Goal: Transaction & Acquisition: Purchase product/service

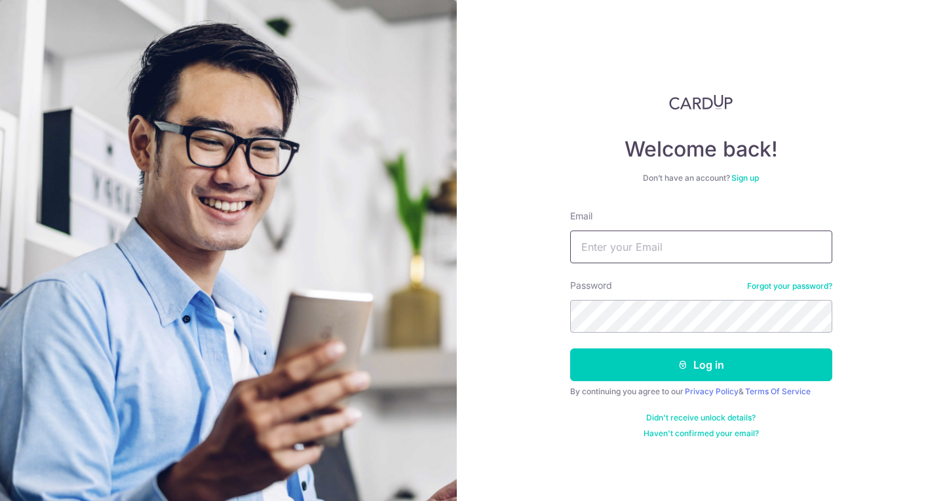
click at [619, 253] on input "Email" at bounding box center [701, 247] width 262 height 33
type input "[EMAIL_ADDRESS][DOMAIN_NAME]"
click at [570, 349] on button "Log in" at bounding box center [701, 365] width 262 height 33
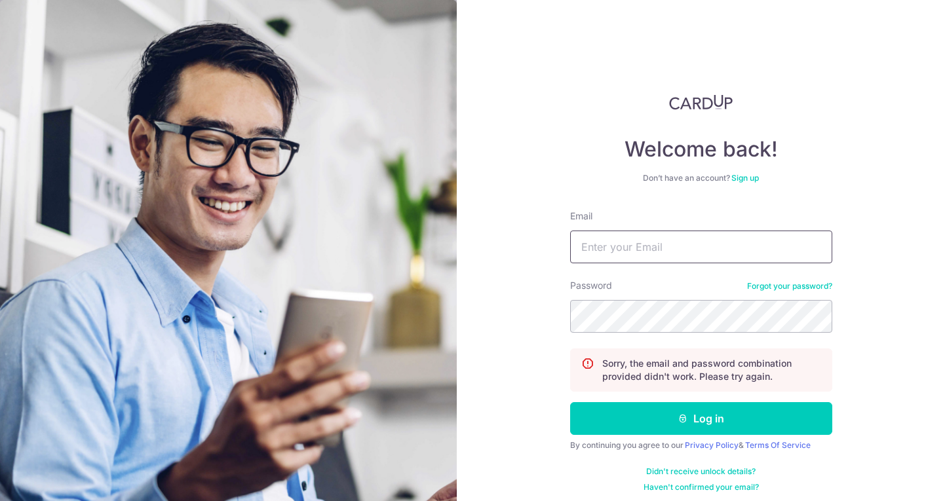
click at [644, 248] on input "Email" at bounding box center [701, 247] width 262 height 33
type input "merlynkyp@gmail.com"
click at [570, 402] on button "Log in" at bounding box center [701, 418] width 262 height 33
click at [651, 251] on input "Email" at bounding box center [701, 247] width 262 height 33
type input "[EMAIL_ADDRESS][DOMAIN_NAME]"
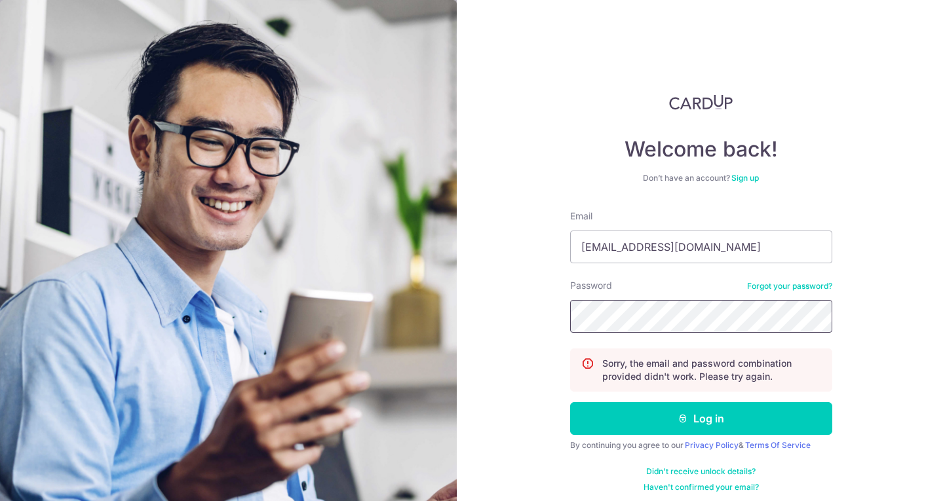
click at [570, 402] on button "Log in" at bounding box center [701, 418] width 262 height 33
click at [634, 248] on input "Email" at bounding box center [701, 247] width 262 height 33
type input "[EMAIL_ADDRESS][DOMAIN_NAME]"
click at [570, 402] on button "Log in" at bounding box center [701, 418] width 262 height 33
type input "[EMAIL_ADDRESS][DOMAIN_NAME]"
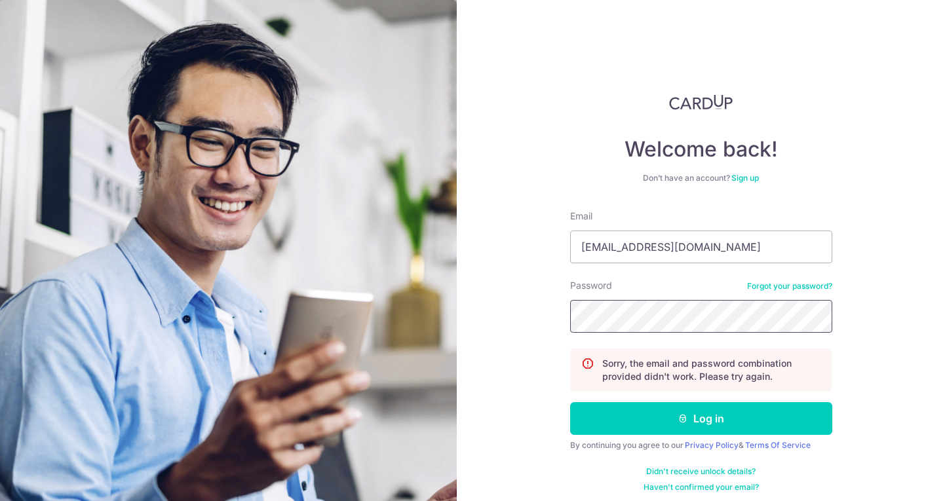
click at [570, 402] on button "Log in" at bounding box center [701, 418] width 262 height 33
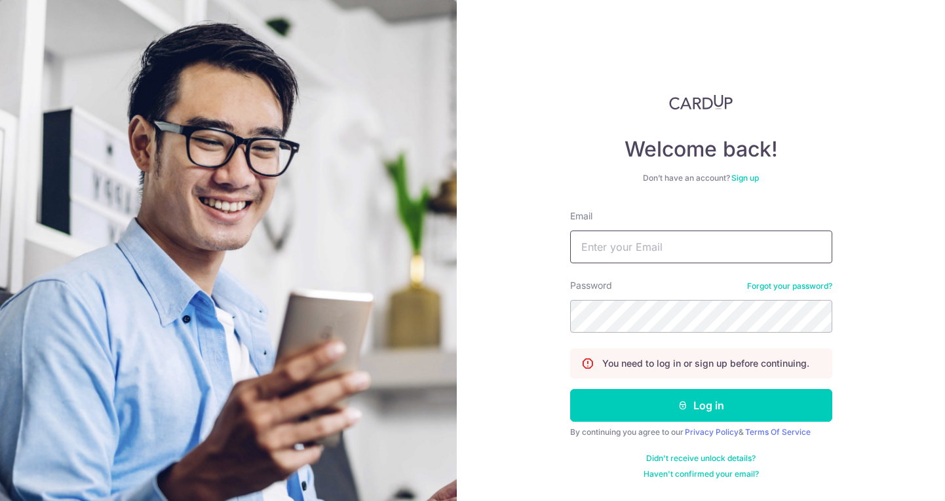
click at [628, 245] on input "Email" at bounding box center [701, 247] width 262 height 33
type input "merlynkoh95@gmail.com"
click at [778, 288] on link "Forgot your password?" at bounding box center [789, 286] width 85 height 10
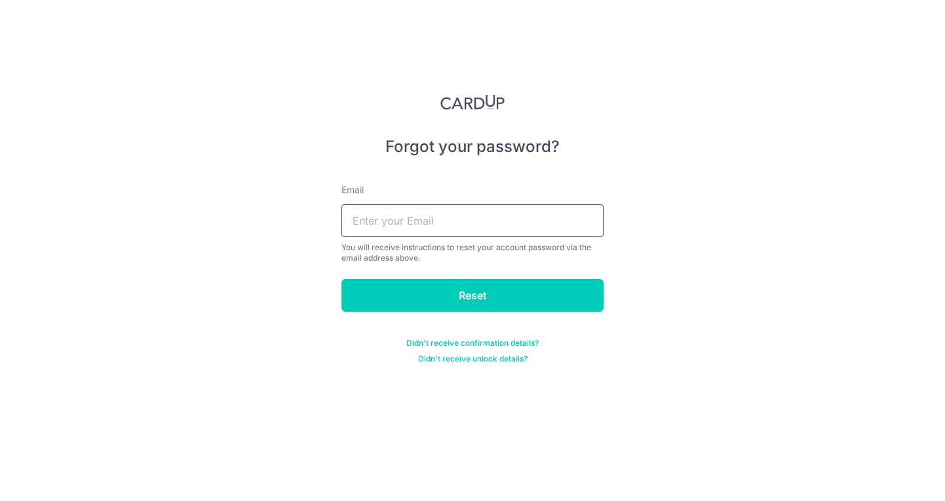
click at [440, 220] on input "text" at bounding box center [472, 220] width 262 height 33
type input "merlynkoh95@gmail.com"
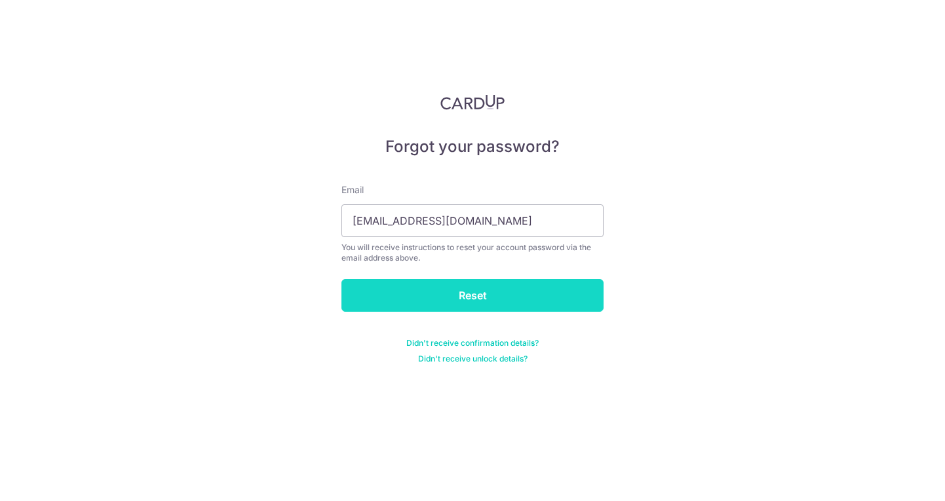
click at [432, 300] on input "Reset" at bounding box center [472, 295] width 262 height 33
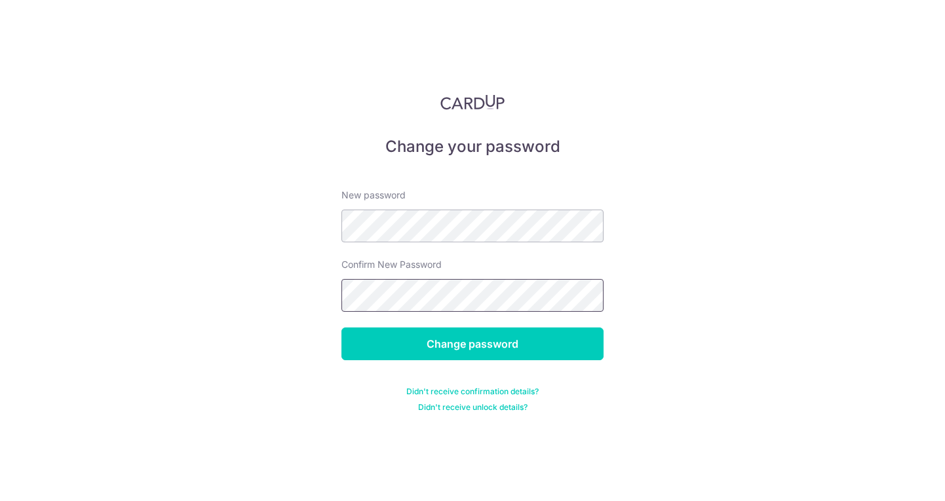
click at [341, 328] on input "Change password" at bounding box center [472, 344] width 262 height 33
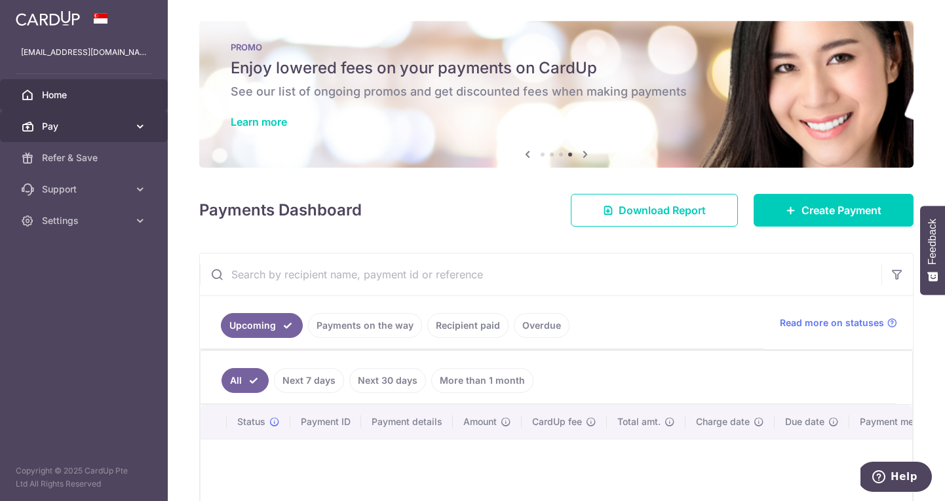
click at [135, 128] on icon at bounding box center [140, 126] width 13 height 13
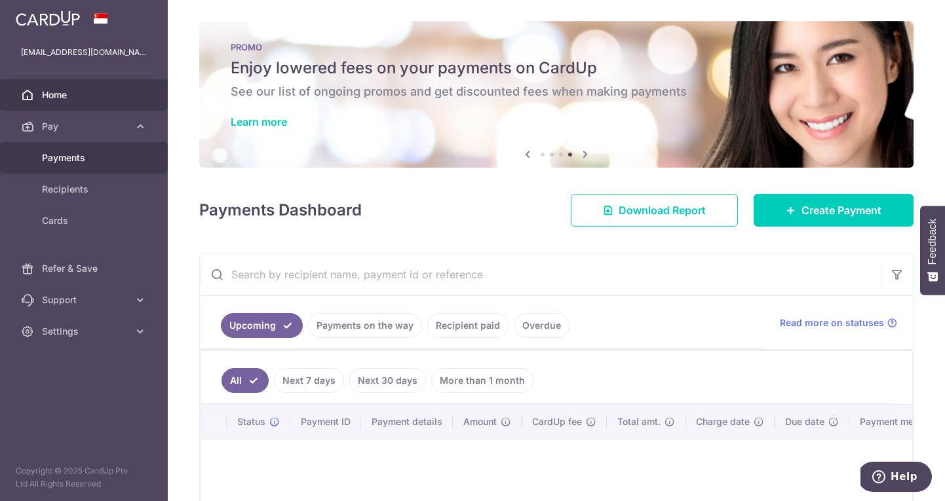
click at [131, 162] on link "Payments" at bounding box center [84, 157] width 168 height 31
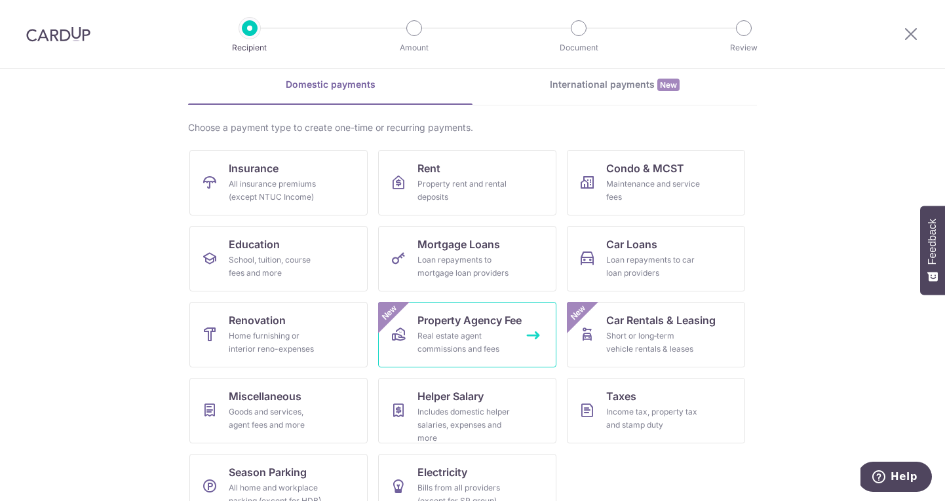
scroll to position [85, 0]
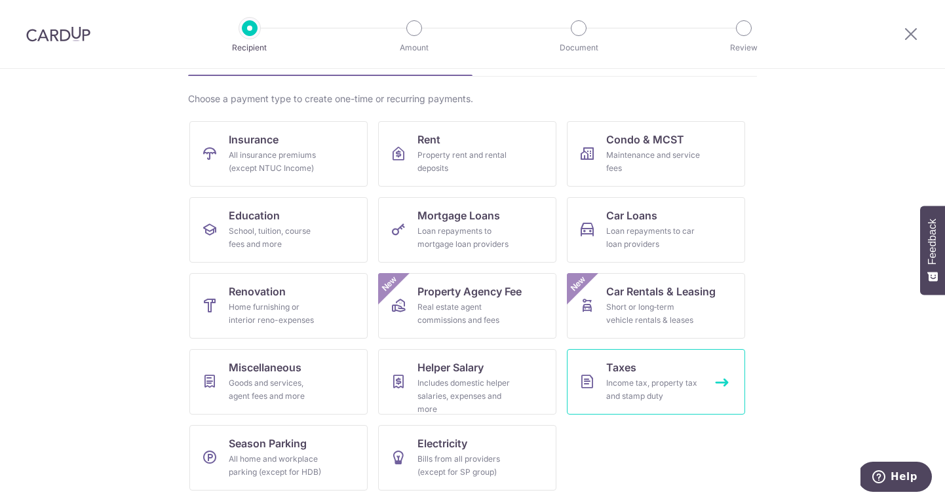
click at [615, 394] on div "Income tax, property tax and stamp duty" at bounding box center [653, 390] width 94 height 26
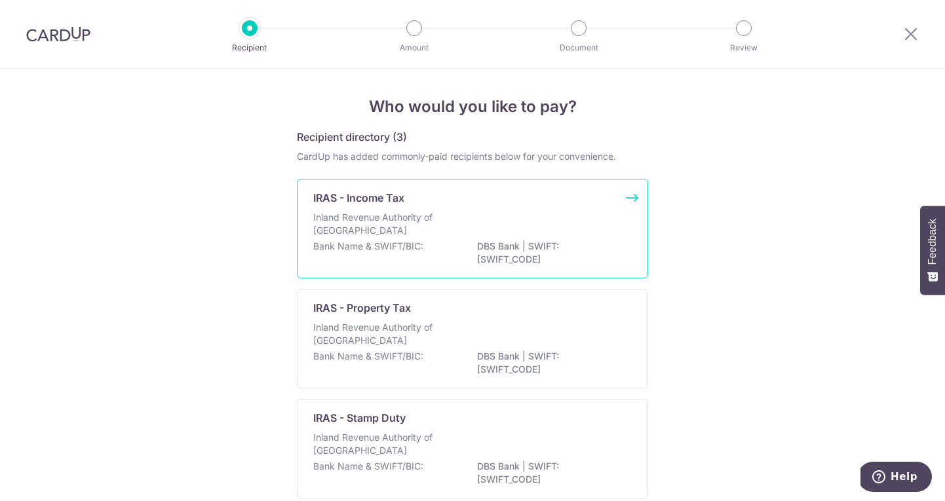
click at [442, 237] on p "Inland Revenue Authority of [GEOGRAPHIC_DATA]" at bounding box center [382, 224] width 139 height 26
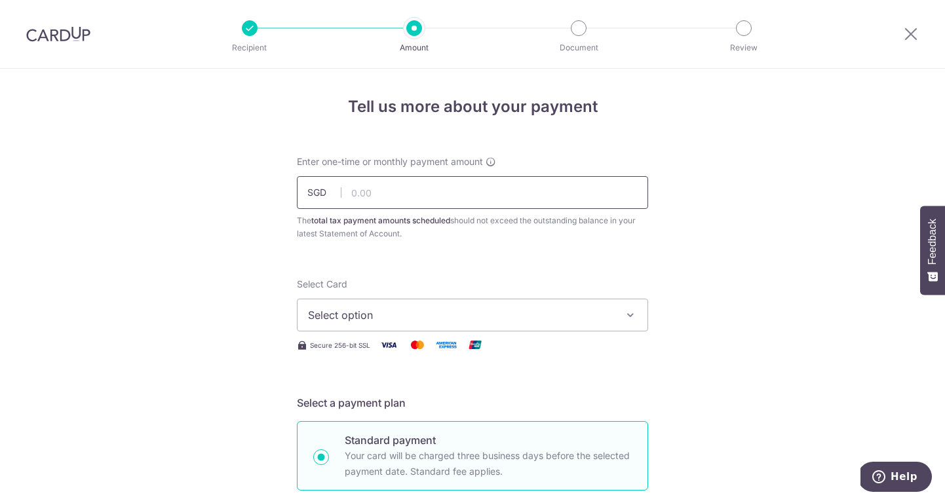
click at [448, 189] on input "text" at bounding box center [472, 192] width 351 height 33
paste input "SETHTAX25R"
type input "SETHTAX25R"
click at [418, 316] on span "Select option" at bounding box center [460, 315] width 305 height 16
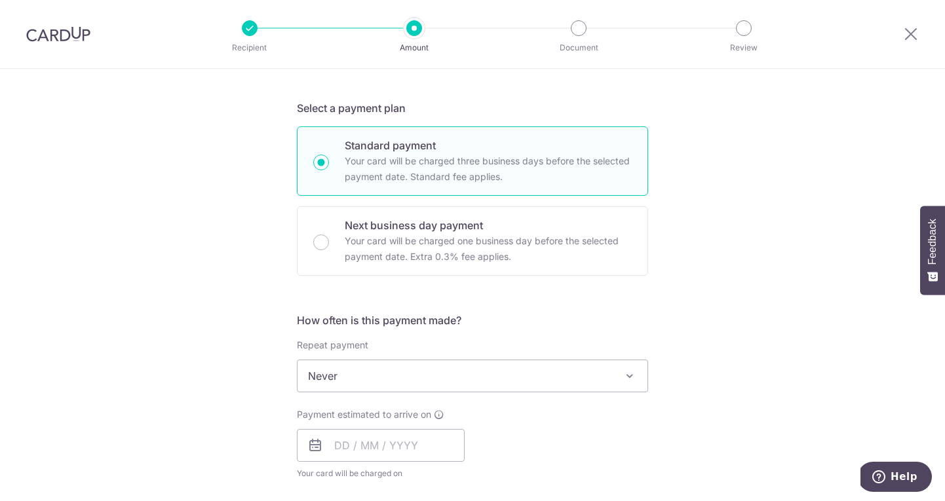
scroll to position [328, 0]
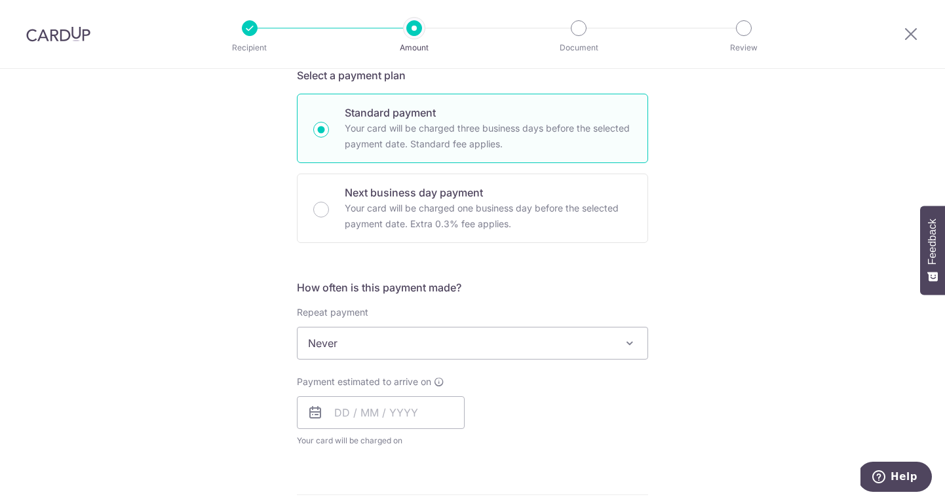
click at [410, 352] on span "Never" at bounding box center [472, 343] width 350 height 31
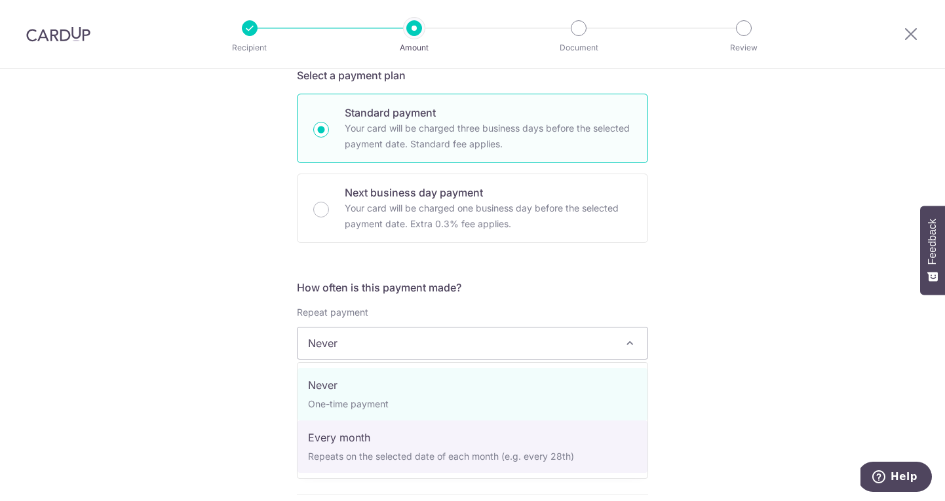
select select "3"
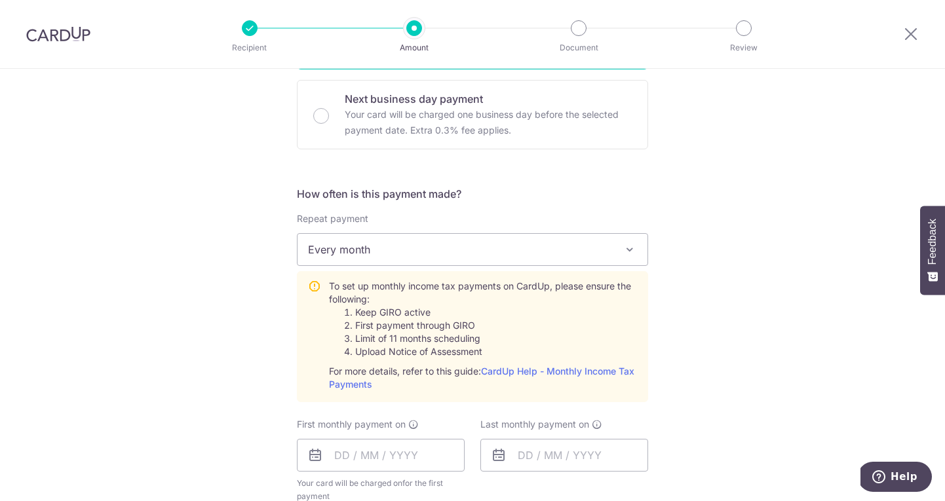
scroll to position [492, 0]
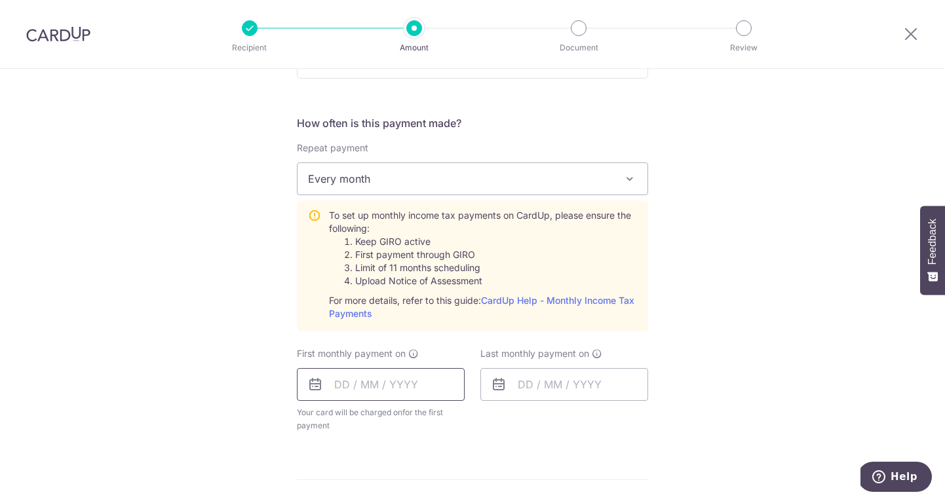
click at [343, 390] on input "text" at bounding box center [381, 384] width 168 height 33
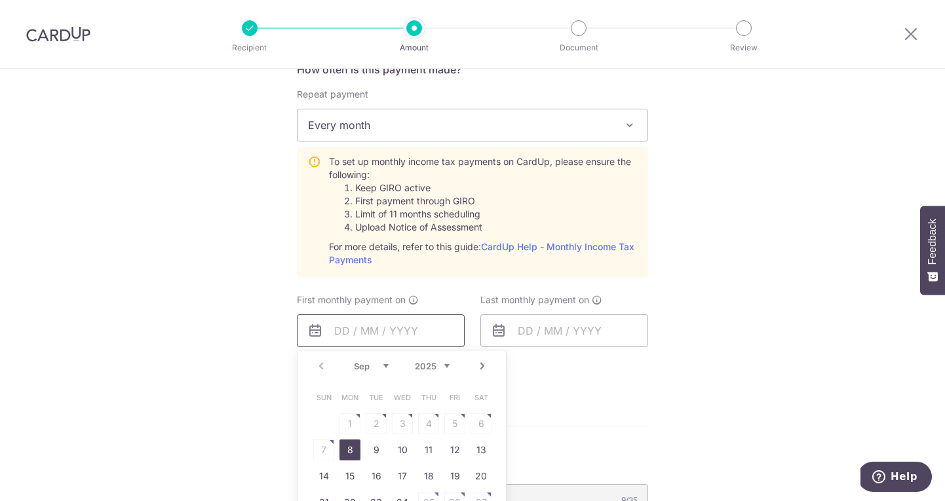
scroll to position [556, 0]
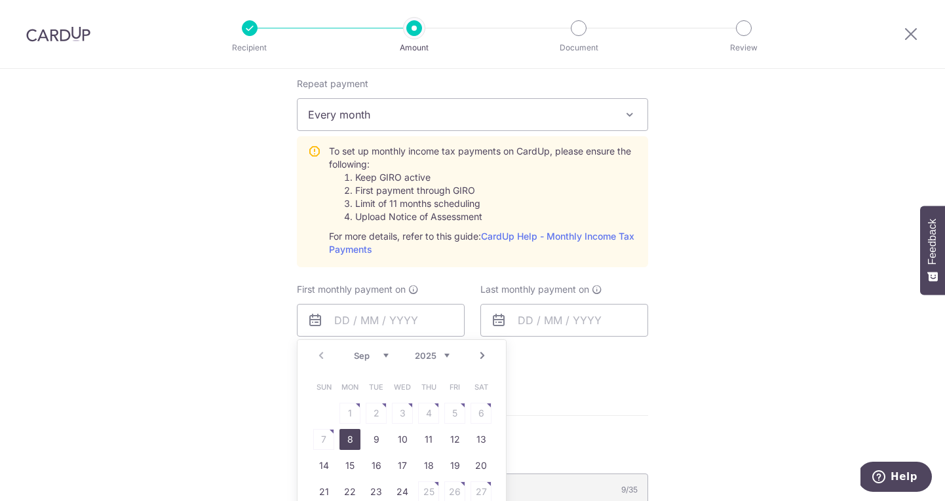
click at [351, 444] on link "8" at bounding box center [349, 439] width 21 height 21
type input "[DATE]"
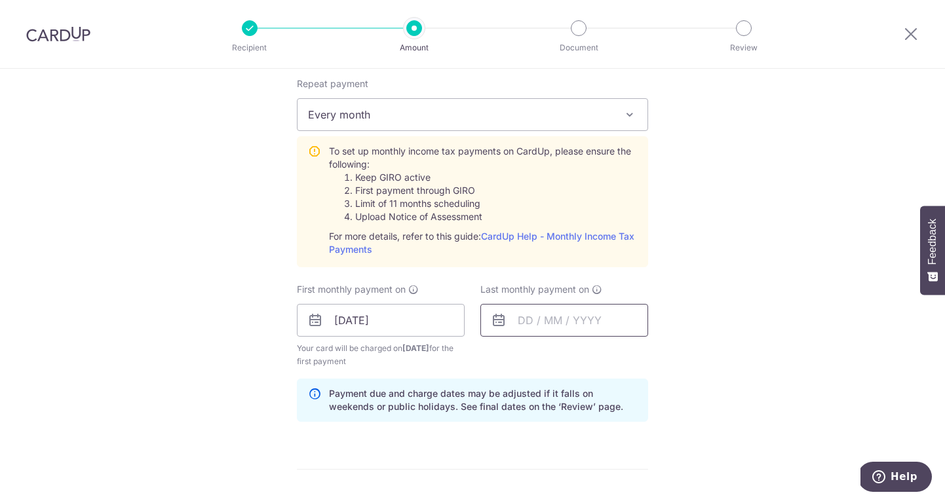
click at [519, 322] on input "text" at bounding box center [564, 320] width 168 height 33
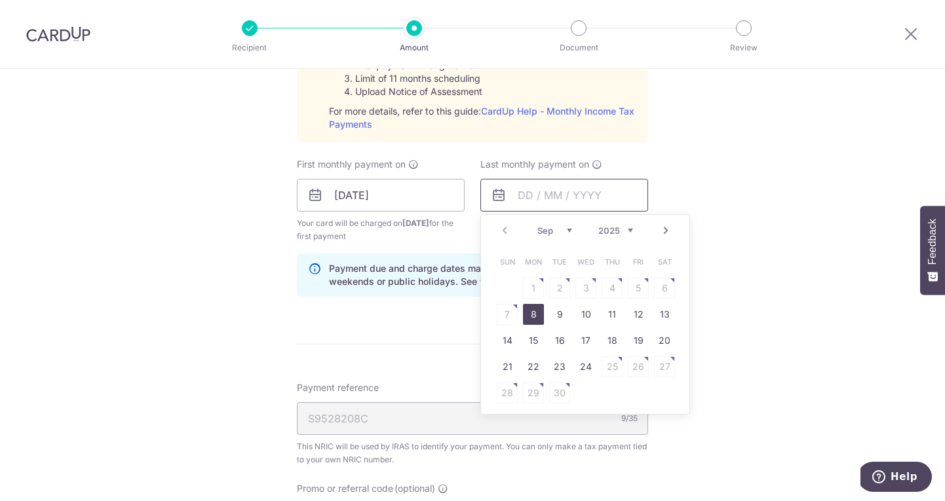
scroll to position [786, 0]
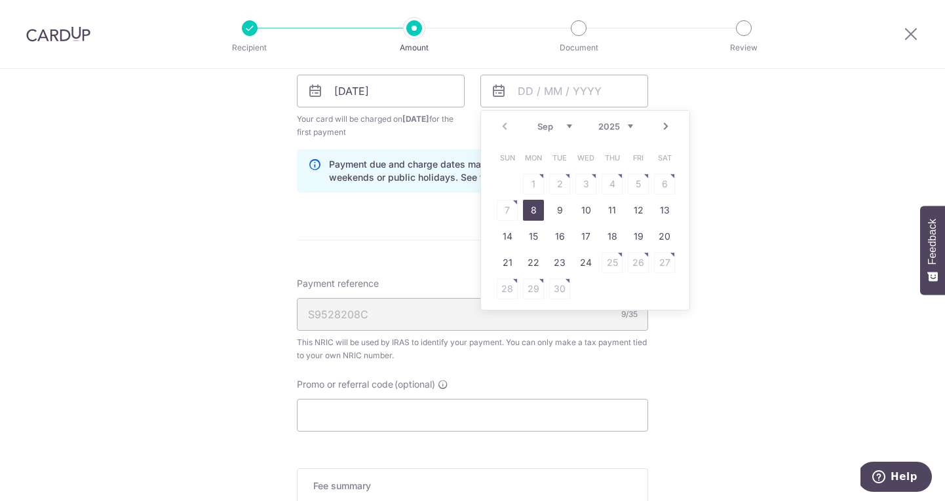
click at [511, 347] on div "This NRIC will be used by IRAS to identify your payment. You can only make a ta…" at bounding box center [472, 349] width 351 height 26
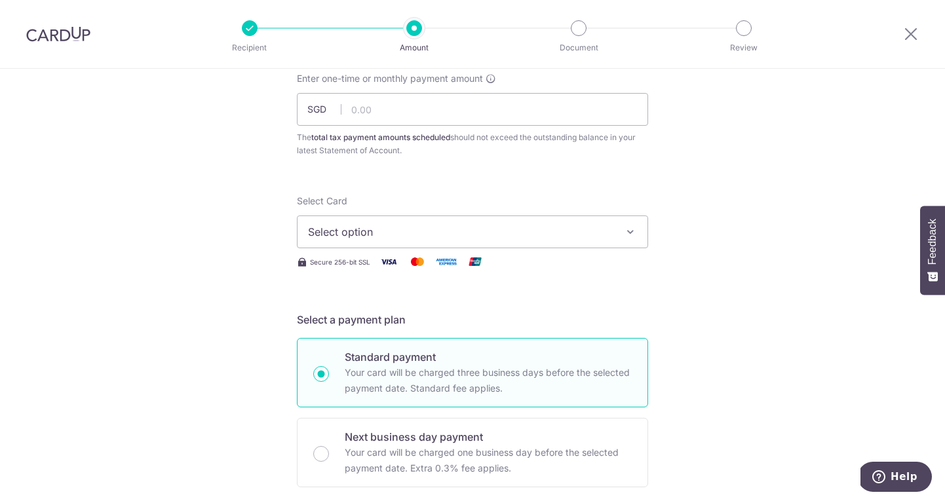
scroll to position [0, 0]
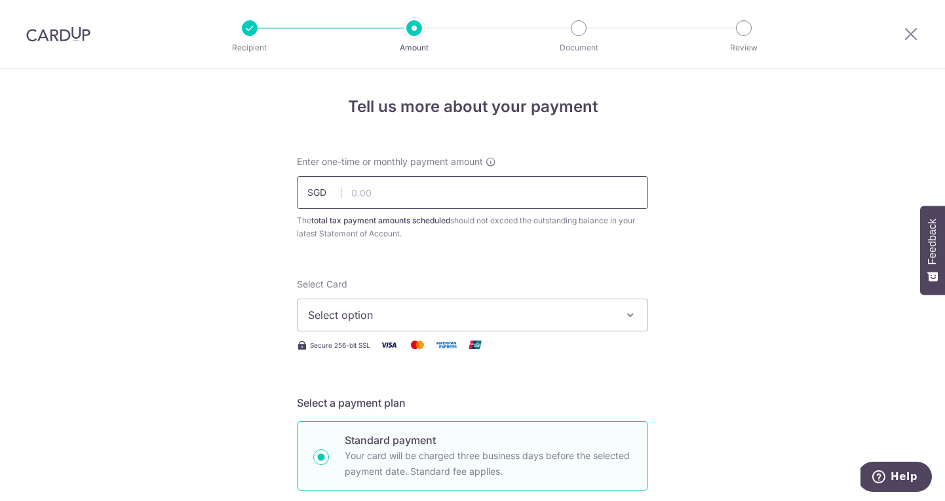
click at [487, 199] on input "text" at bounding box center [472, 192] width 351 height 33
type input "980.00"
click at [487, 320] on span "Select option" at bounding box center [460, 315] width 305 height 16
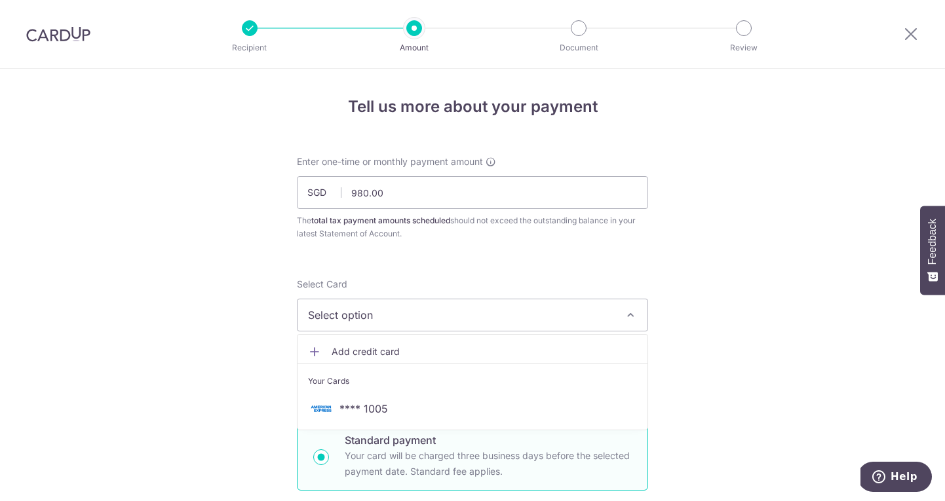
click at [455, 353] on span "Add credit card" at bounding box center [484, 351] width 305 height 13
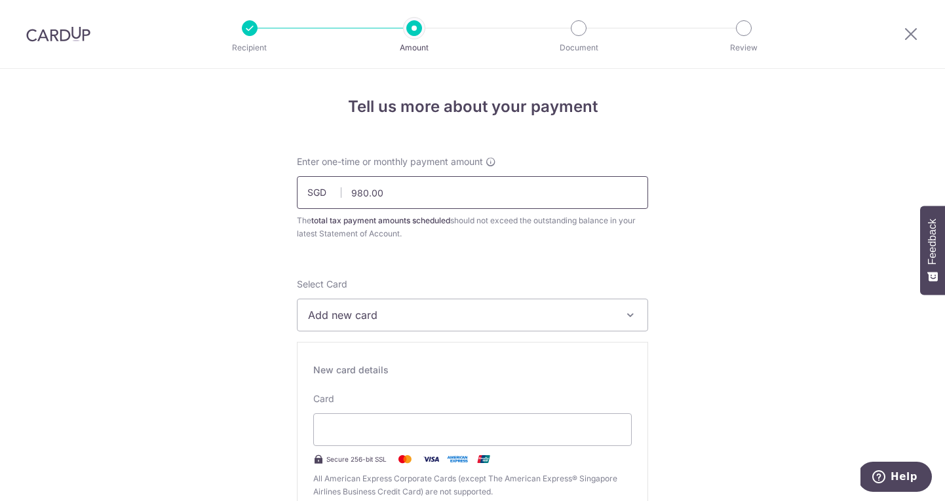
click at [387, 193] on input "980.00" at bounding box center [472, 192] width 351 height 33
click at [365, 316] on span "Add new card" at bounding box center [460, 315] width 305 height 16
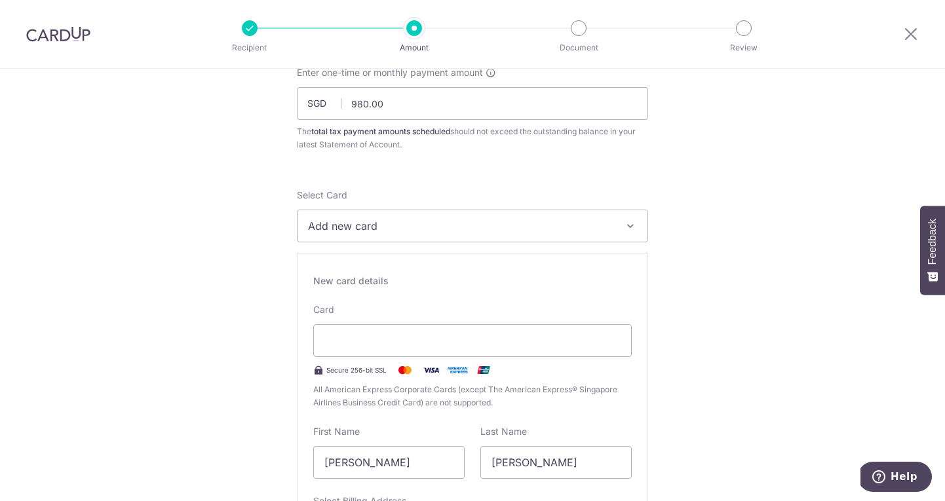
scroll to position [96, 0]
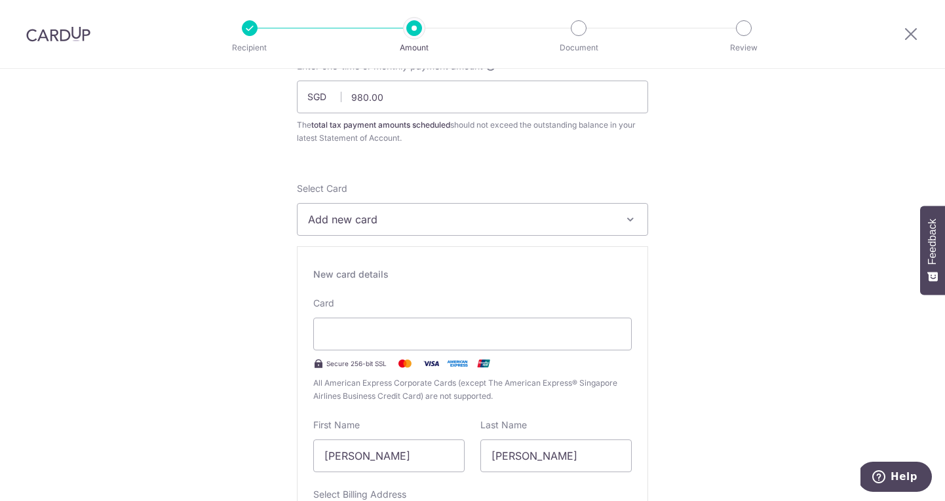
click at [497, 382] on span "All American Express Corporate Cards (except The American Express® Singapore Ai…" at bounding box center [472, 390] width 318 height 26
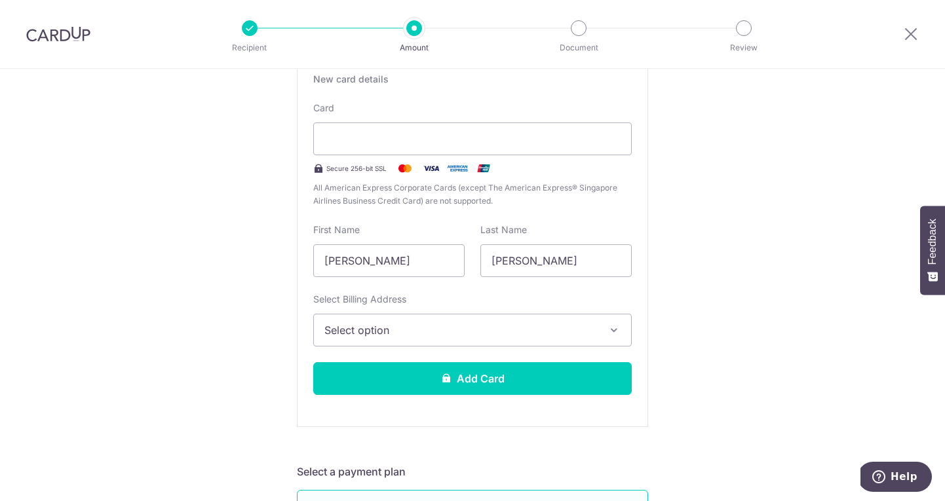
scroll to position [383, 0]
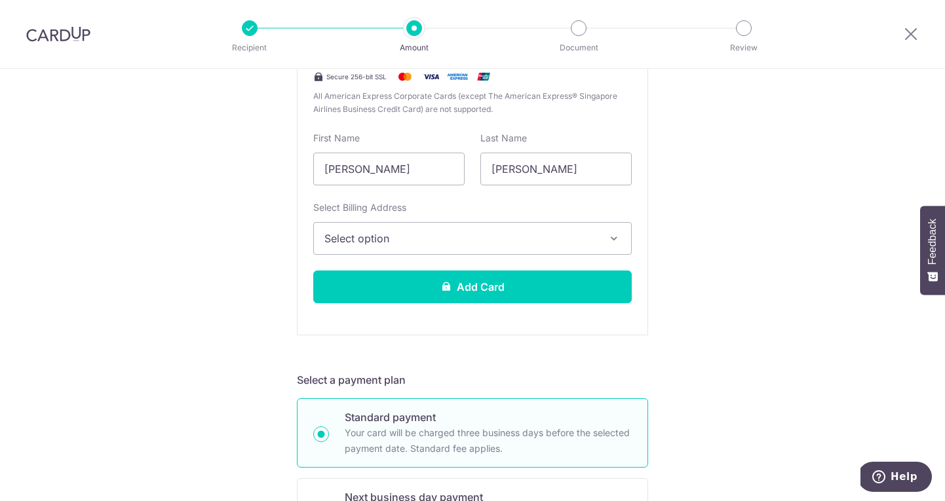
click at [507, 239] on span "Select option" at bounding box center [460, 239] width 273 height 16
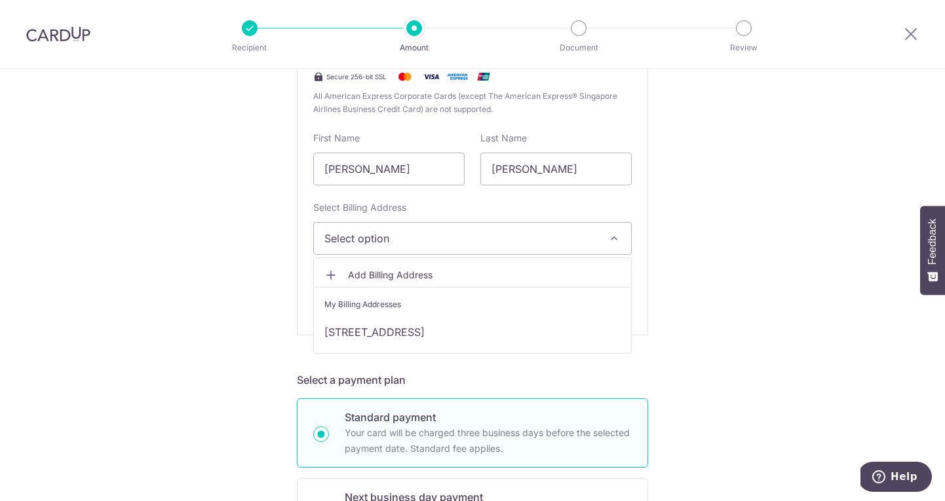
click at [476, 276] on span "Add Billing Address" at bounding box center [484, 275] width 273 height 13
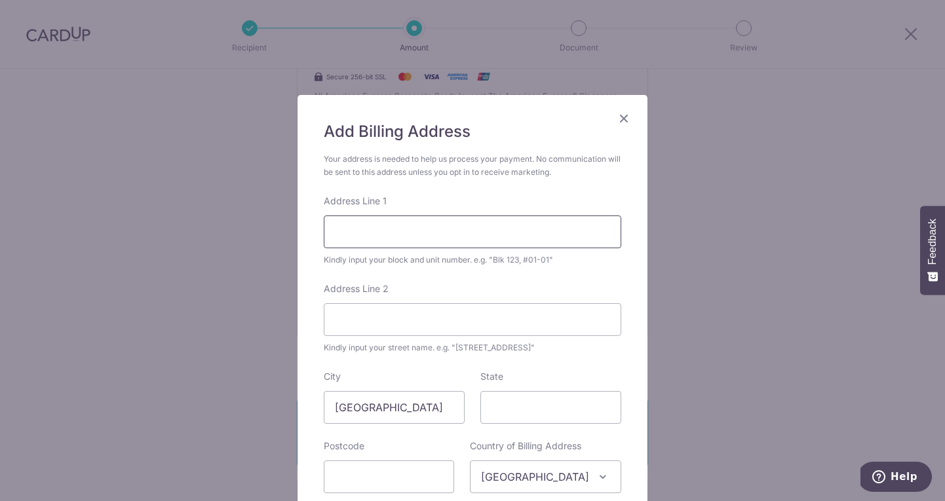
click at [440, 238] on input "Address Line 1" at bounding box center [472, 232] width 297 height 33
type input "100 Casuarina Road"
click at [522, 407] on input "State" at bounding box center [550, 407] width 141 height 33
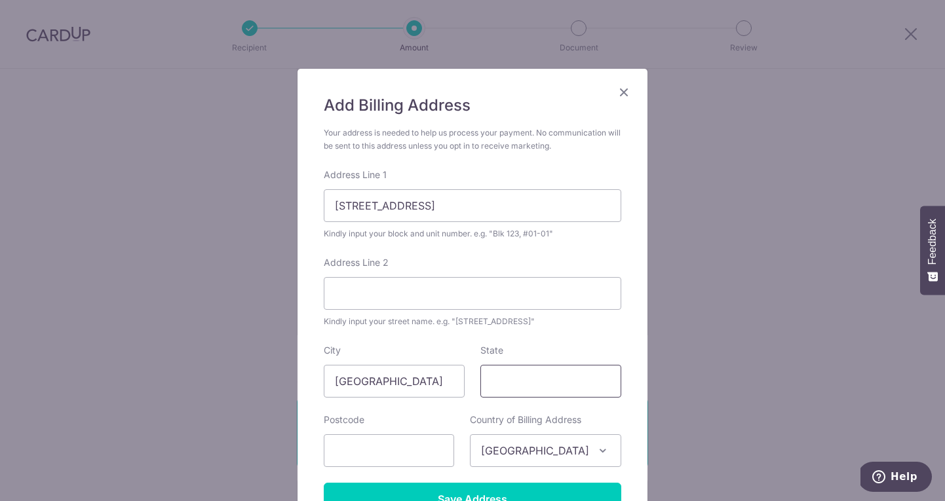
scroll to position [28, 0]
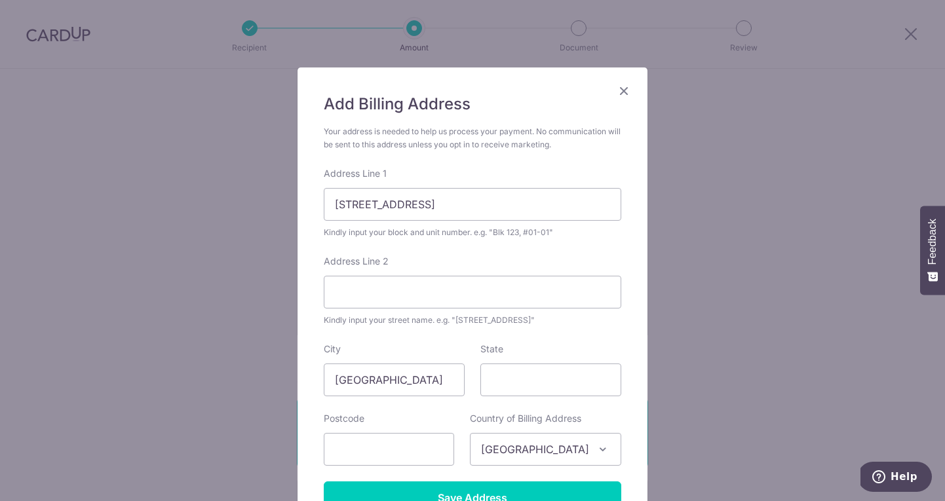
click at [417, 468] on form "Your address is needed to help us process your payment. No communication will b…" at bounding box center [472, 319] width 297 height 389
click at [427, 449] on input "text" at bounding box center [389, 449] width 130 height 33
click at [506, 204] on input "100 Casuarina Road" at bounding box center [472, 204] width 297 height 33
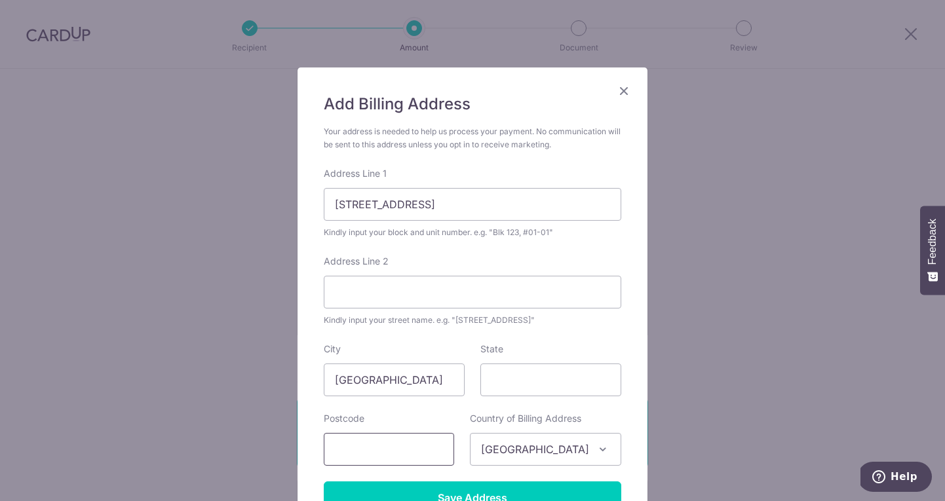
click at [372, 455] on input "text" at bounding box center [389, 449] width 130 height 33
paste input "579488"
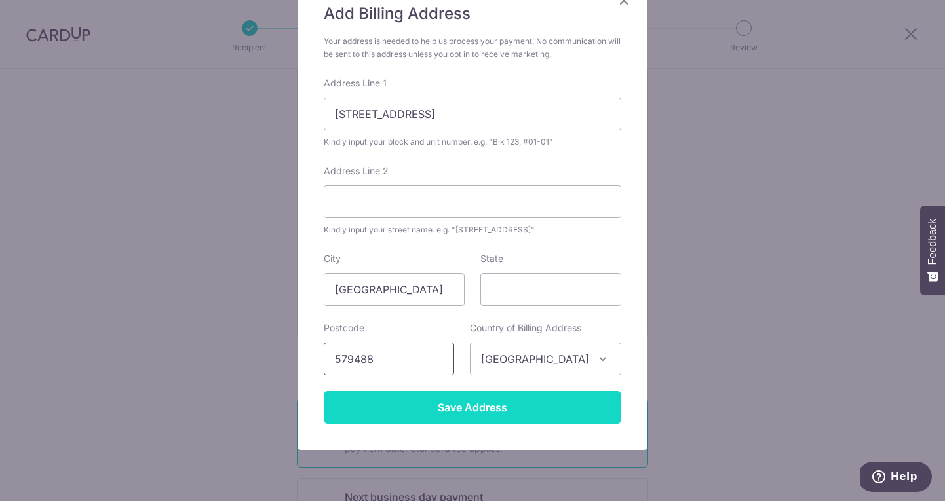
type input "579488"
click at [397, 406] on input "Save Address" at bounding box center [472, 407] width 297 height 33
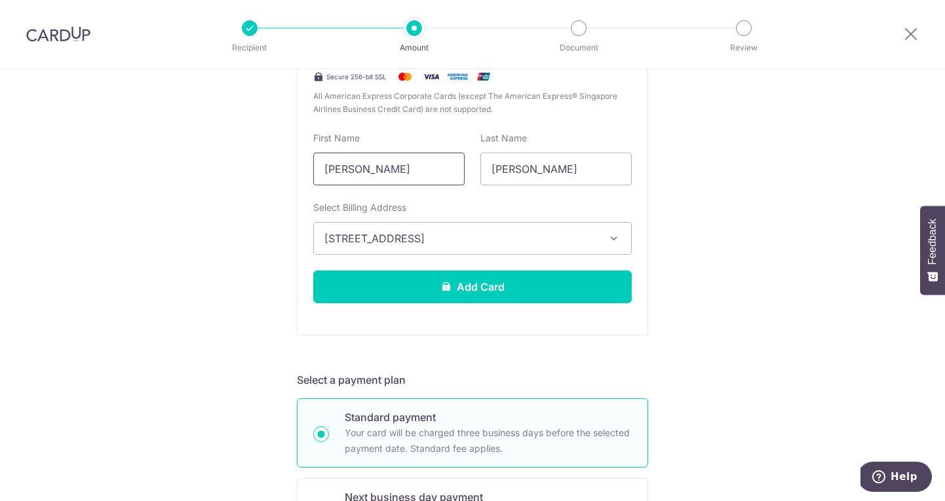
click at [375, 170] on input "[PERSON_NAME]" at bounding box center [388, 169] width 151 height 33
type input "[PERSON_NAME]"
click at [417, 128] on div "New card details Card Secure 256-bit SSL All American Express Corporate Cards (…" at bounding box center [472, 147] width 351 height 376
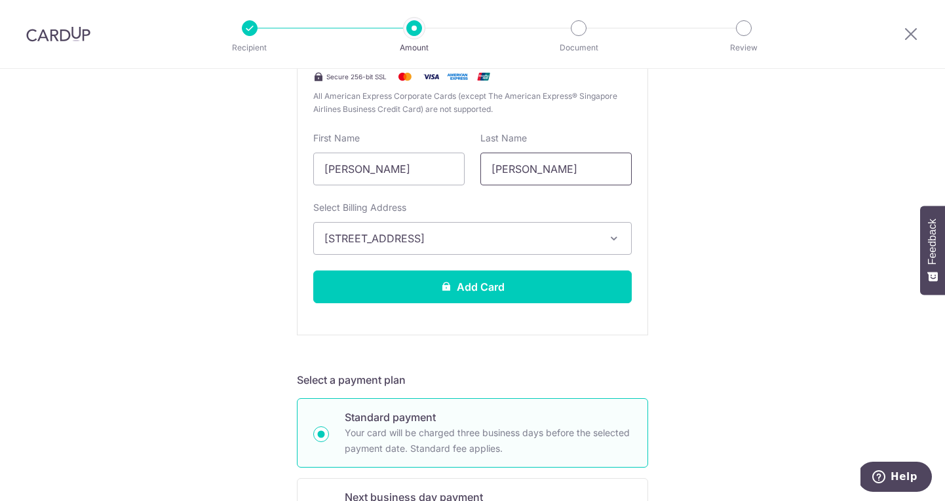
click at [506, 176] on input "[PERSON_NAME]" at bounding box center [555, 169] width 151 height 33
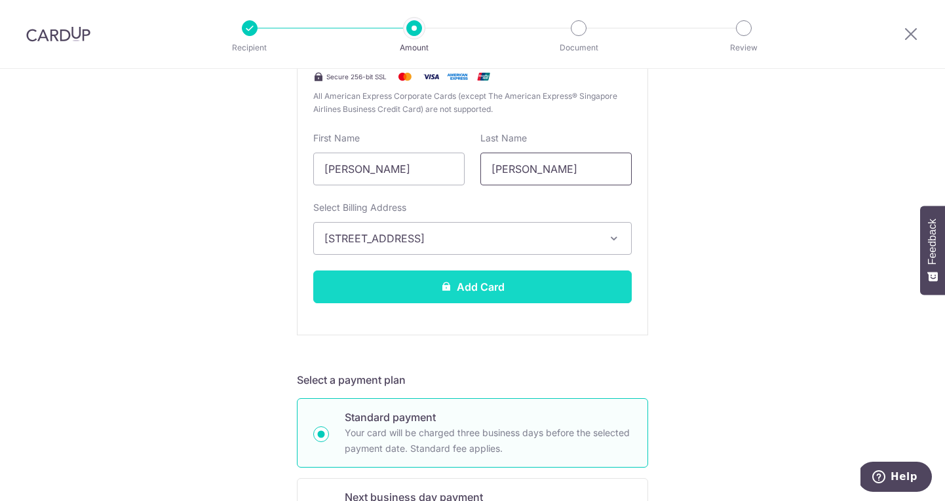
type input "[PERSON_NAME]"
click at [484, 284] on button "Add Card" at bounding box center [472, 287] width 318 height 33
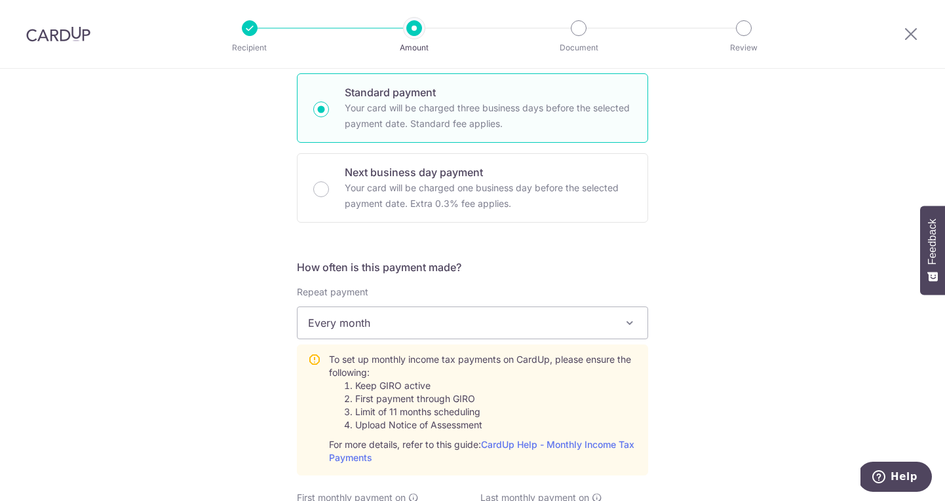
scroll to position [796, 0]
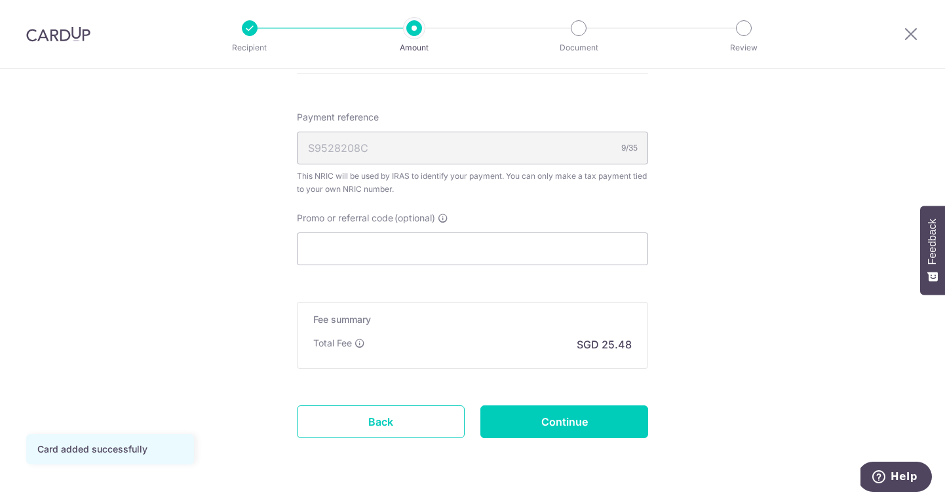
scroll to position [838, 0]
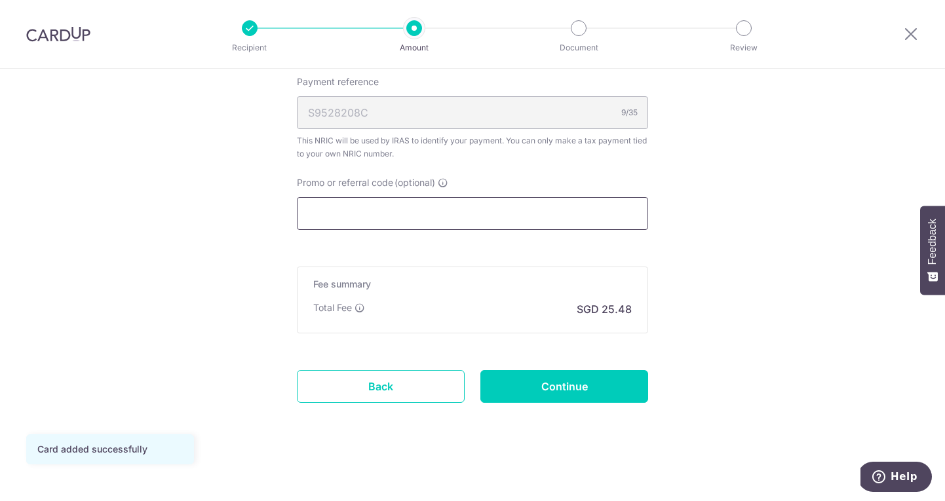
click at [476, 199] on input "Promo or referral code (optional)" at bounding box center [472, 213] width 351 height 33
paste input "579488"
type input "579488"
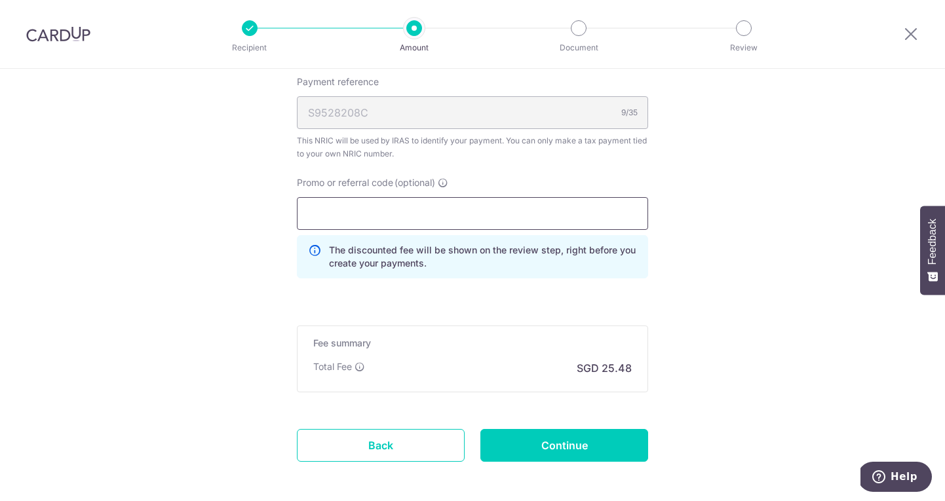
paste input "SETHTAX25R"
type input "SETHTAX25R"
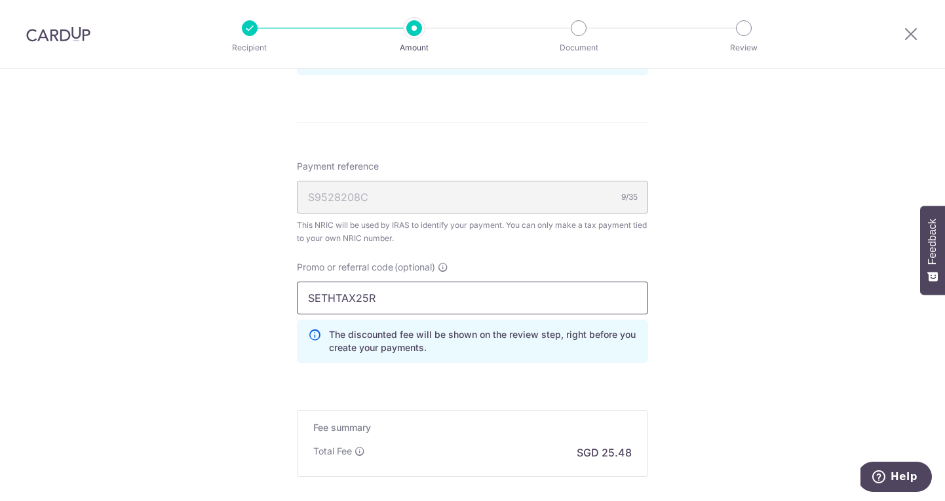
scroll to position [897, 0]
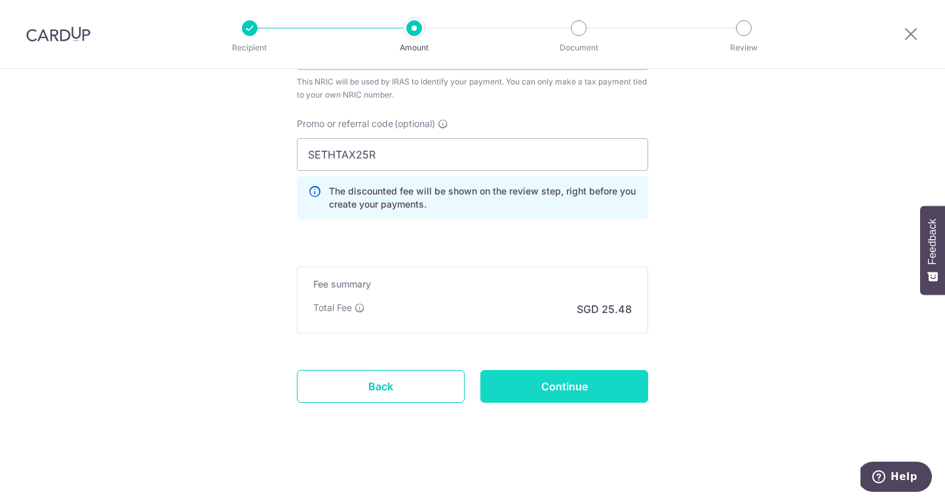
click at [574, 387] on input "Continue" at bounding box center [564, 386] width 168 height 33
type input "Create Schedule"
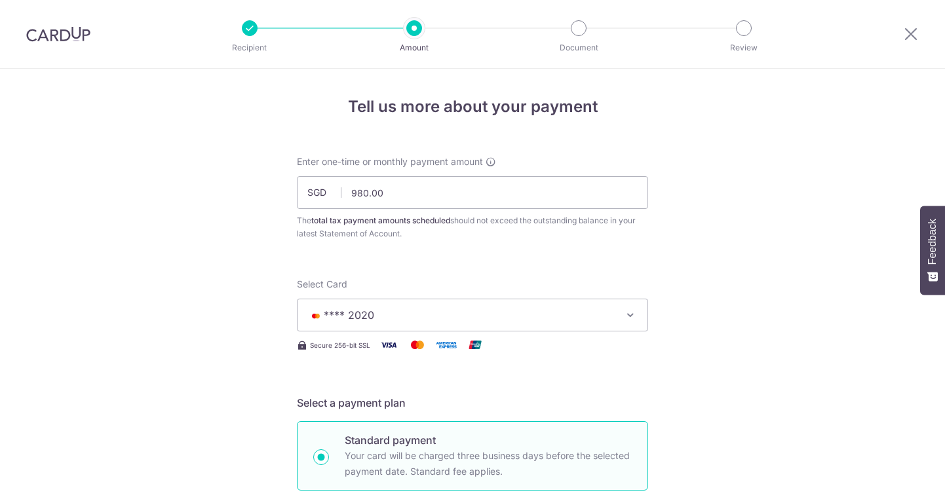
scroll to position [915, 0]
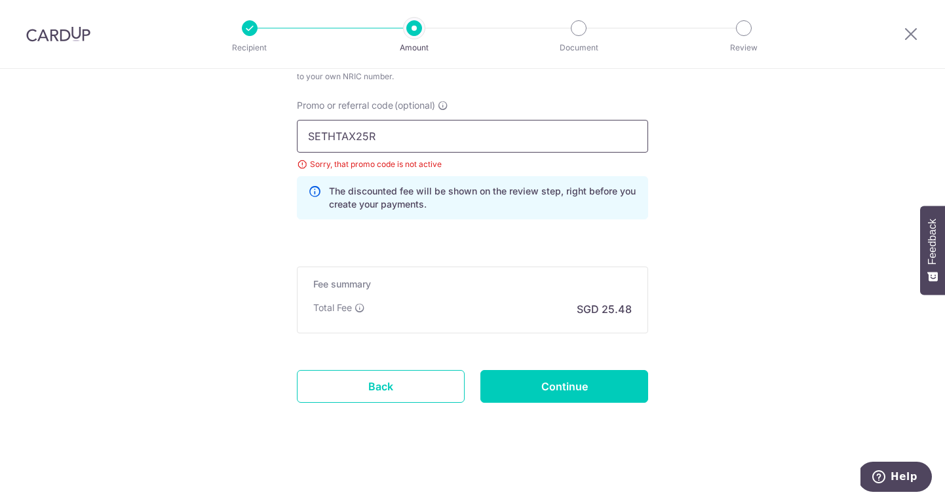
click at [436, 135] on input "SETHTAX25R" at bounding box center [472, 136] width 351 height 33
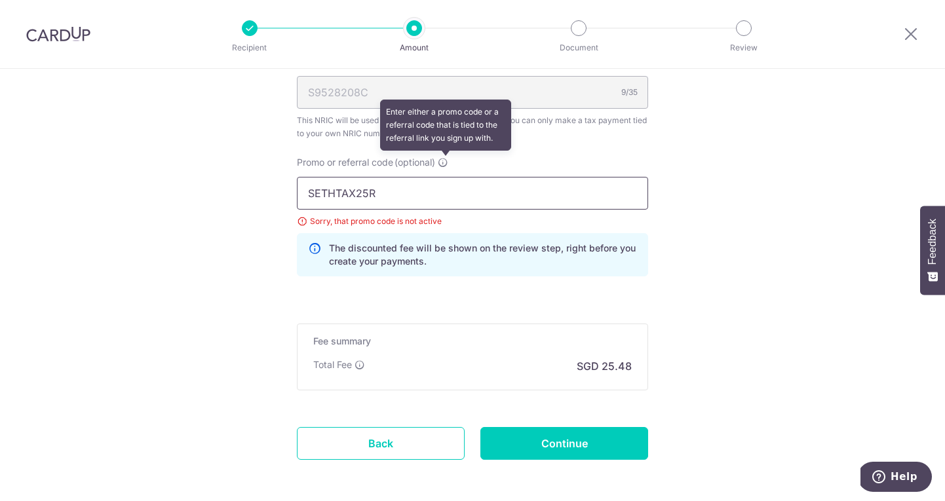
scroll to position [857, 0]
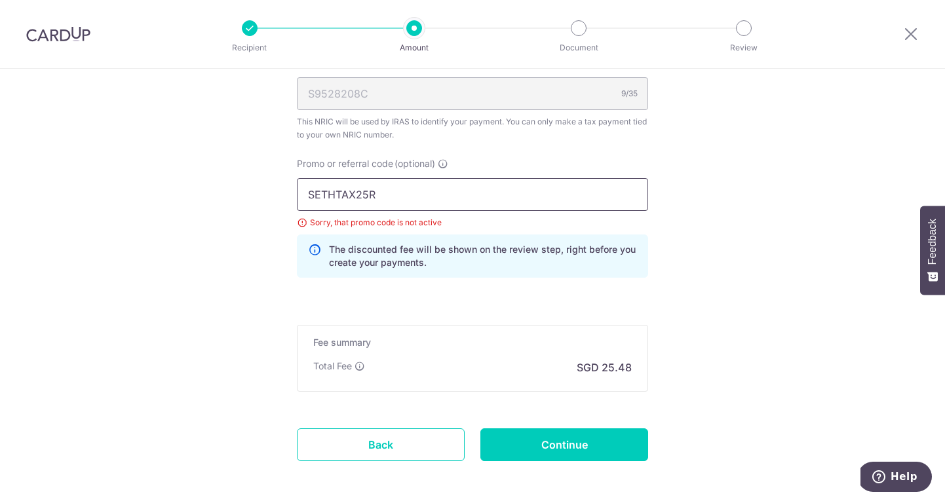
click at [388, 198] on input "SETHTAX25R" at bounding box center [472, 194] width 351 height 33
paste input "ML"
type input "MLTAX25R"
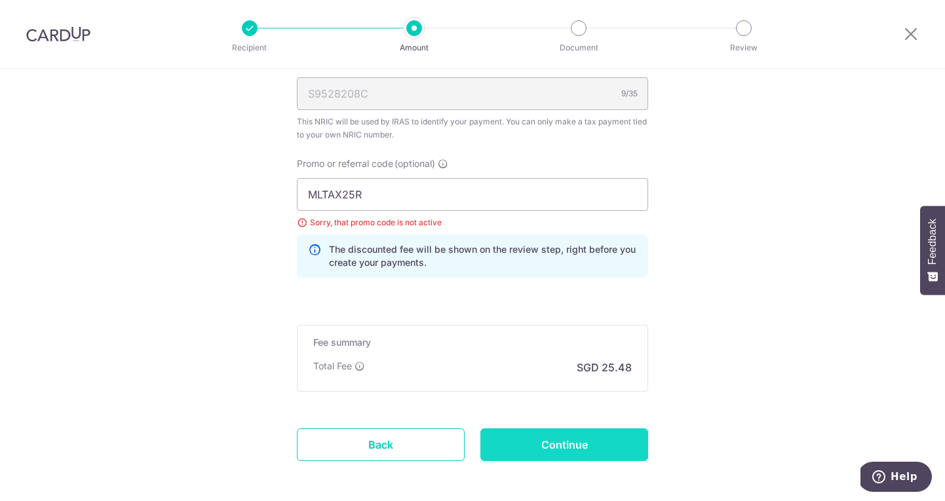
click at [560, 456] on input "Continue" at bounding box center [564, 445] width 168 height 33
type input "Update Schedule"
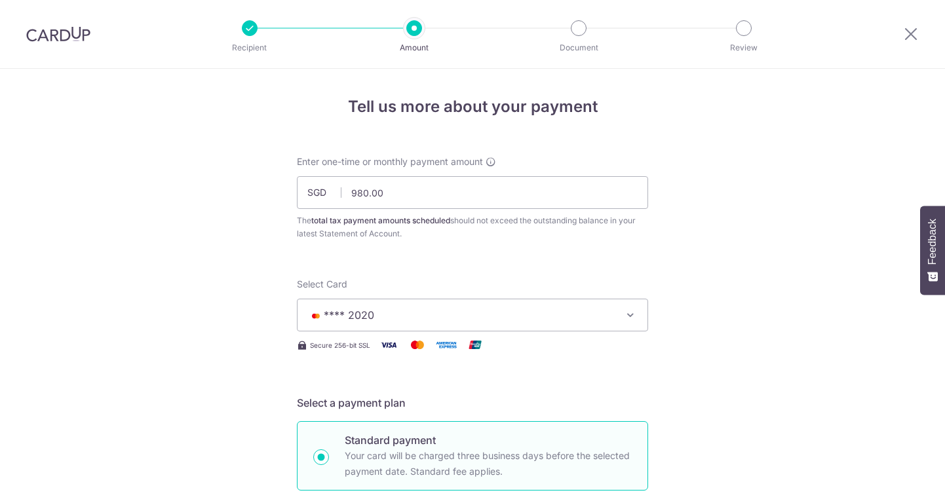
scroll to position [915, 0]
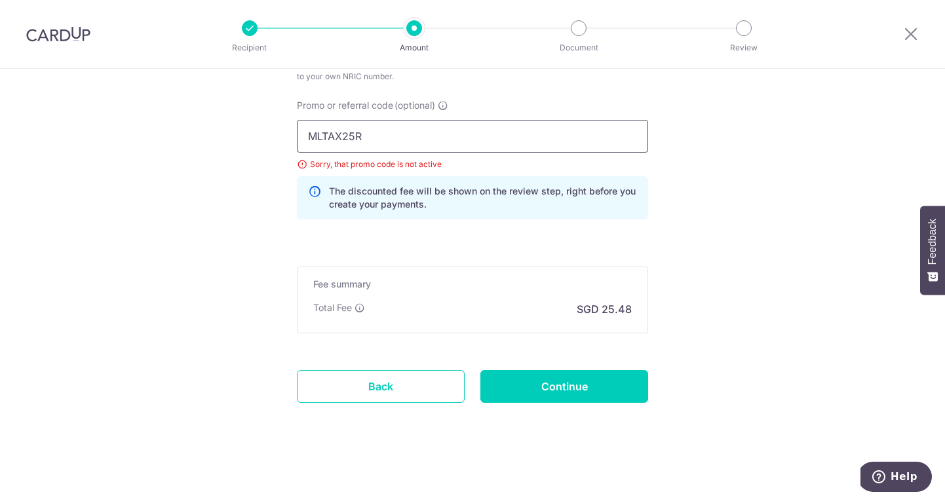
click at [372, 130] on input "MLTAX25R" at bounding box center [472, 136] width 351 height 33
paste input "CTAX25"
type input "MCTAX25"
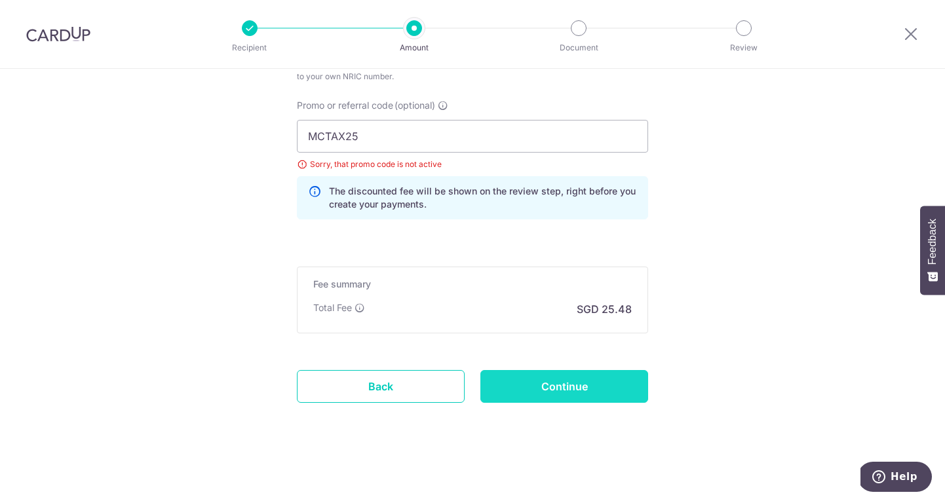
click at [515, 387] on input "Continue" at bounding box center [564, 386] width 168 height 33
type input "Update Schedule"
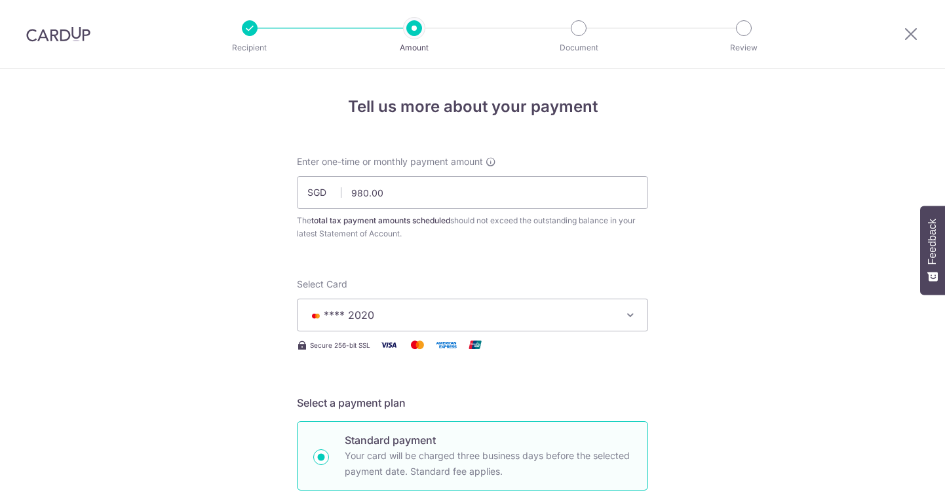
scroll to position [915, 0]
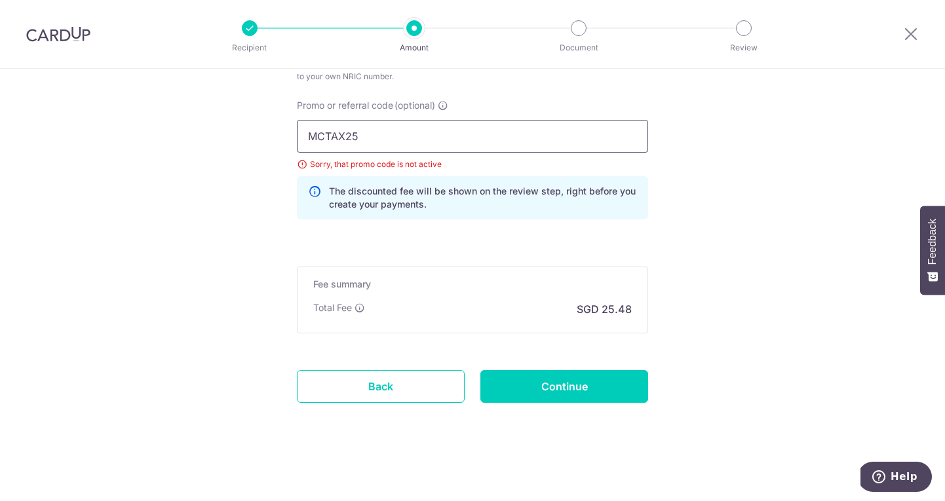
click at [307, 135] on input "MCTAX25" at bounding box center [472, 136] width 351 height 33
click at [331, 129] on input "MCTAX25" at bounding box center [472, 136] width 351 height 33
paste input "SETHISFY"
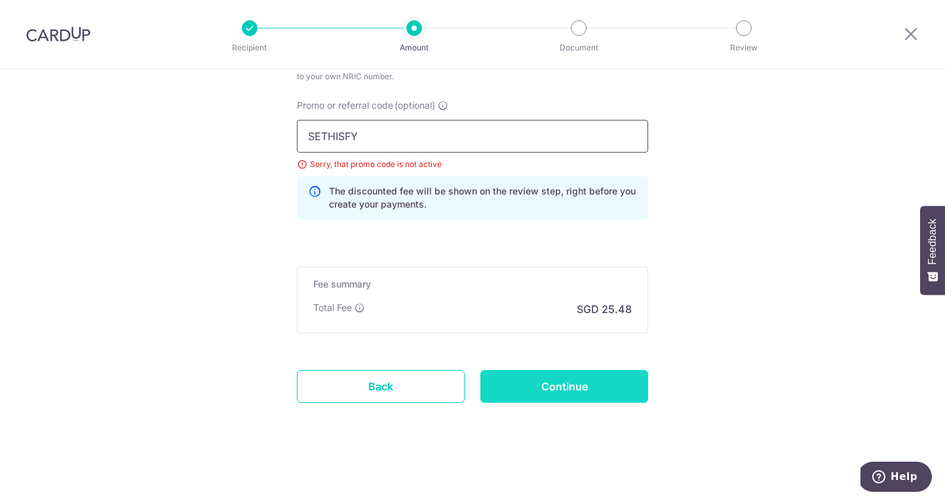
type input "SETHISFY"
click at [558, 376] on input "Continue" at bounding box center [564, 386] width 168 height 33
type input "Update Schedule"
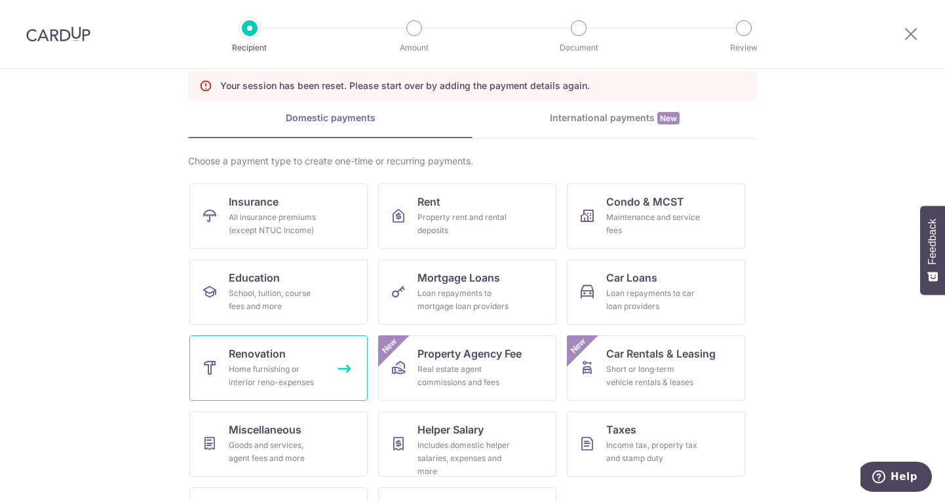
scroll to position [126, 0]
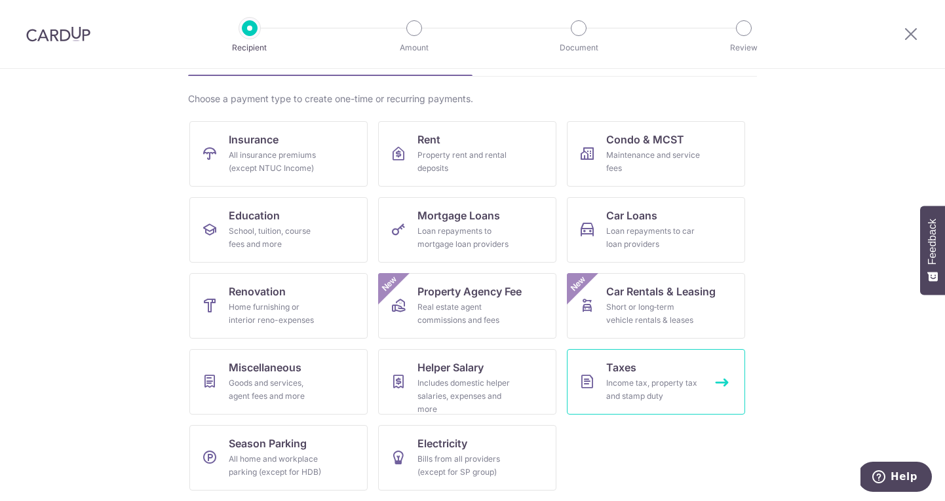
click at [652, 379] on div "Income tax, property tax and stamp duty" at bounding box center [653, 390] width 94 height 26
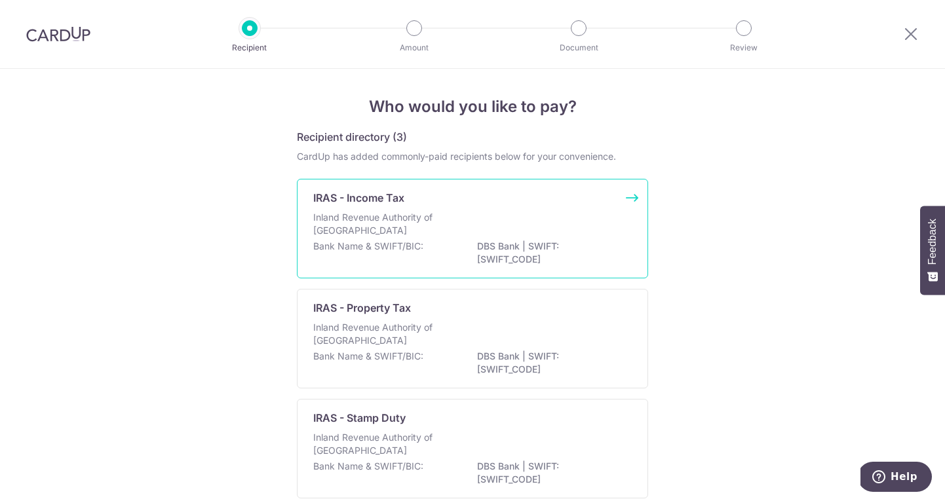
click at [380, 237] on div "Inland Revenue Authority of [GEOGRAPHIC_DATA]" at bounding box center [472, 225] width 318 height 29
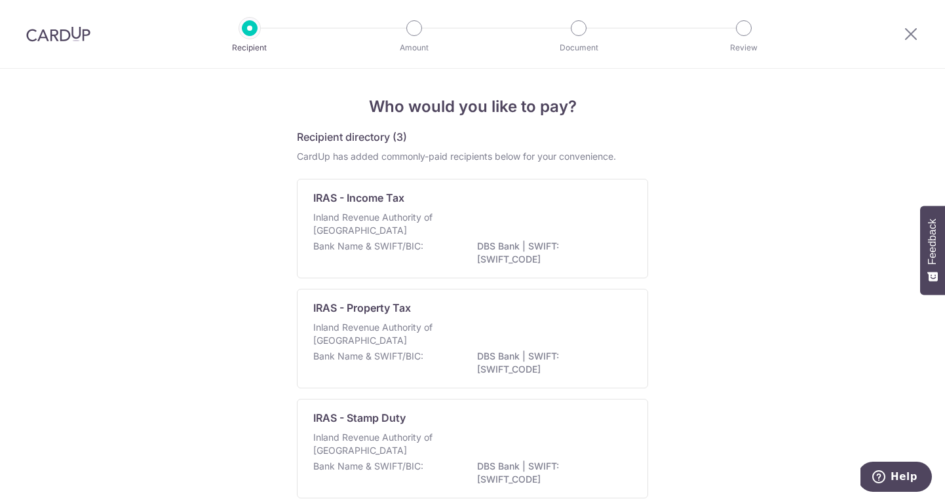
click at [380, 237] on div "Inland Revenue Authority of Singapore" at bounding box center [472, 225] width 318 height 29
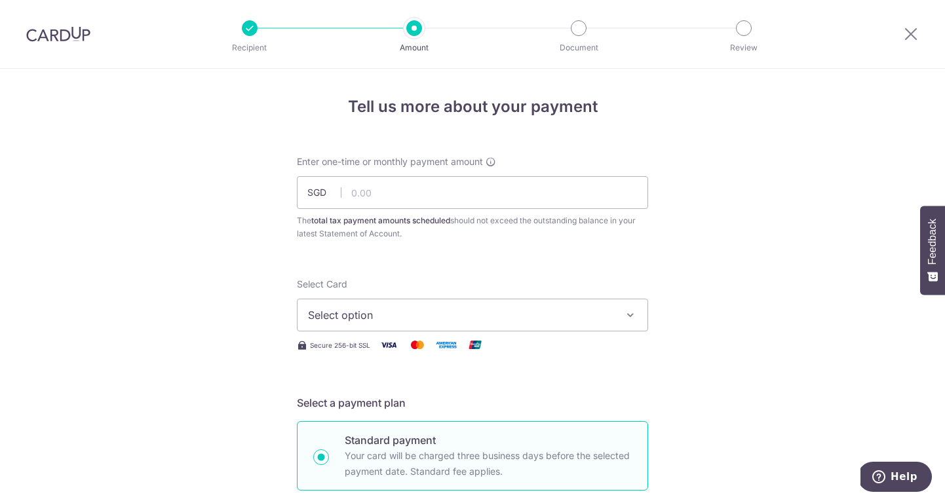
click at [370, 316] on span "Select option" at bounding box center [460, 315] width 305 height 16
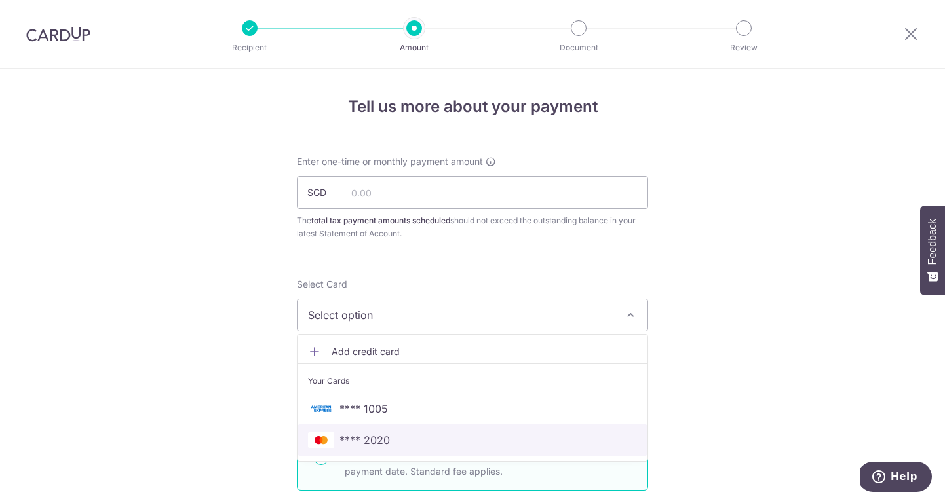
click at [393, 445] on span "**** 2020" at bounding box center [472, 440] width 329 height 16
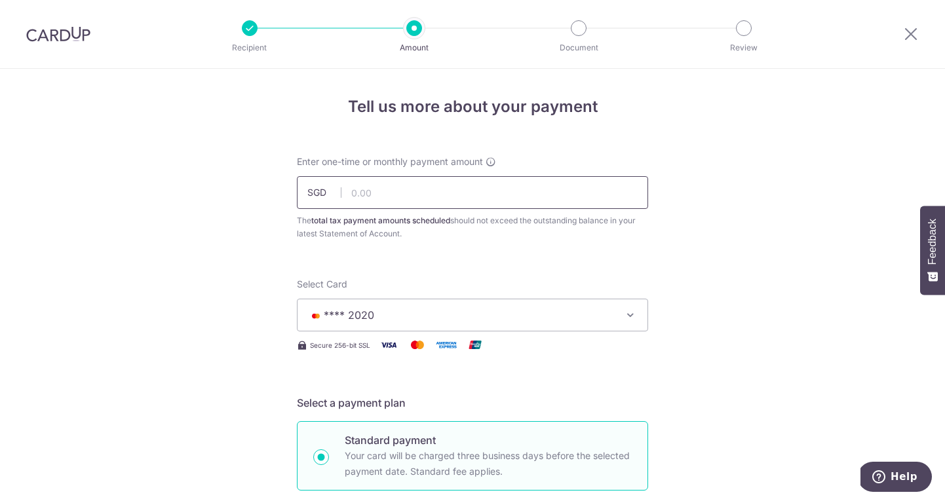
click at [432, 187] on input "text" at bounding box center [472, 192] width 351 height 33
type input "980.00"
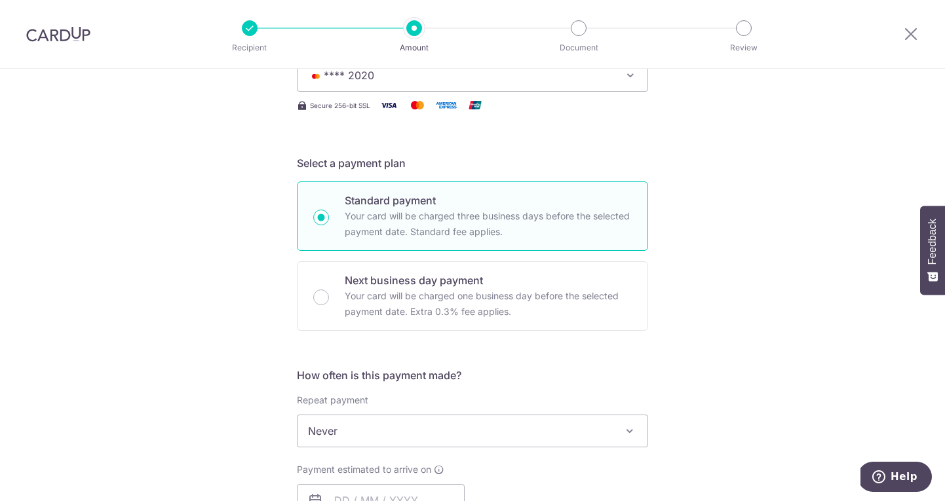
scroll to position [451, 0]
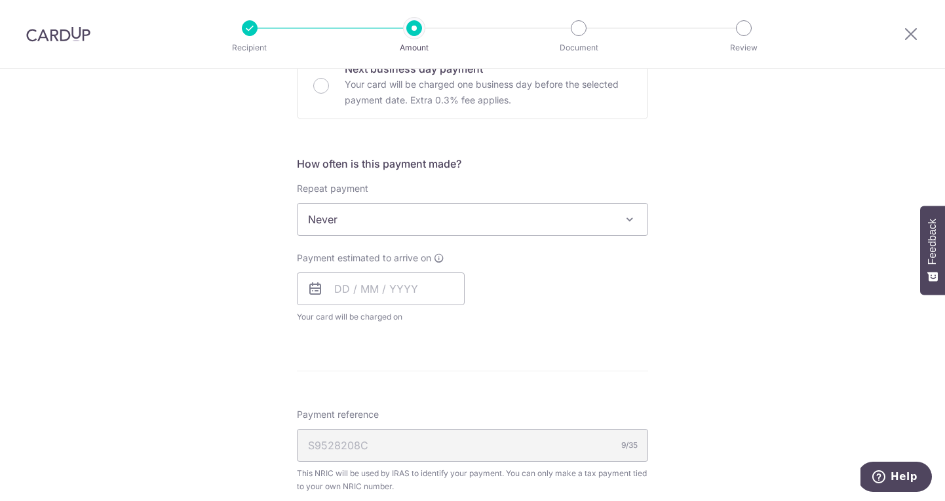
click at [455, 221] on span "Never" at bounding box center [472, 219] width 350 height 31
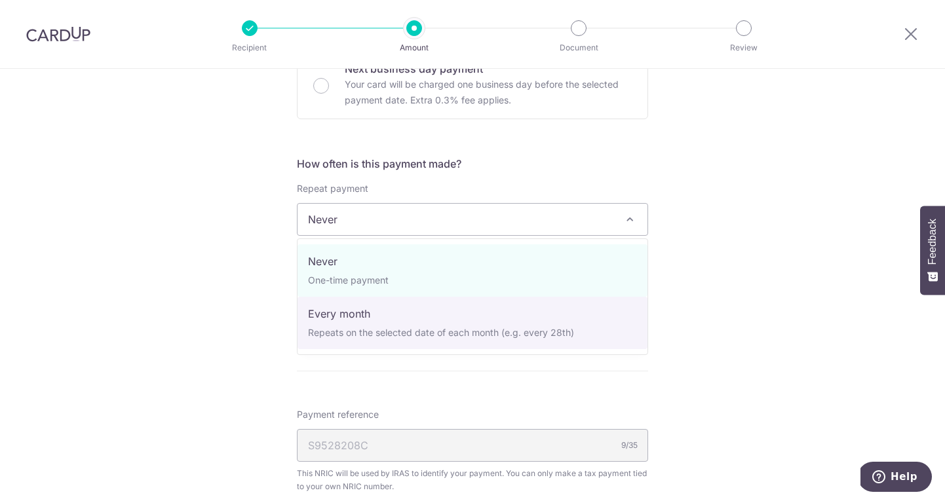
select select "3"
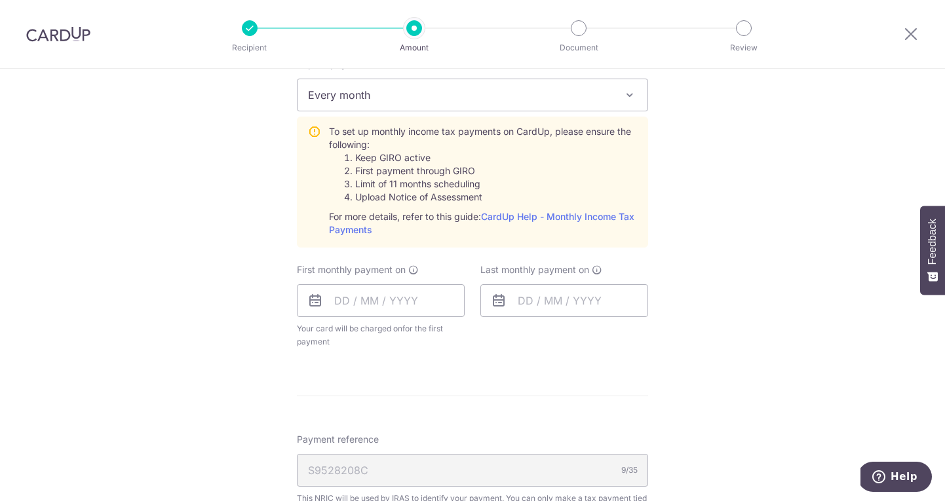
scroll to position [583, 0]
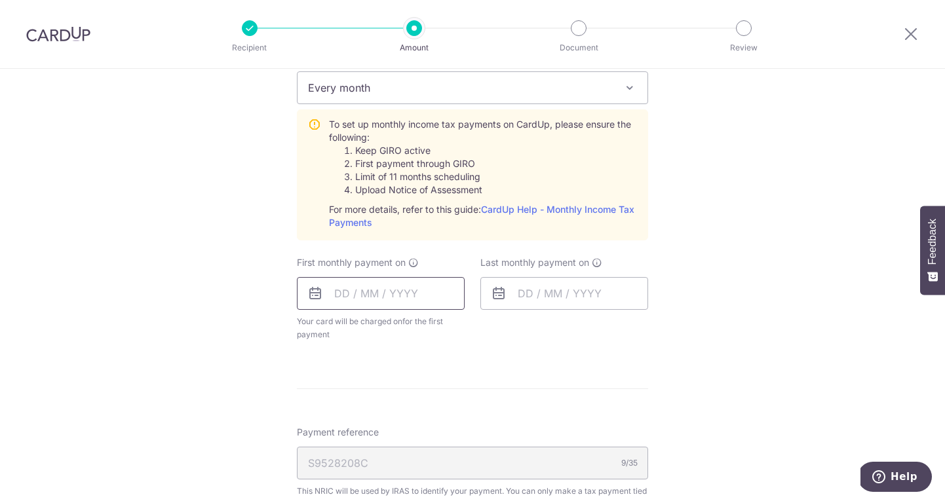
click at [406, 294] on input "text" at bounding box center [381, 293] width 168 height 33
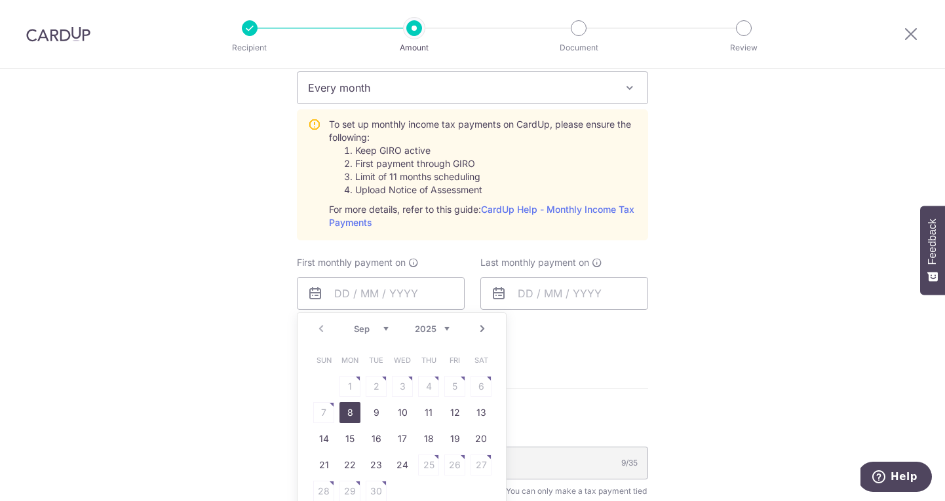
click at [354, 417] on link "8" at bounding box center [349, 412] width 21 height 21
type input "08/09/2025"
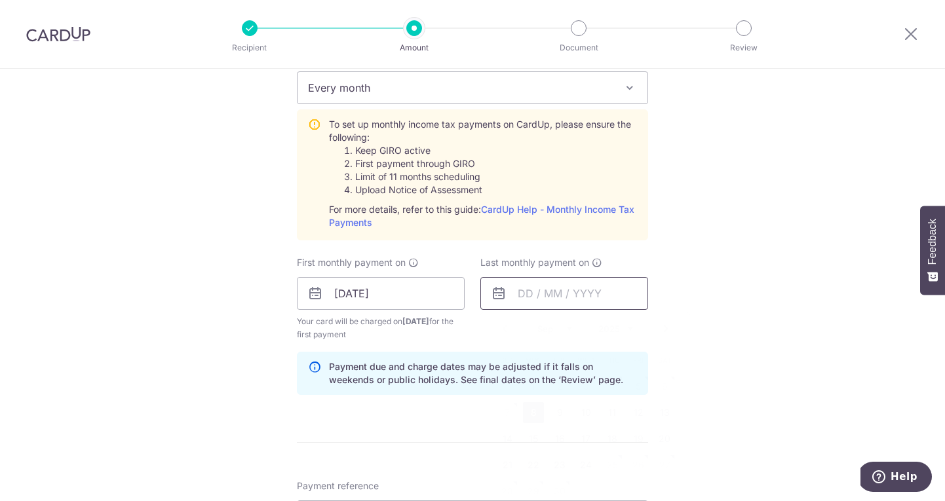
click at [569, 296] on input "text" at bounding box center [564, 293] width 168 height 33
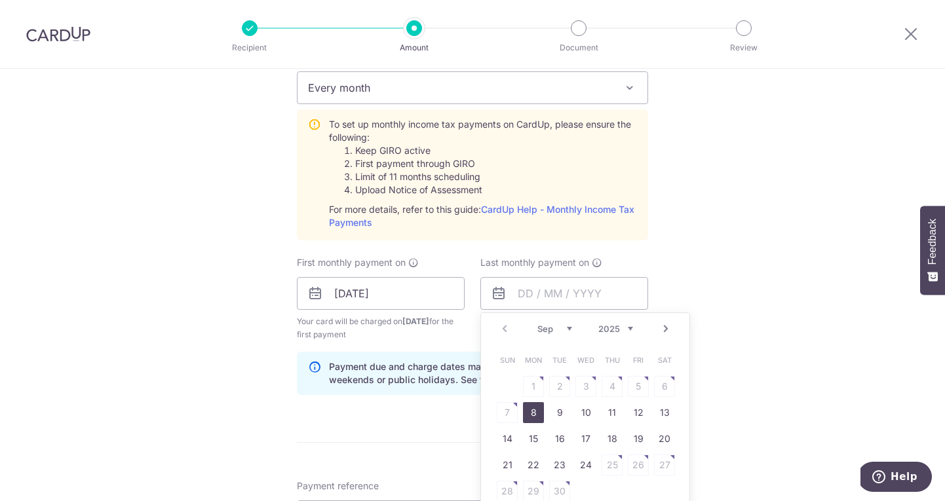
click at [666, 330] on link "Next" at bounding box center [666, 329] width 16 height 16
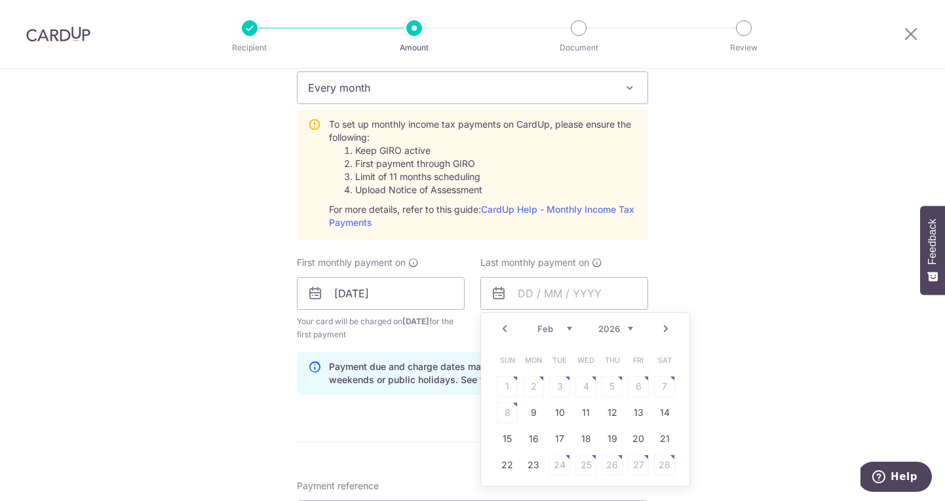
click at [666, 330] on link "Next" at bounding box center [666, 329] width 16 height 16
click at [584, 471] on link "25" at bounding box center [585, 465] width 21 height 21
type input "25/03/2026"
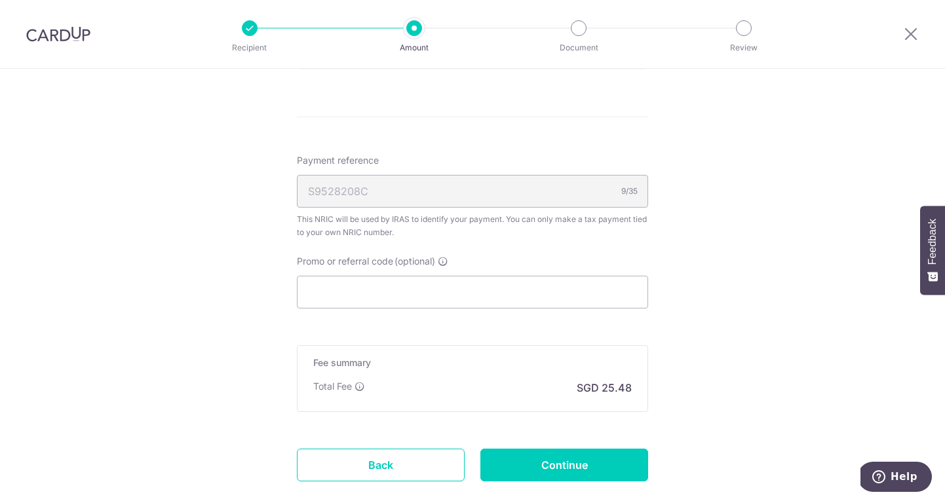
scroll to position [922, 0]
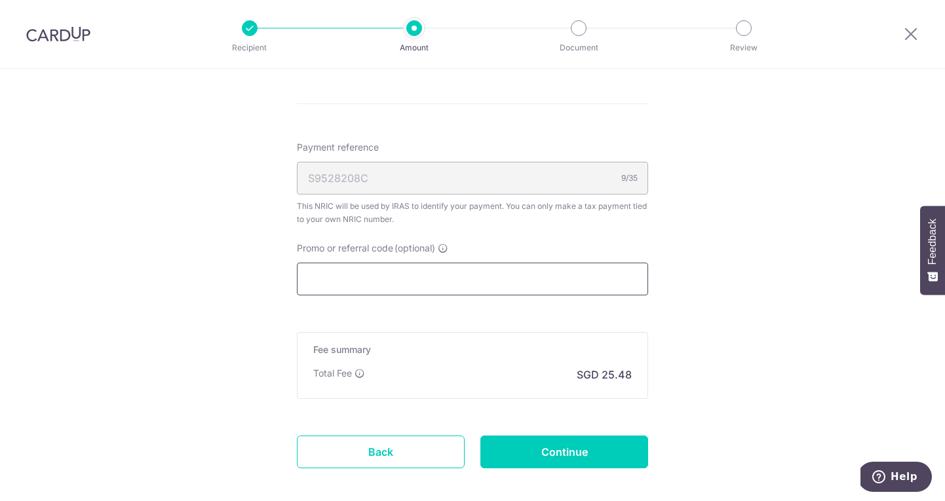
click at [481, 281] on input "Promo or referral code (optional)" at bounding box center [472, 279] width 351 height 33
paste input "BBTAX25R"
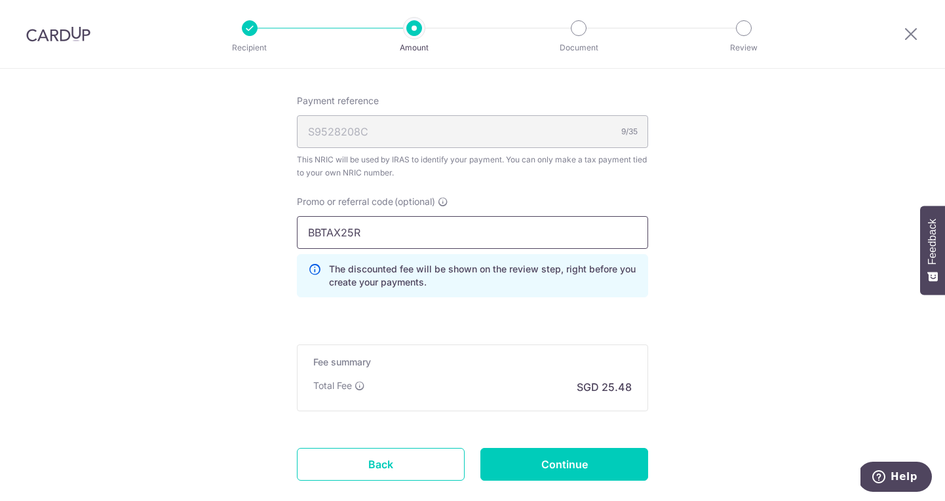
scroll to position [969, 0]
type input "BBTAX25R"
click at [548, 470] on input "Continue" at bounding box center [564, 464] width 168 height 33
type input "Create Schedule"
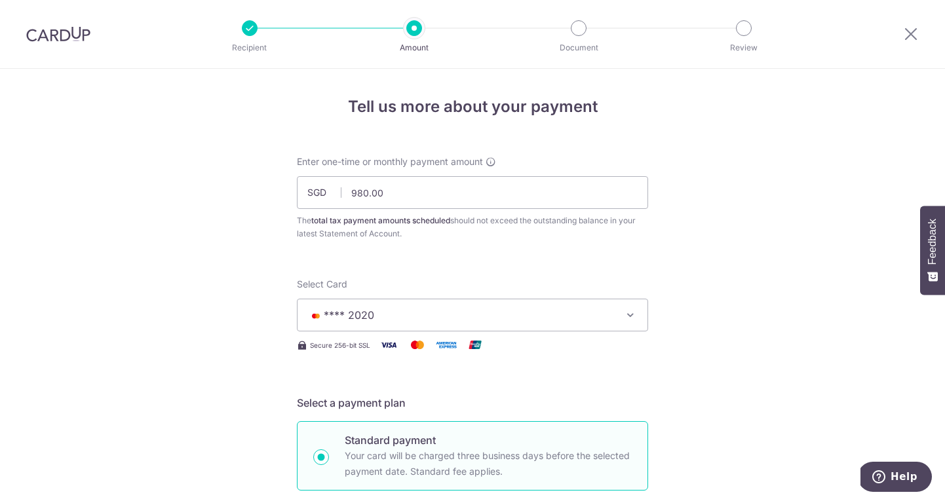
scroll to position [862, 0]
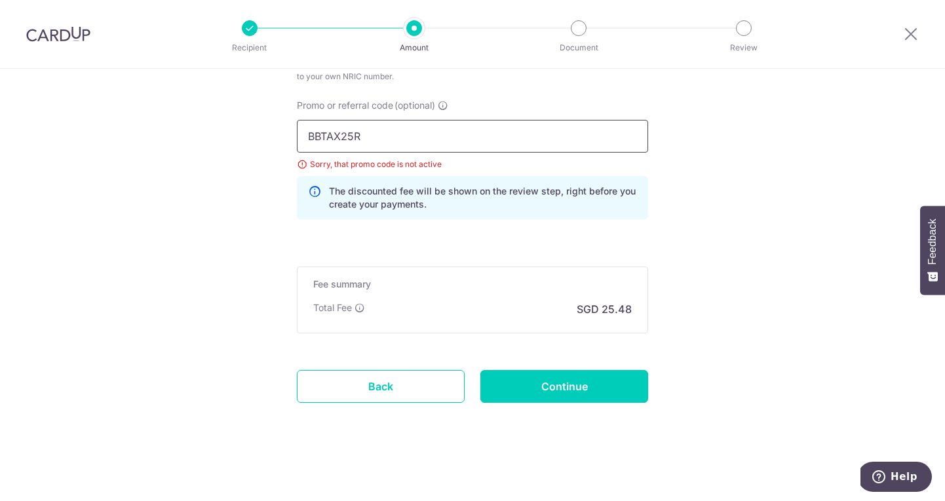
click at [404, 142] on input "BBTAX25R" at bounding box center [472, 136] width 351 height 33
paste input "V"
type input "VTAX25R"
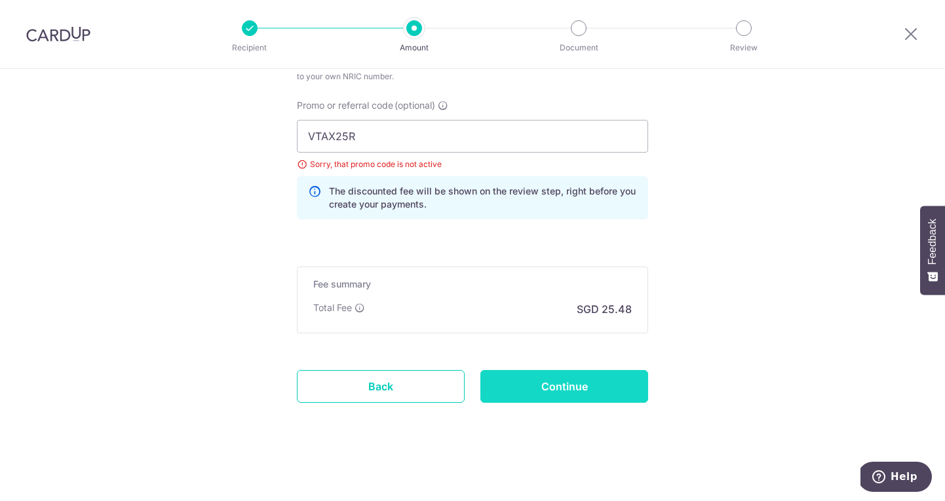
click at [524, 379] on input "Continue" at bounding box center [564, 386] width 168 height 33
type input "Update Schedule"
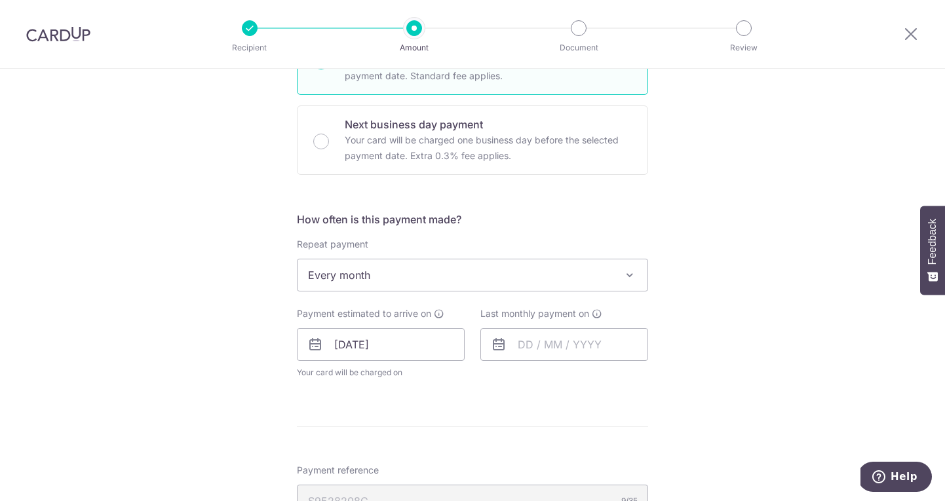
scroll to position [533, 0]
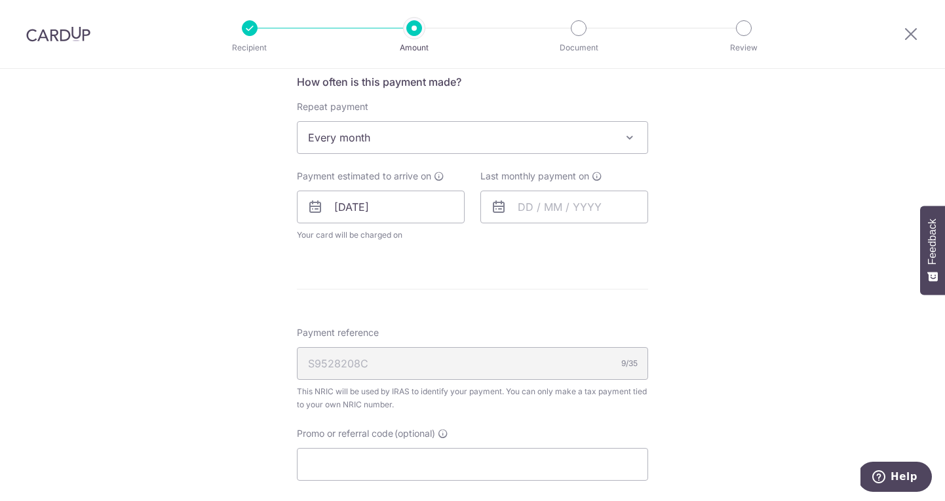
click at [71, 34] on img at bounding box center [58, 34] width 64 height 16
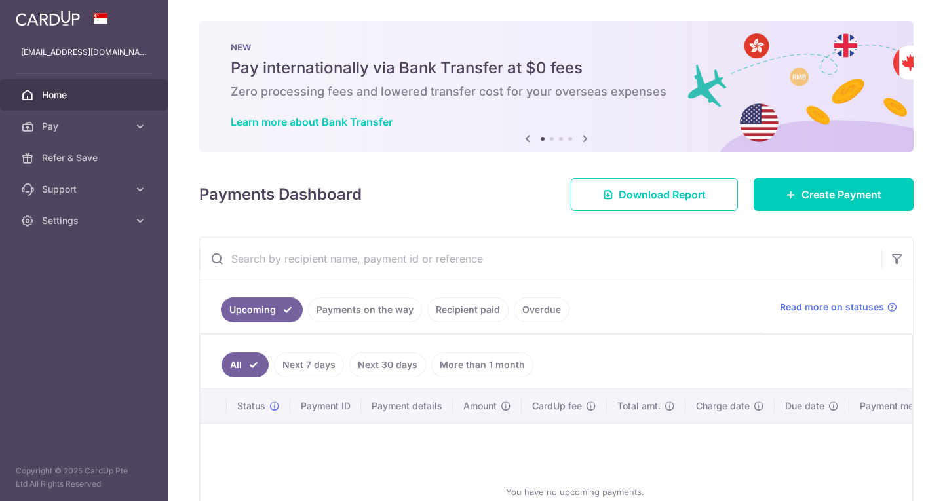
scroll to position [123, 0]
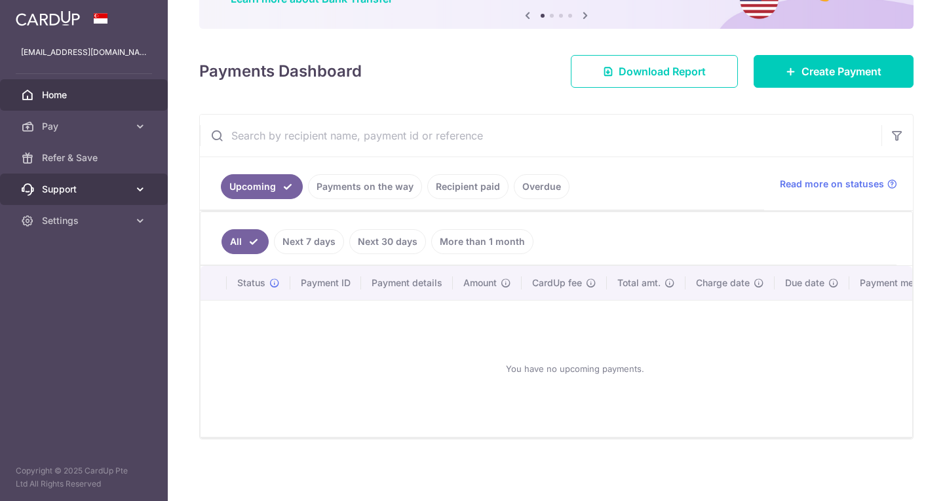
click at [139, 193] on icon at bounding box center [140, 189] width 13 height 13
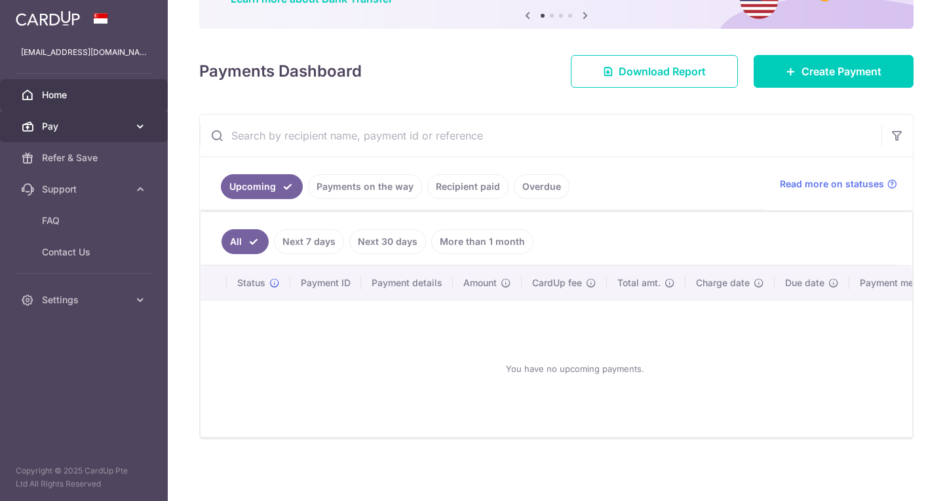
click at [136, 134] on link "Pay" at bounding box center [84, 126] width 168 height 31
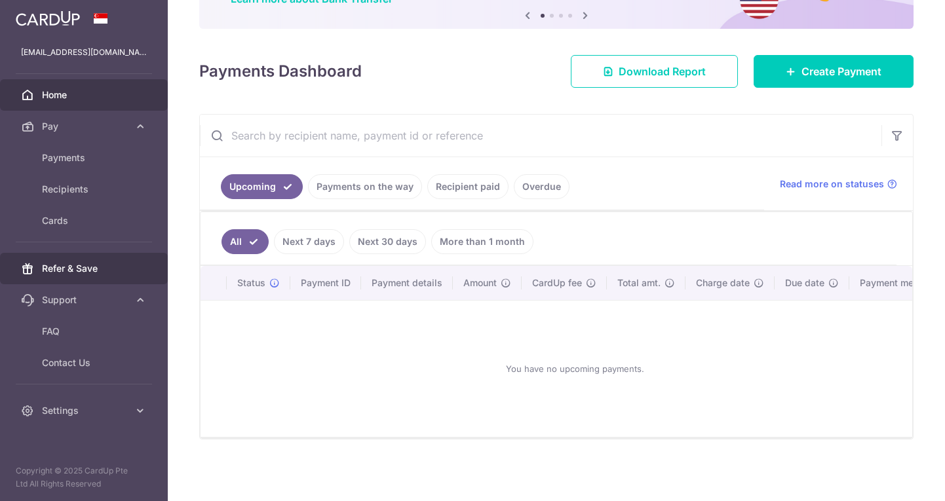
click at [90, 268] on span "Refer & Save" at bounding box center [85, 268] width 86 height 13
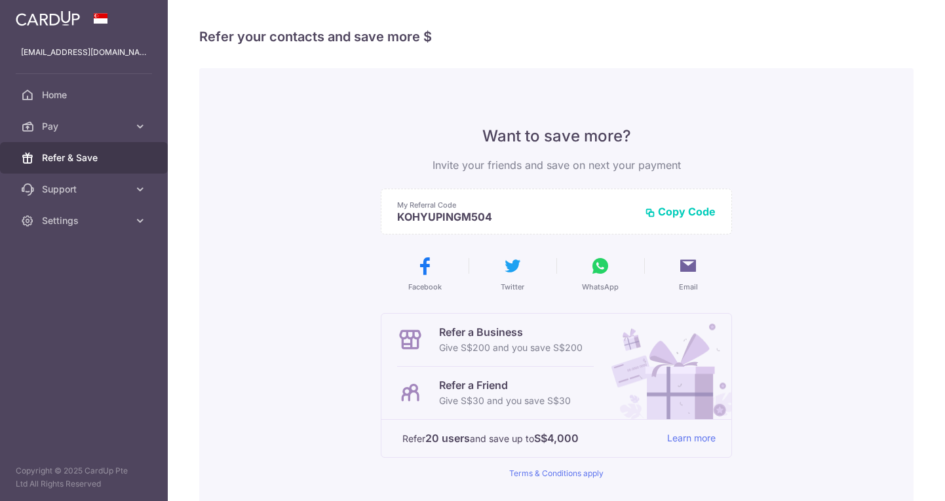
scroll to position [157, 0]
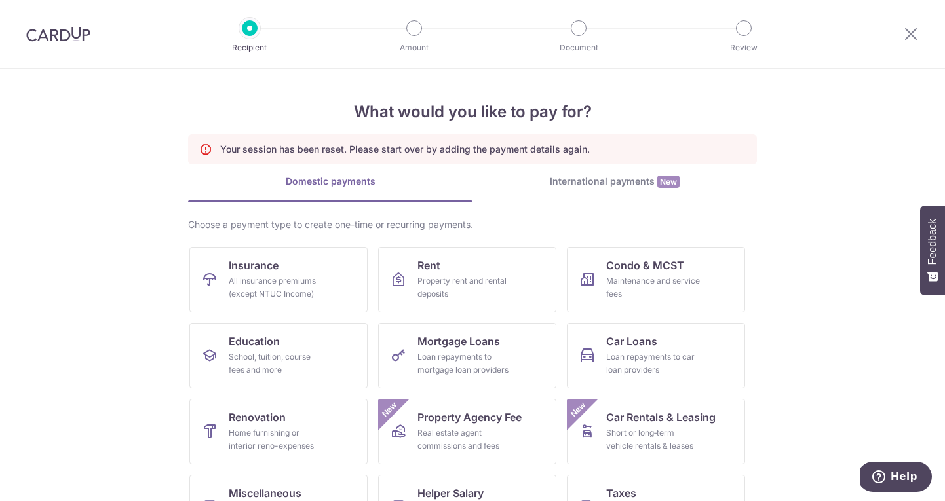
scroll to position [126, 0]
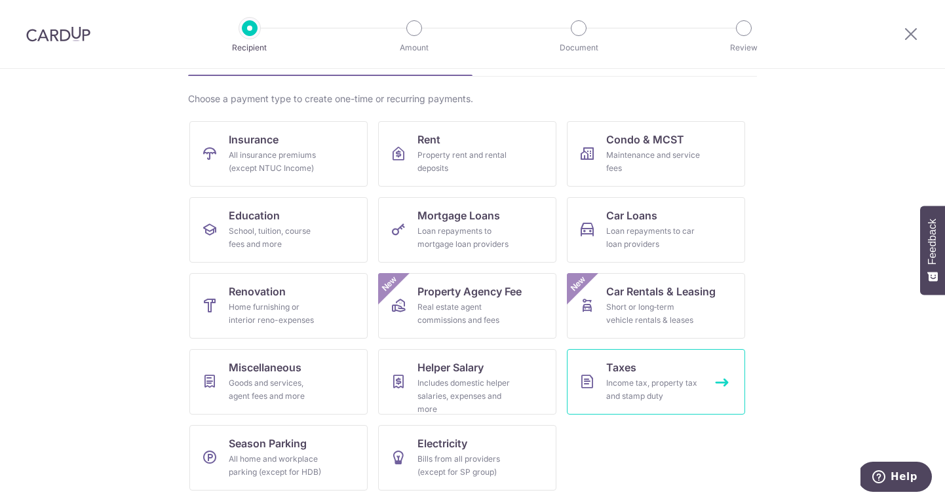
click at [603, 361] on link "Taxes Income tax, property tax and stamp duty" at bounding box center [656, 382] width 178 height 66
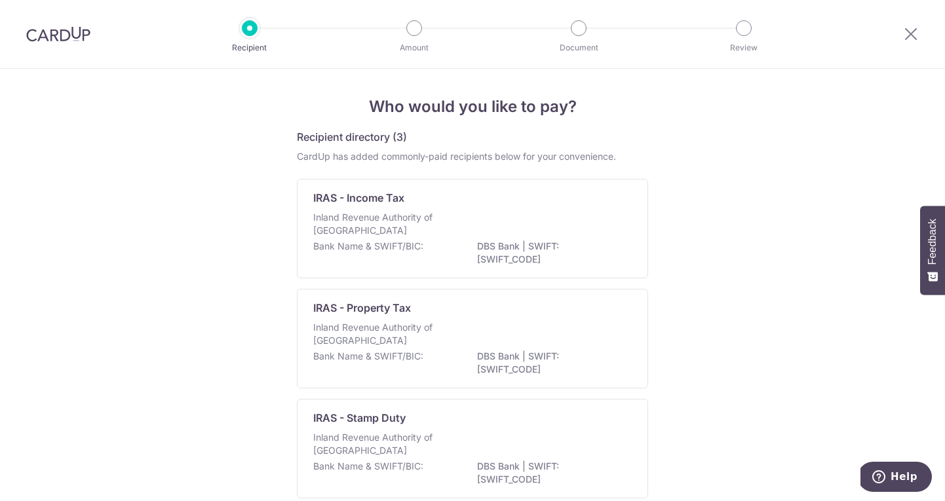
click at [367, 265] on div "Bank Name & SWIFT/BIC: DBS Bank | SWIFT: [SWIFT_CODE]" at bounding box center [472, 254] width 318 height 28
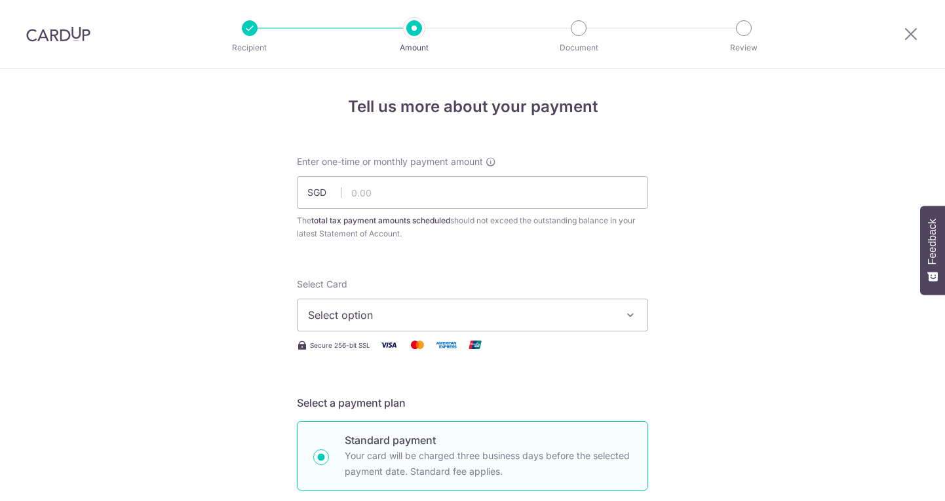
scroll to position [136, 0]
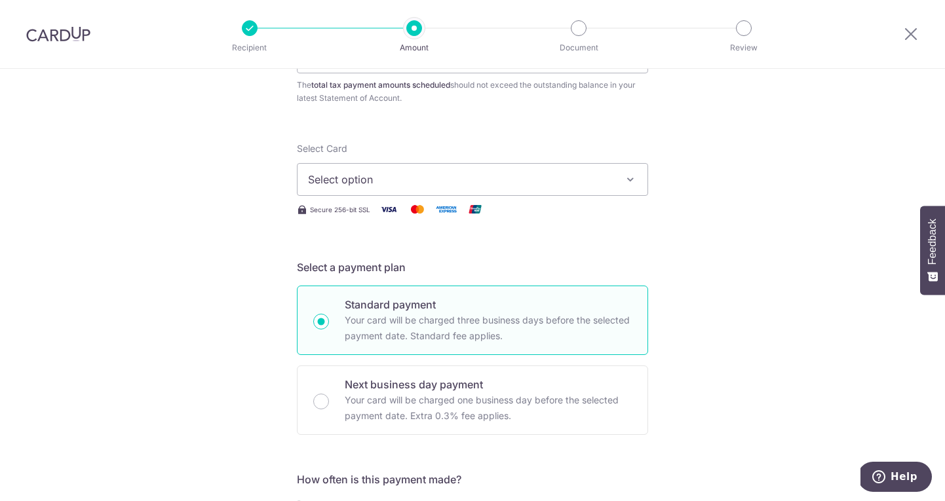
click at [408, 186] on span "Select option" at bounding box center [460, 180] width 305 height 16
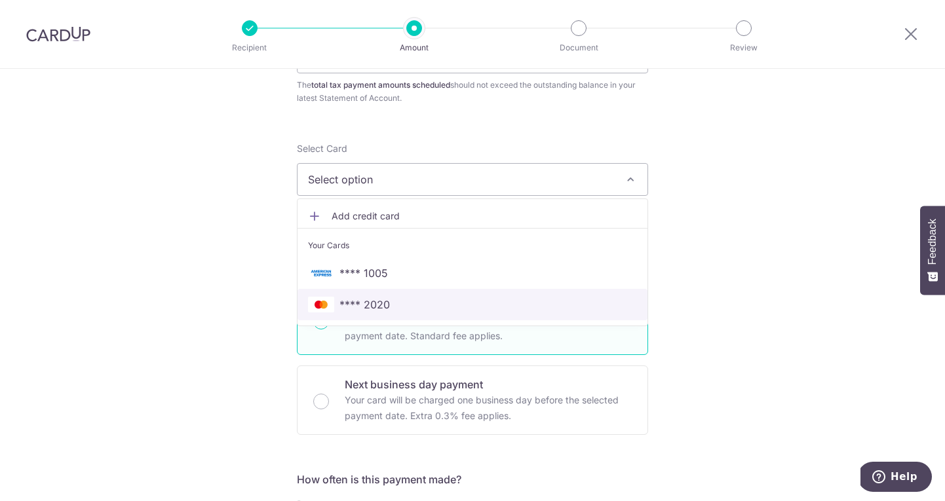
click at [381, 297] on span "**** 2020" at bounding box center [364, 305] width 50 height 16
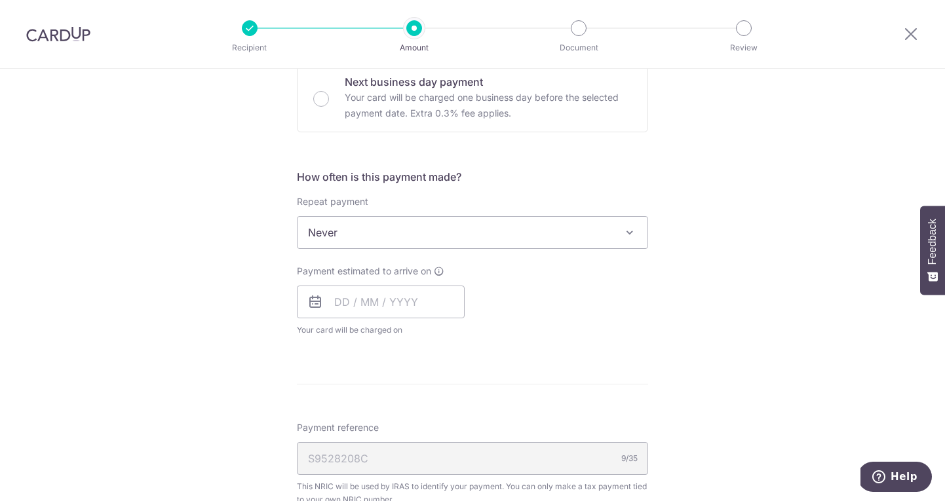
scroll to position [606, 0]
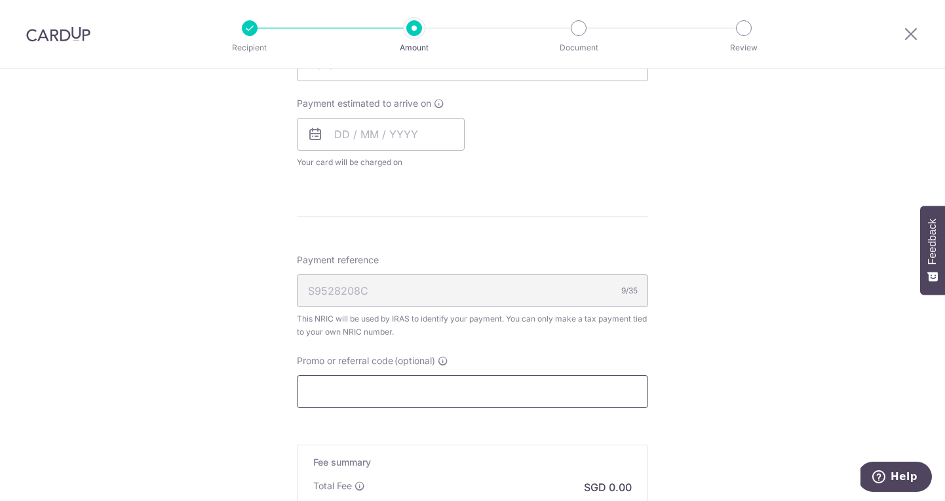
click at [372, 376] on input "Promo or referral code (optional)" at bounding box center [472, 391] width 351 height 33
paste input "VTAX25R"
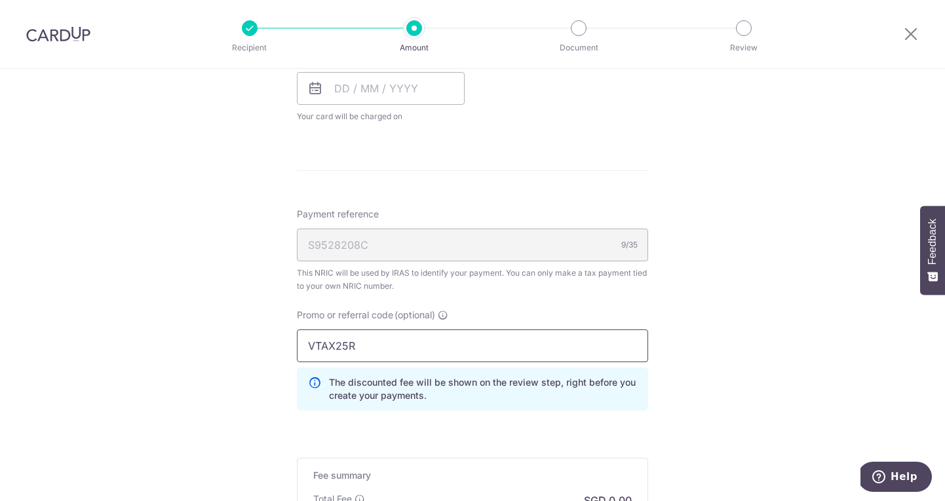
scroll to position [789, 0]
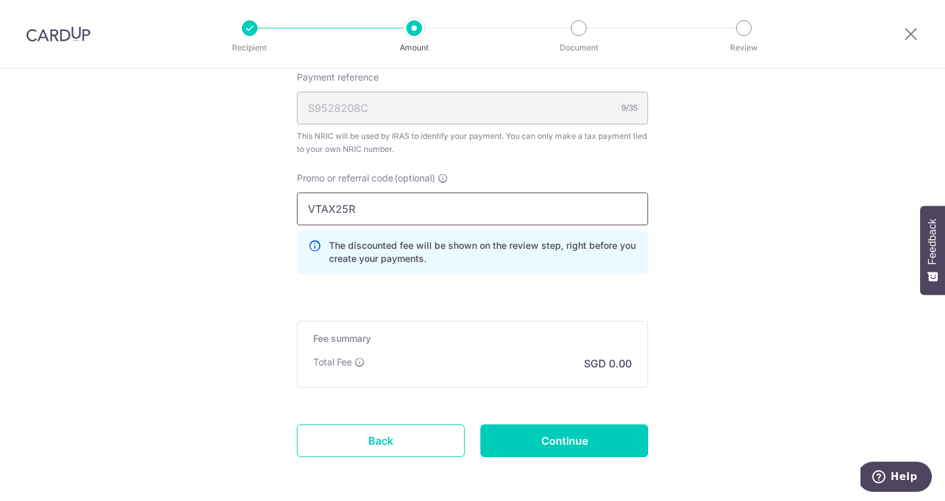
type input "VTAX25R"
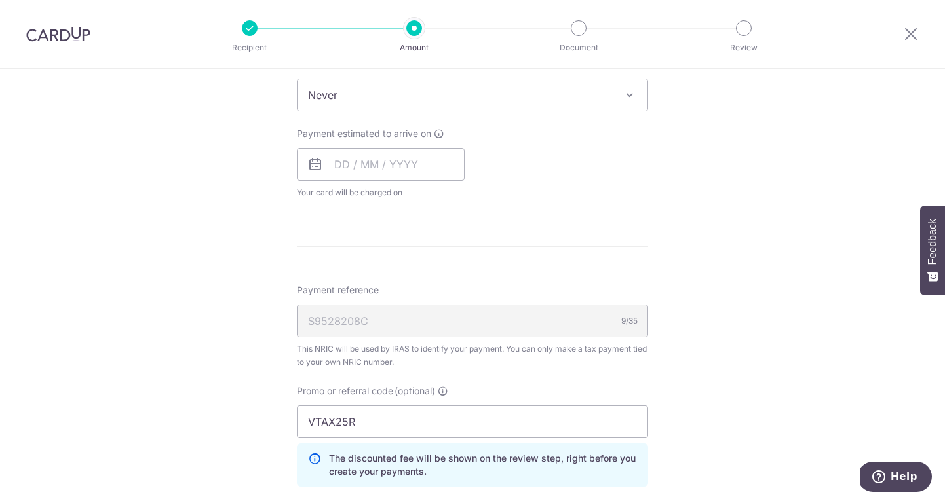
scroll to position [486, 0]
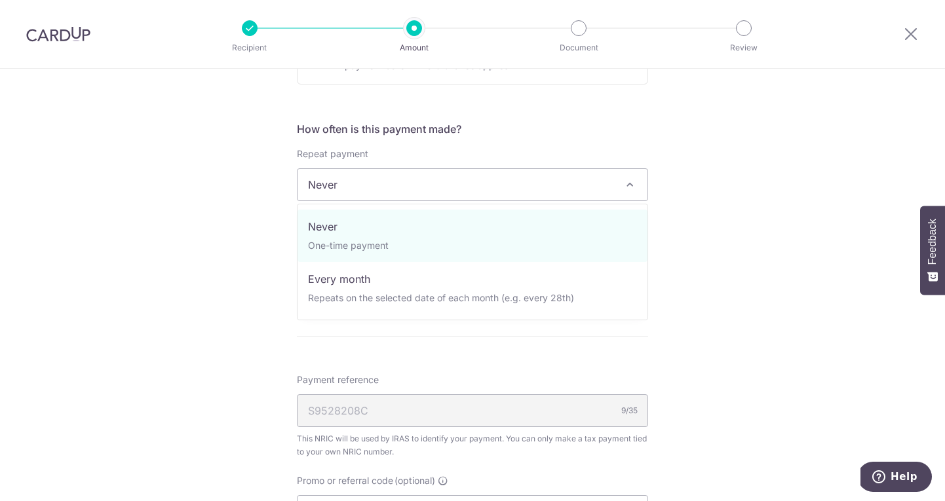
click at [398, 189] on span "Never" at bounding box center [472, 184] width 350 height 31
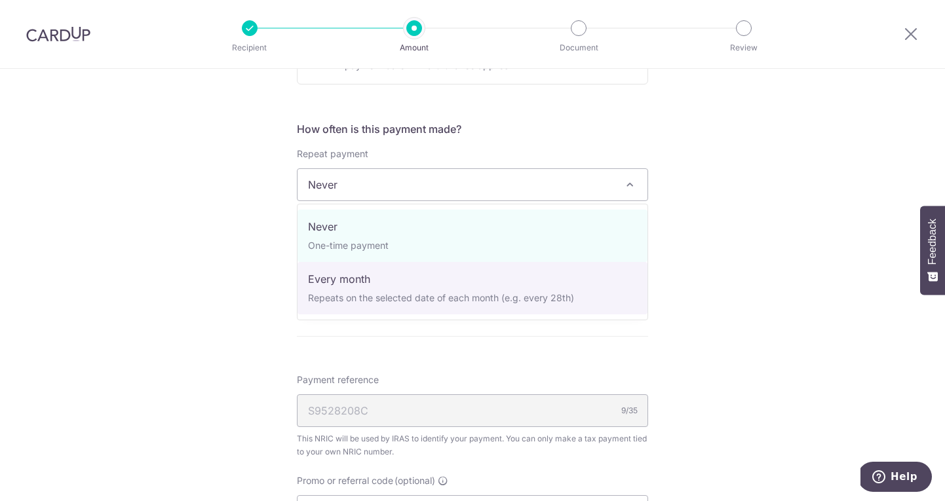
select select "3"
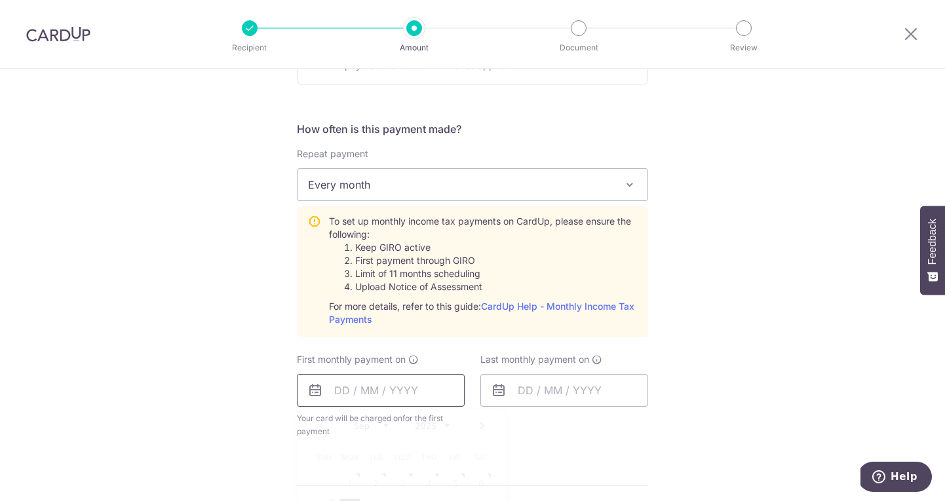
click at [349, 383] on input "text" at bounding box center [381, 390] width 168 height 33
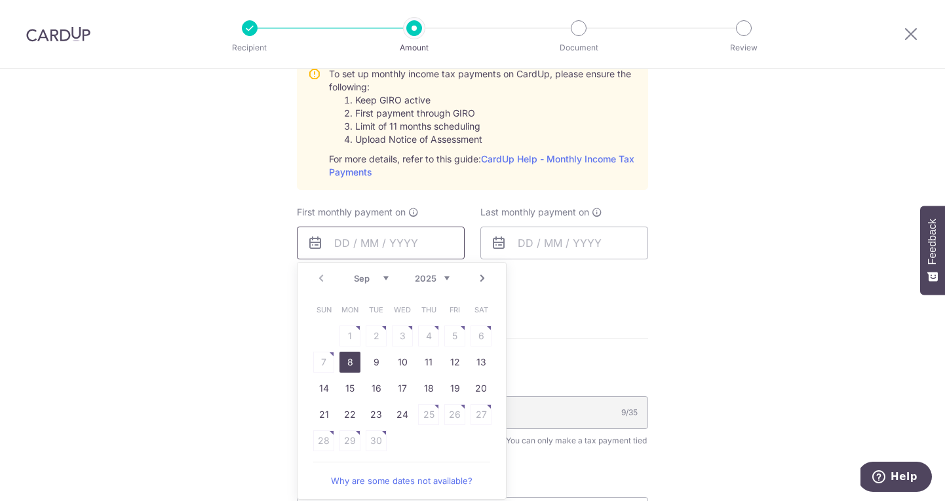
scroll to position [683, 0]
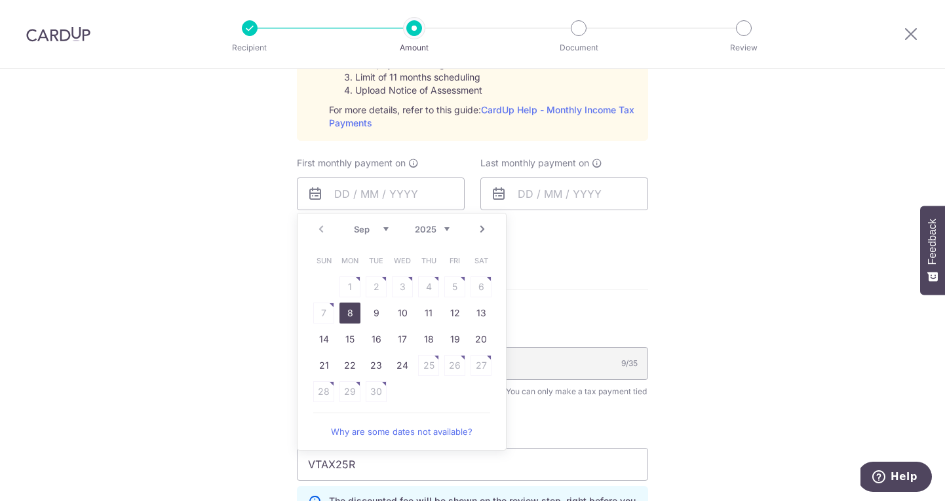
click at [351, 317] on link "8" at bounding box center [349, 313] width 21 height 21
type input "[DATE]"
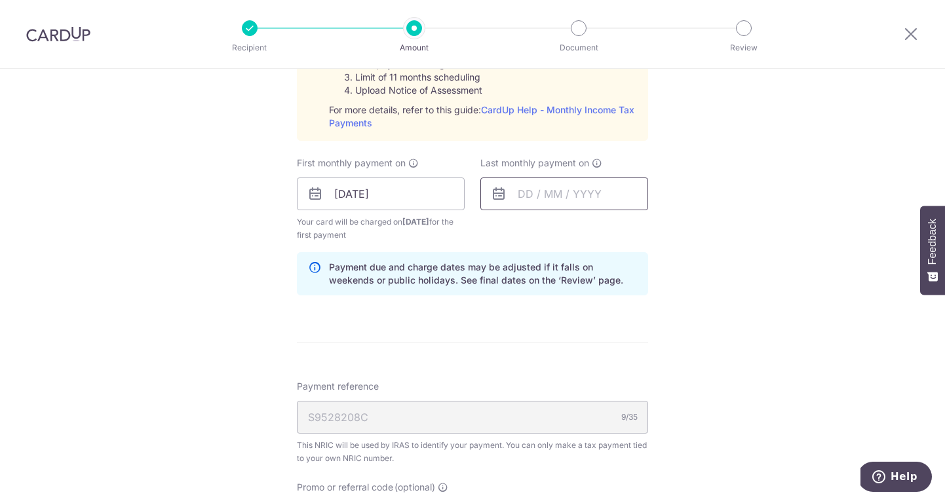
click at [527, 191] on input "text" at bounding box center [564, 194] width 168 height 33
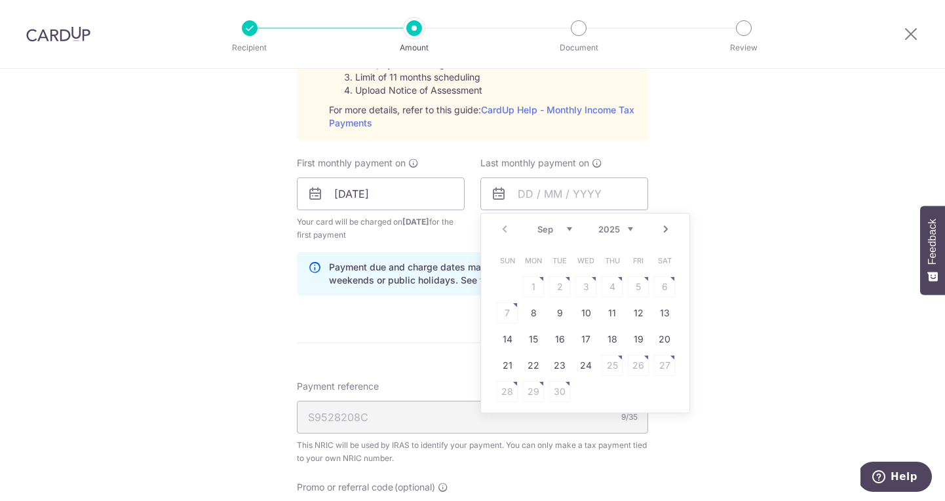
click at [664, 227] on link "Next" at bounding box center [666, 229] width 16 height 16
click at [662, 226] on link "Next" at bounding box center [666, 229] width 16 height 16
click at [615, 364] on link "25" at bounding box center [611, 365] width 21 height 21
type input "[DATE]"
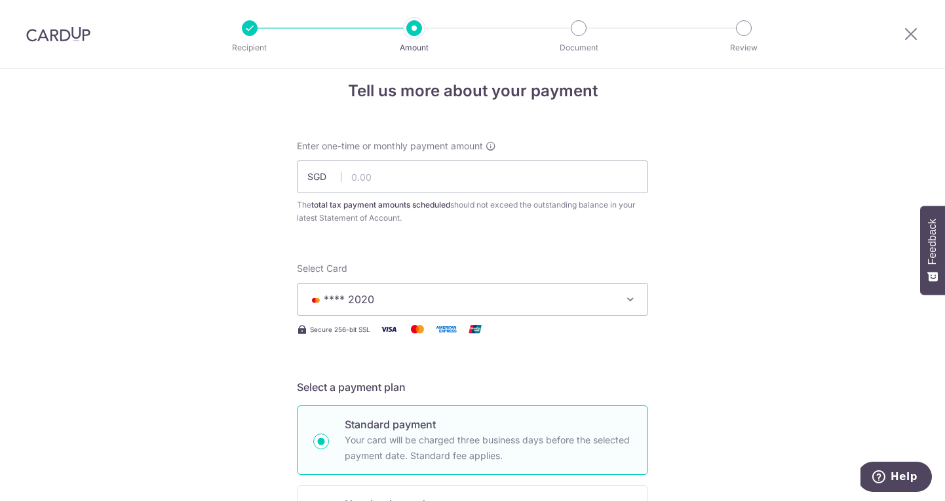
scroll to position [9, 0]
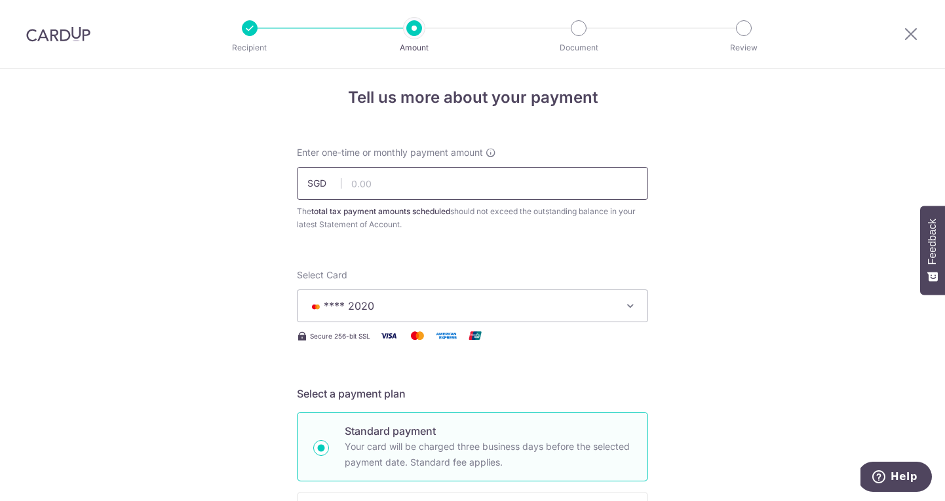
click at [454, 188] on input "text" at bounding box center [472, 183] width 351 height 33
type input "980.00"
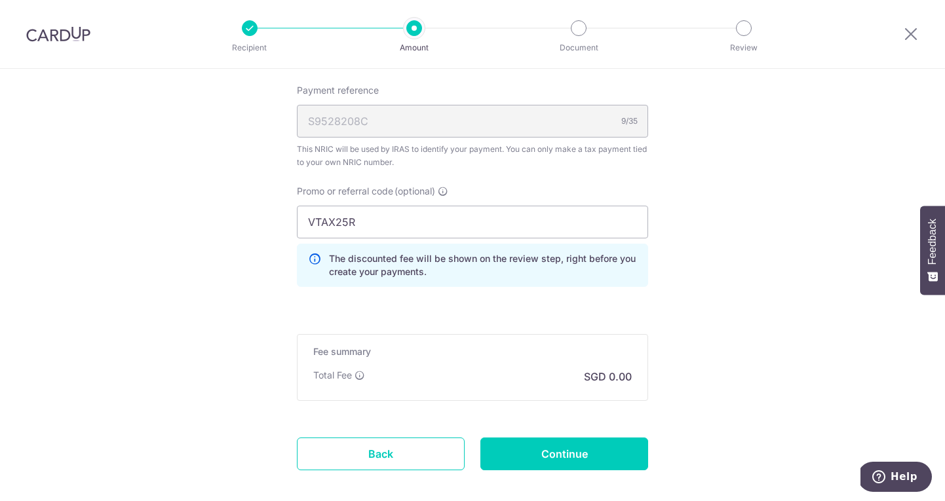
scroll to position [1046, 0]
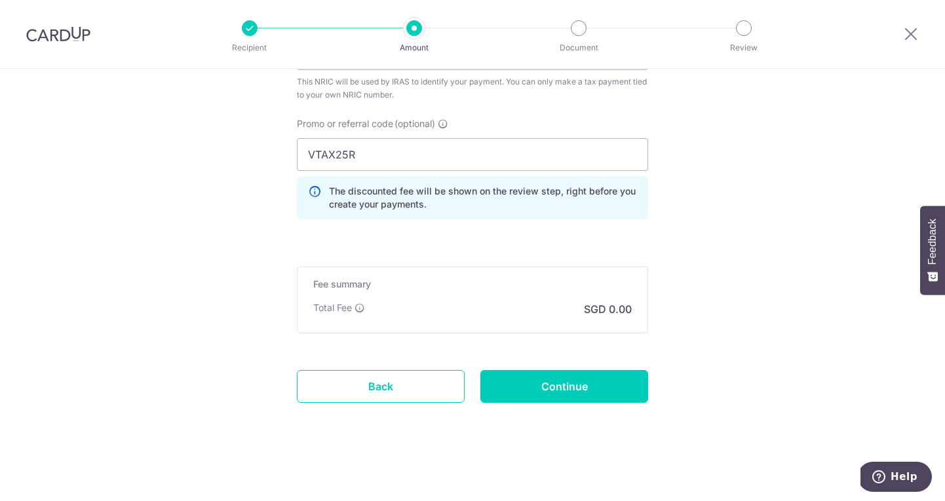
click at [447, 191] on p "The discounted fee will be shown on the review step, right before you create yo…" at bounding box center [483, 198] width 308 height 26
click at [548, 389] on input "Continue" at bounding box center [564, 386] width 168 height 33
type input "Create Schedule"
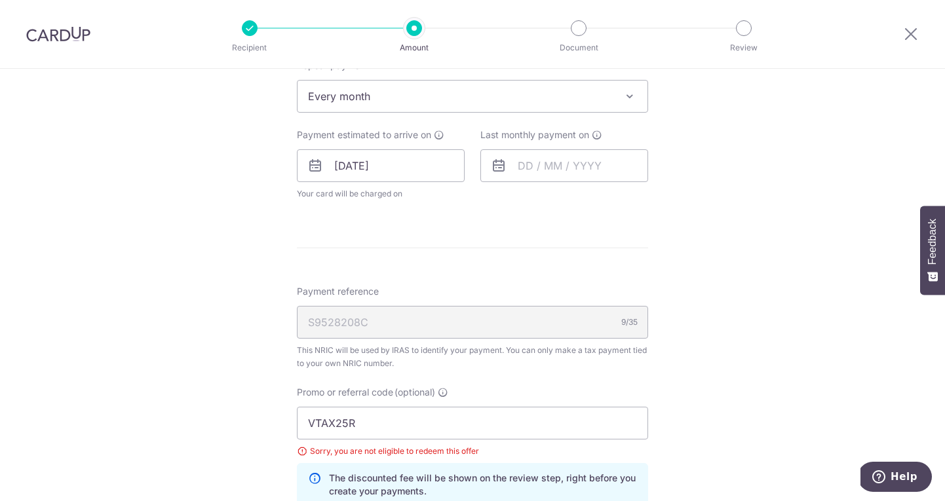
scroll to position [576, 0]
click at [370, 100] on span "Every month" at bounding box center [472, 94] width 350 height 31
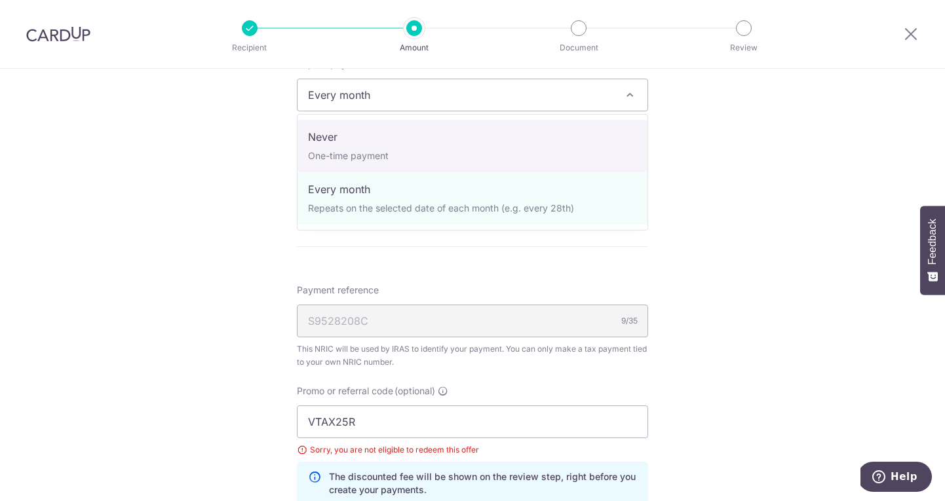
select select "1"
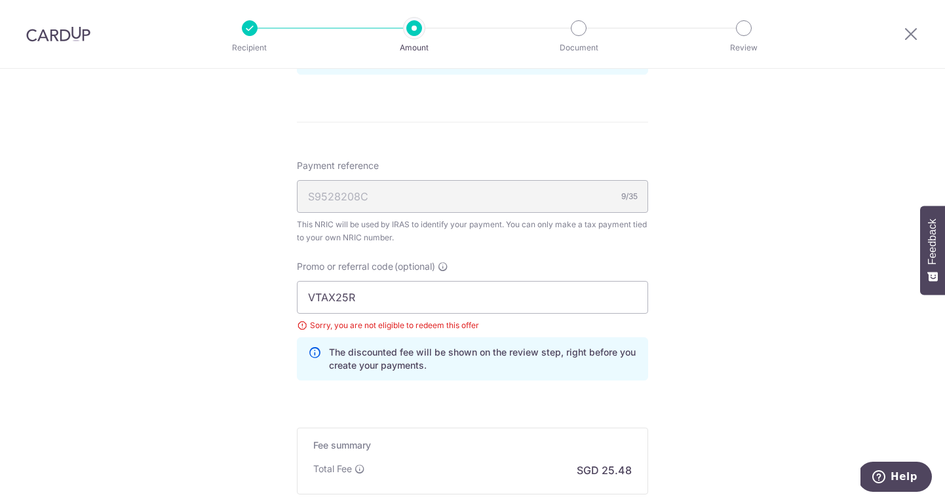
scroll to position [828, 0]
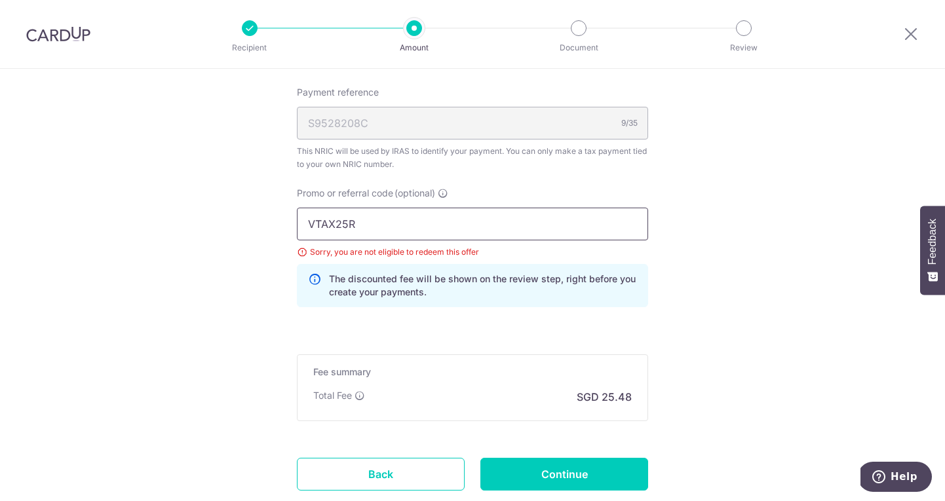
click at [370, 224] on input "VTAX25R" at bounding box center [472, 224] width 351 height 33
paste input "OFF225"
type input "OFF225"
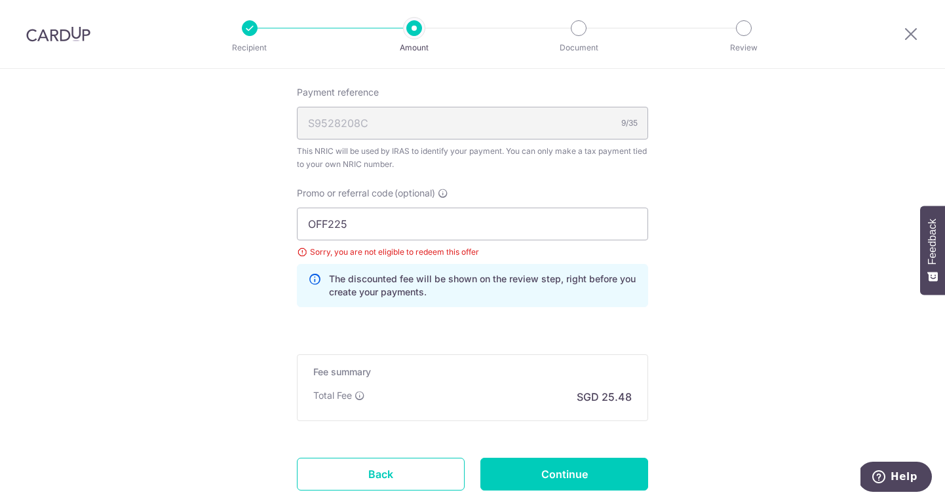
click at [396, 282] on p "The discounted fee will be shown on the review step, right before you create yo…" at bounding box center [483, 286] width 308 height 26
click at [533, 475] on input "Continue" at bounding box center [564, 474] width 168 height 33
type input "Update Schedule"
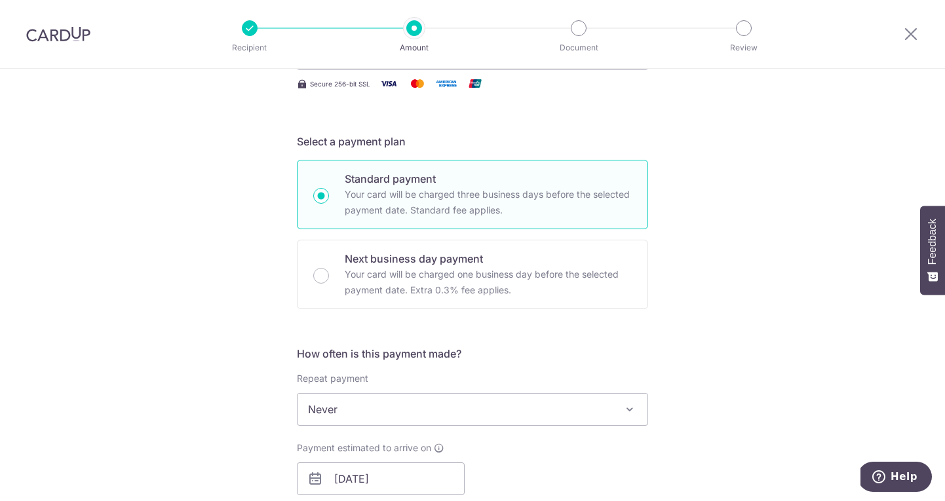
scroll to position [388, 0]
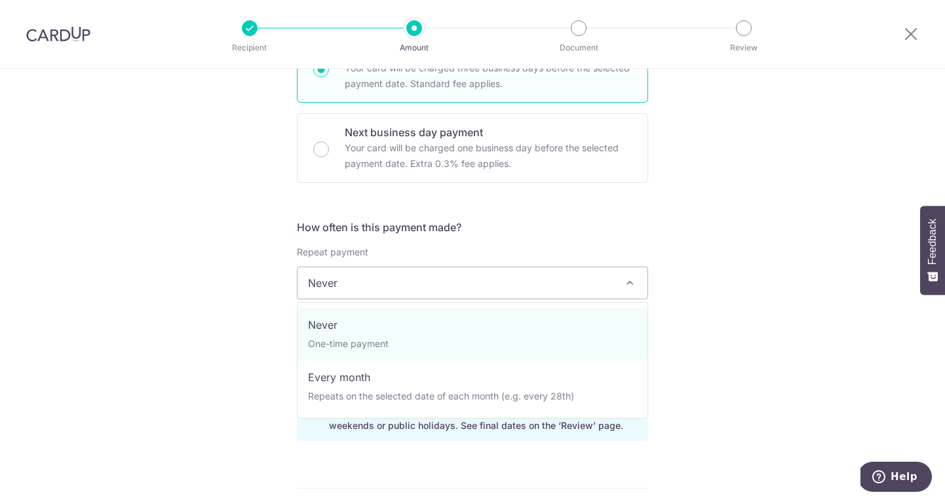
click at [518, 286] on span "Never" at bounding box center [472, 282] width 350 height 31
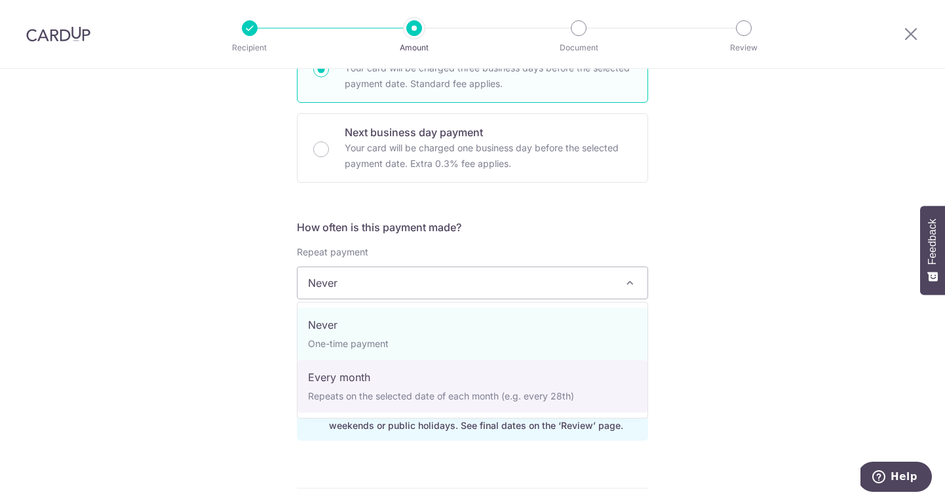
select select "3"
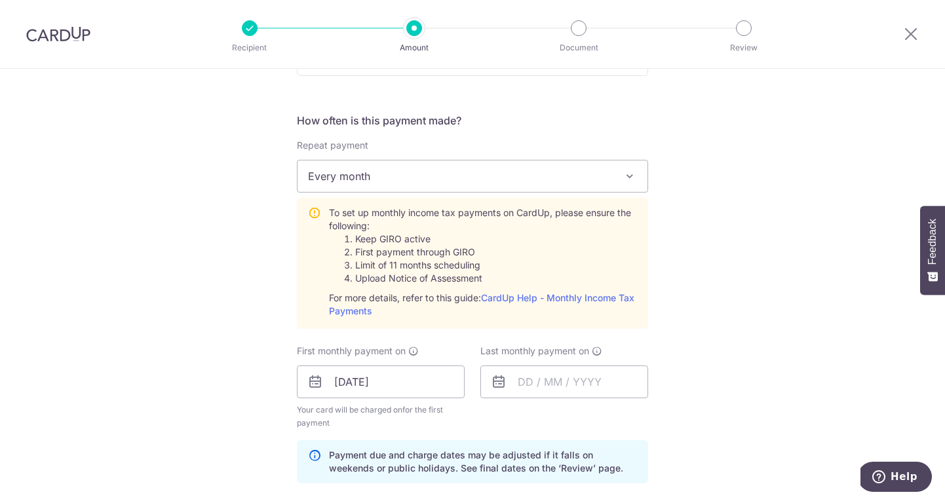
scroll to position [543, 0]
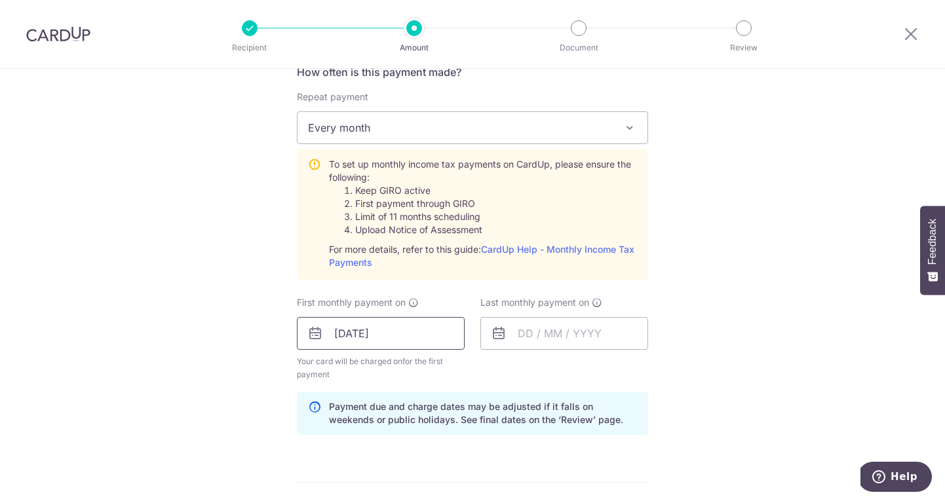
click at [444, 343] on input "[DATE]" at bounding box center [381, 333] width 168 height 33
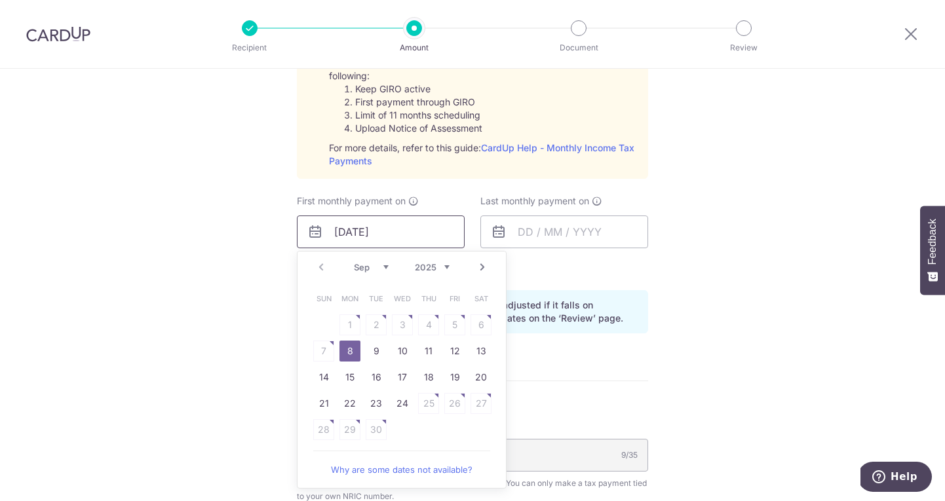
scroll to position [692, 0]
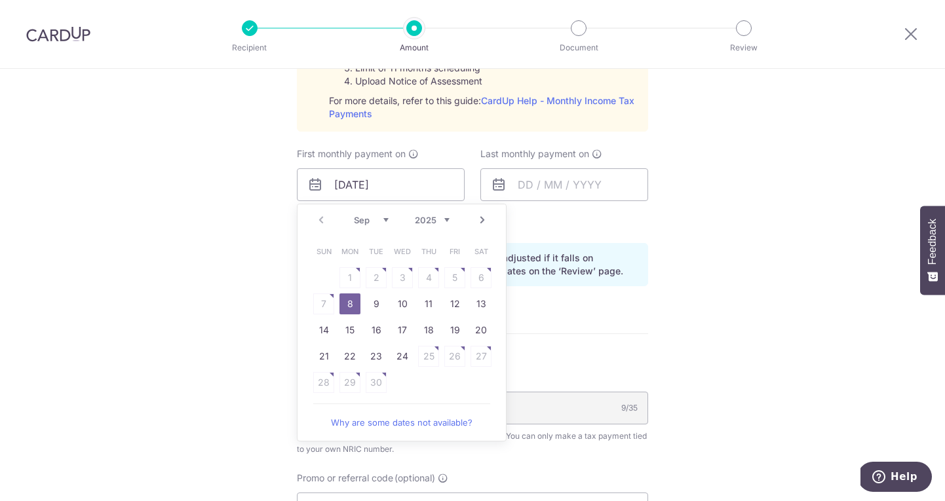
click at [346, 304] on link "8" at bounding box center [349, 304] width 21 height 21
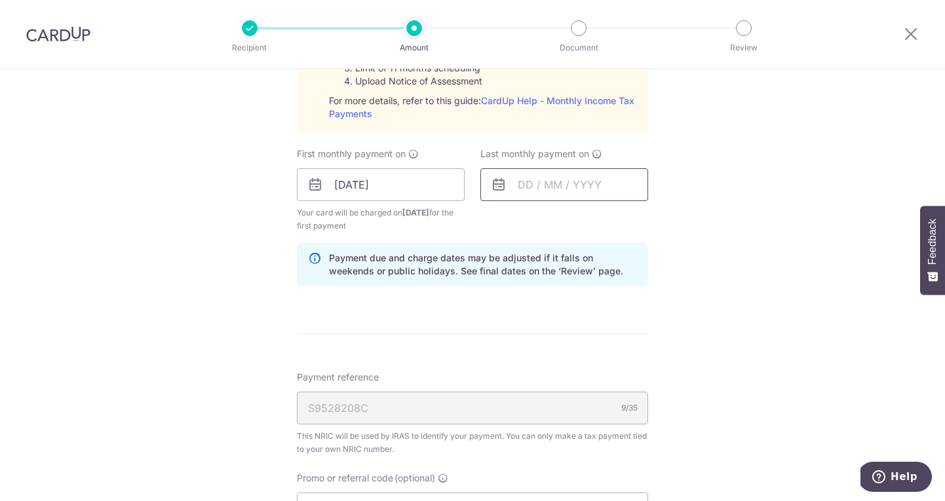
click at [567, 177] on input "text" at bounding box center [564, 184] width 168 height 33
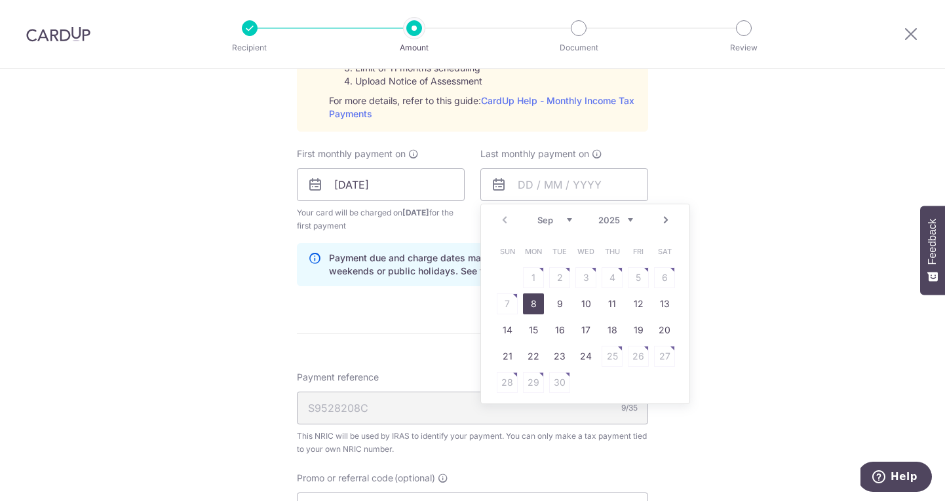
click at [664, 216] on link "Next" at bounding box center [666, 220] width 16 height 16
click at [665, 216] on link "Next" at bounding box center [666, 220] width 16 height 16
click at [610, 357] on link "25" at bounding box center [611, 356] width 21 height 21
type input "[DATE]"
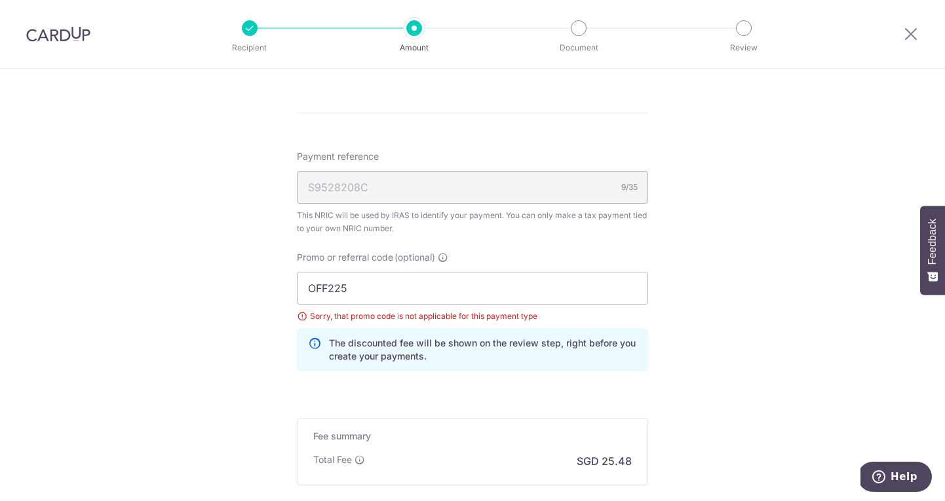
scroll to position [1013, 0]
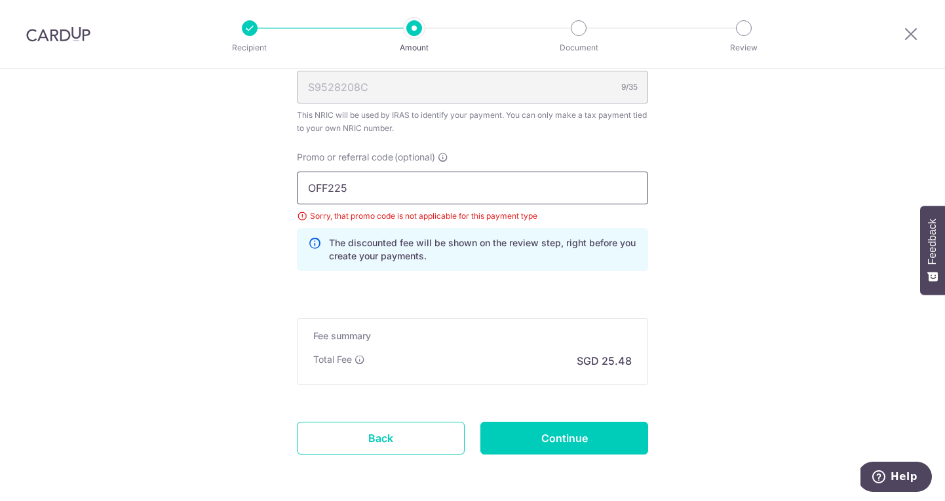
click at [435, 191] on input "OFF225" at bounding box center [472, 188] width 351 height 33
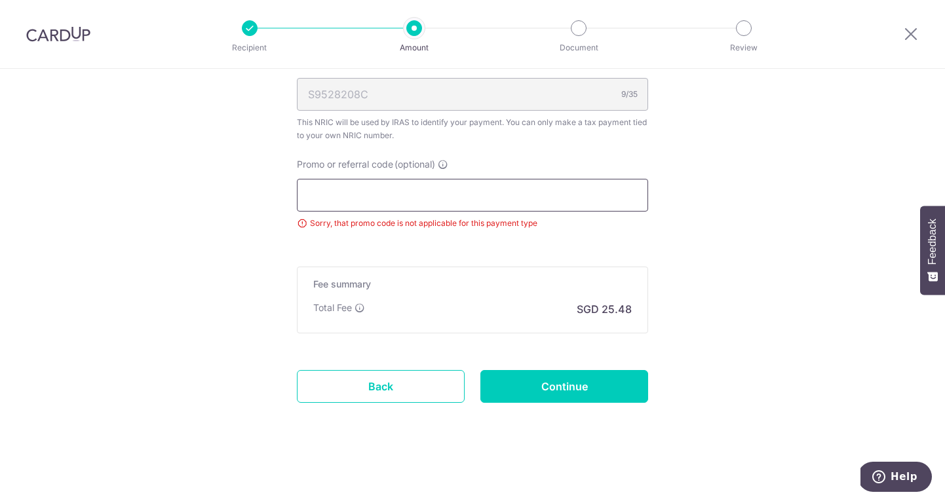
scroll to position [1006, 0]
click at [563, 391] on input "Continue" at bounding box center [564, 386] width 168 height 33
type input "Update Schedule"
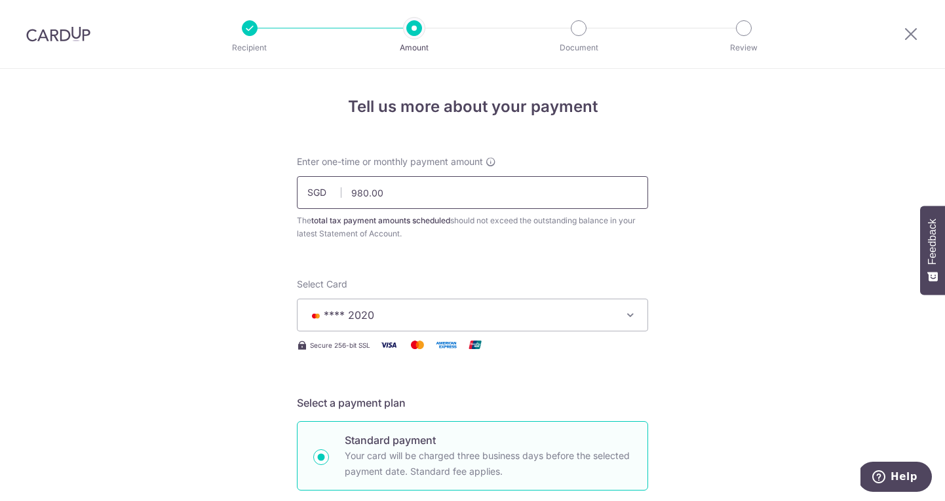
drag, startPoint x: 358, startPoint y: 193, endPoint x: 368, endPoint y: 193, distance: 9.8
click at [368, 193] on input "980.00" at bounding box center [472, 192] width 351 height 33
type input "977.00"
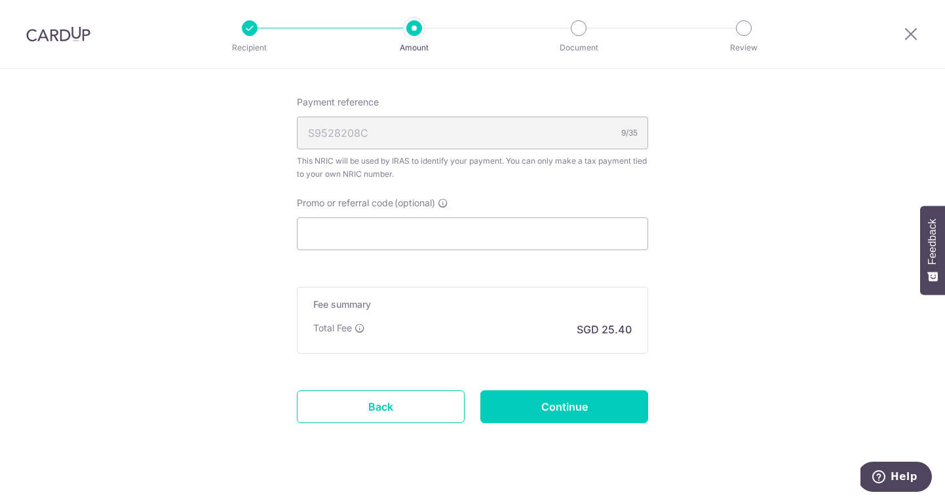
scroll to position [784, 0]
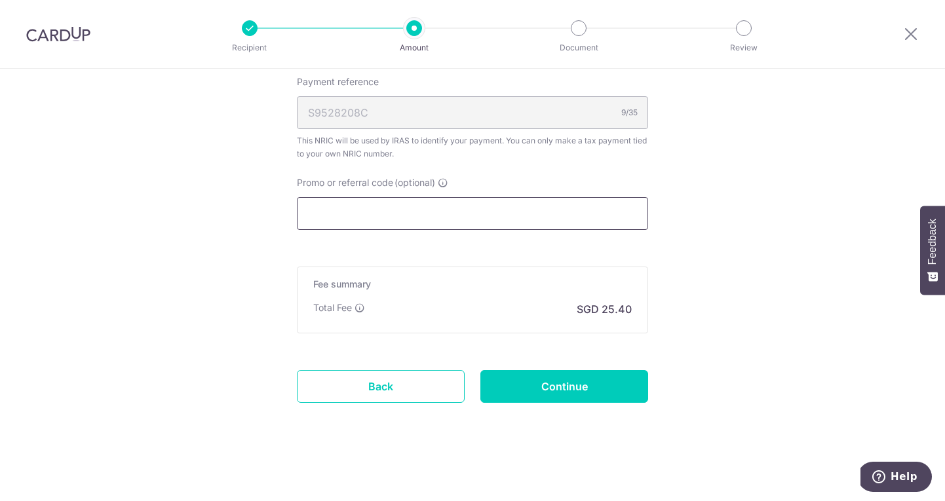
click at [377, 209] on input "Promo or referral code (optional)" at bounding box center [472, 213] width 351 height 33
click at [372, 294] on div "Fee summary Base fee $ 25.48 Extend fee Next-day fee Total Fee SGD 25.40" at bounding box center [472, 300] width 351 height 67
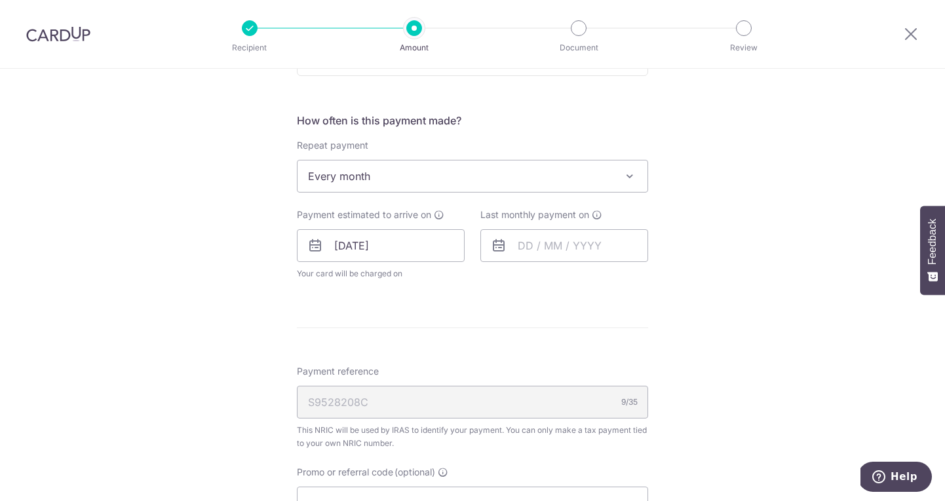
click at [504, 240] on icon at bounding box center [499, 246] width 16 height 16
click at [534, 250] on input "text" at bounding box center [564, 245] width 168 height 33
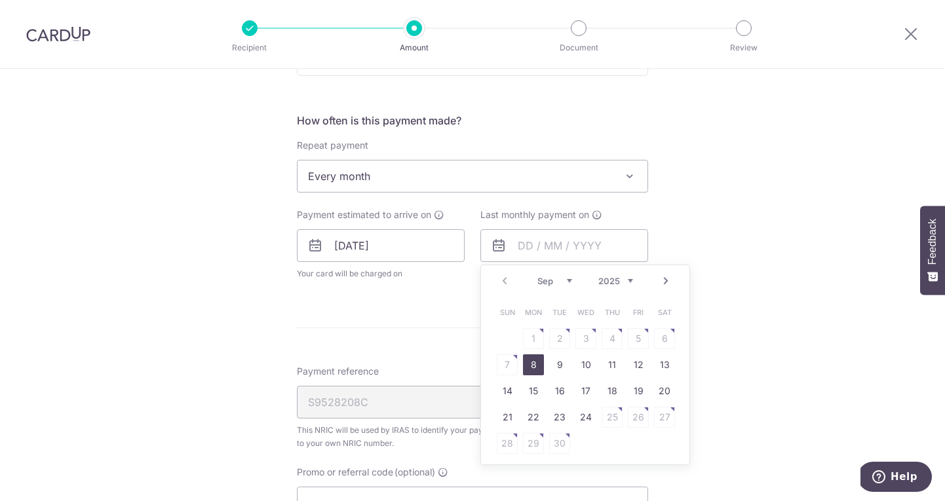
click at [661, 286] on link "Next" at bounding box center [666, 281] width 16 height 16
click at [614, 417] on link "25" at bounding box center [611, 417] width 21 height 21
type input "25/12/2025"
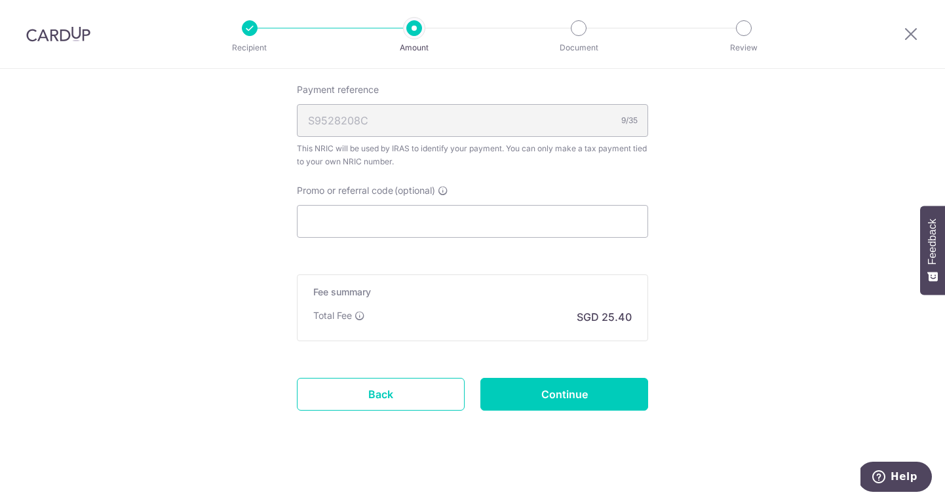
scroll to position [838, 0]
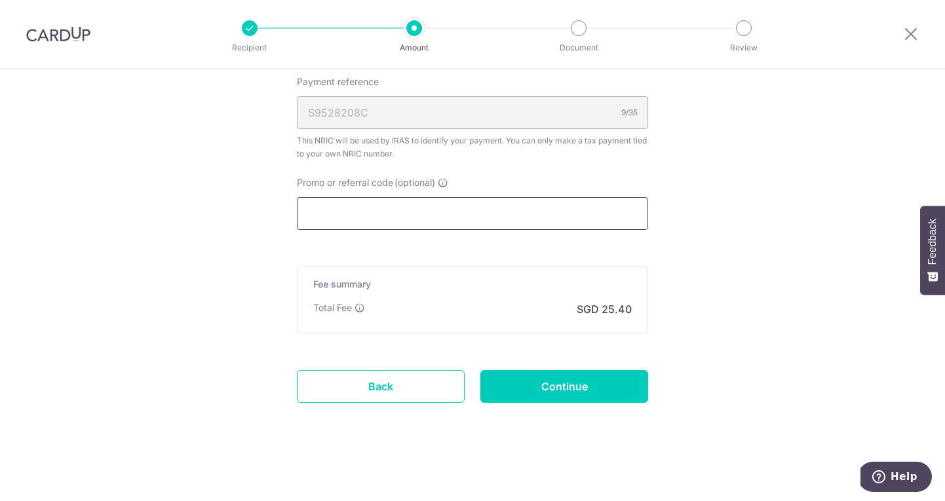
click at [584, 211] on input "Promo or referral code (optional)" at bounding box center [472, 213] width 351 height 33
click at [598, 298] on div "Fee summary Base fee $ 25.48 Extend fee Next-day fee Total Fee SGD 25.40" at bounding box center [472, 300] width 351 height 67
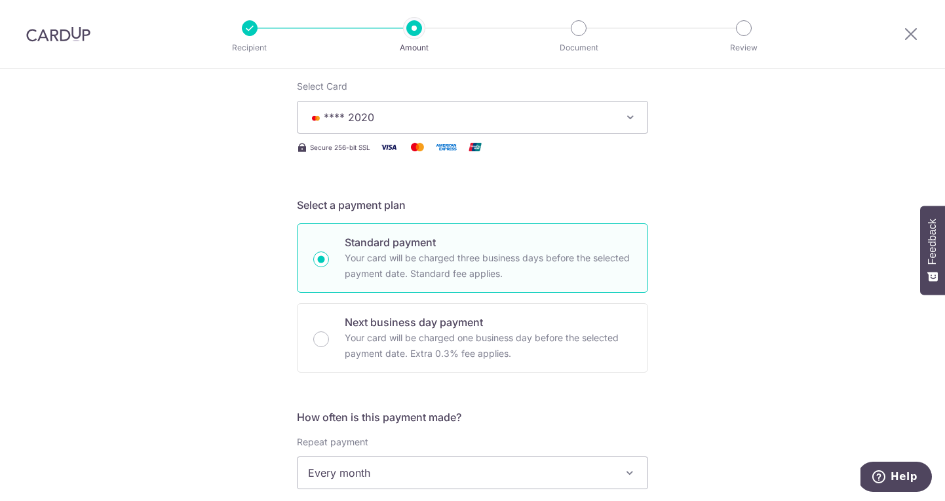
scroll to position [0, 0]
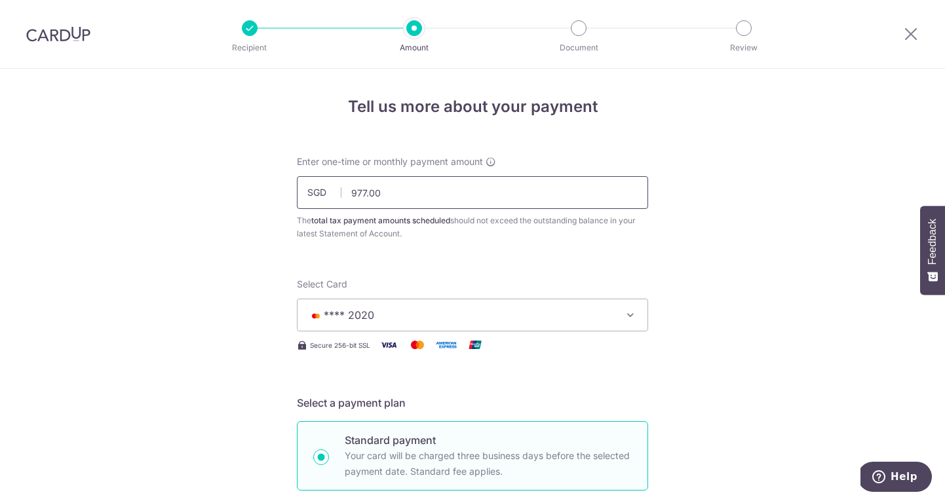
click at [565, 197] on input "977.00" at bounding box center [472, 192] width 351 height 33
type input "977.00"
click at [550, 227] on div "The total tax payment amounts scheduled should not exceed the outstanding balan…" at bounding box center [472, 227] width 351 height 26
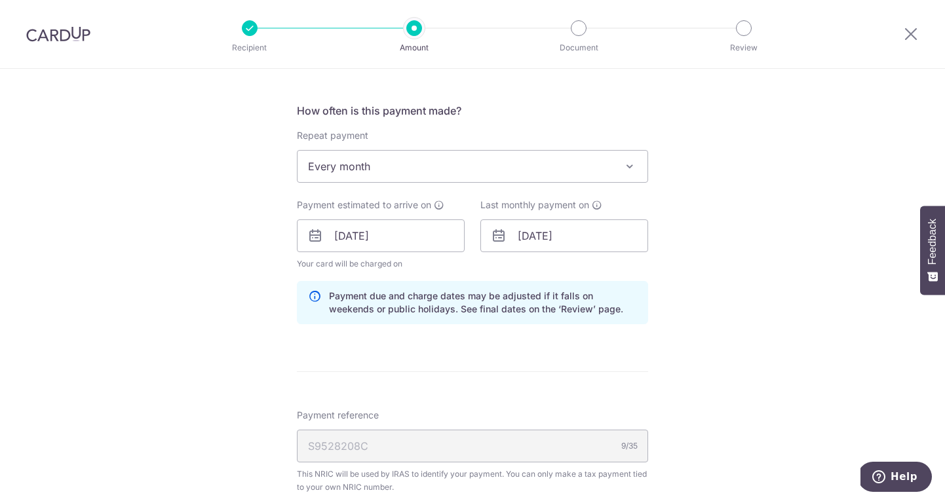
scroll to position [838, 0]
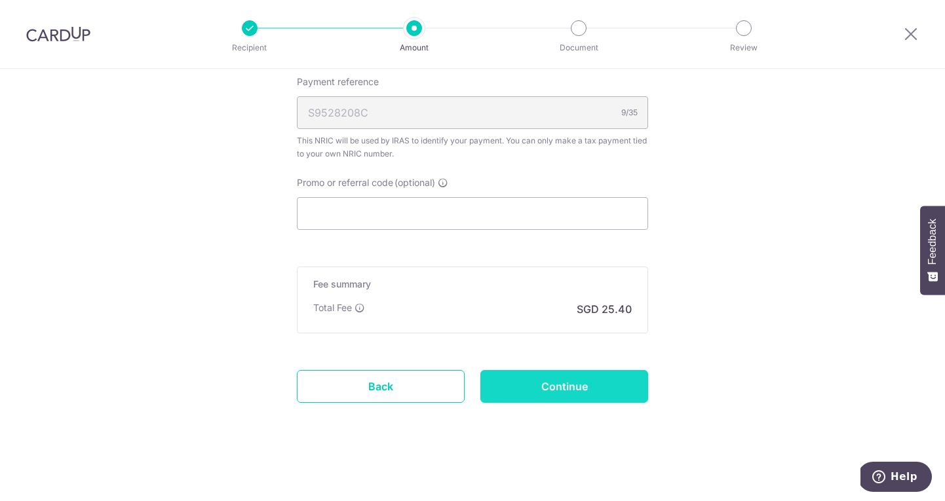
click at [546, 382] on input "Continue" at bounding box center [564, 386] width 168 height 33
type input "Update Schedule"
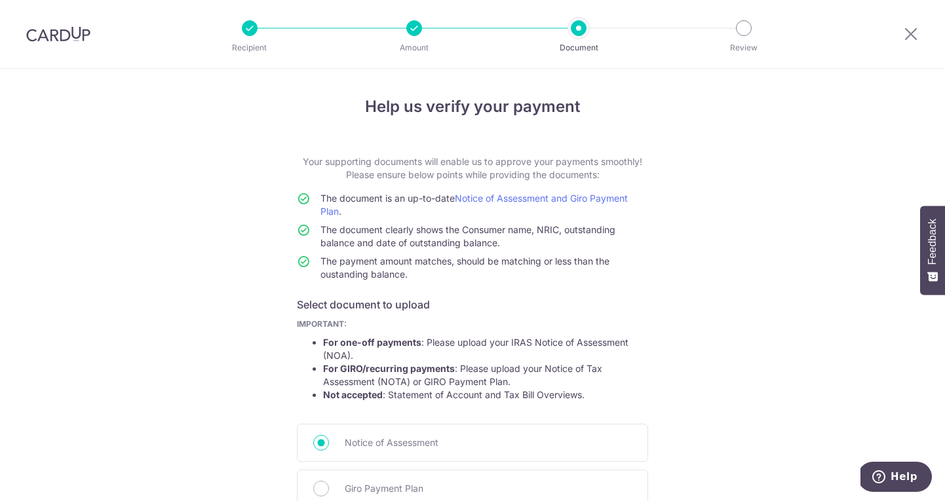
scroll to position [168, 0]
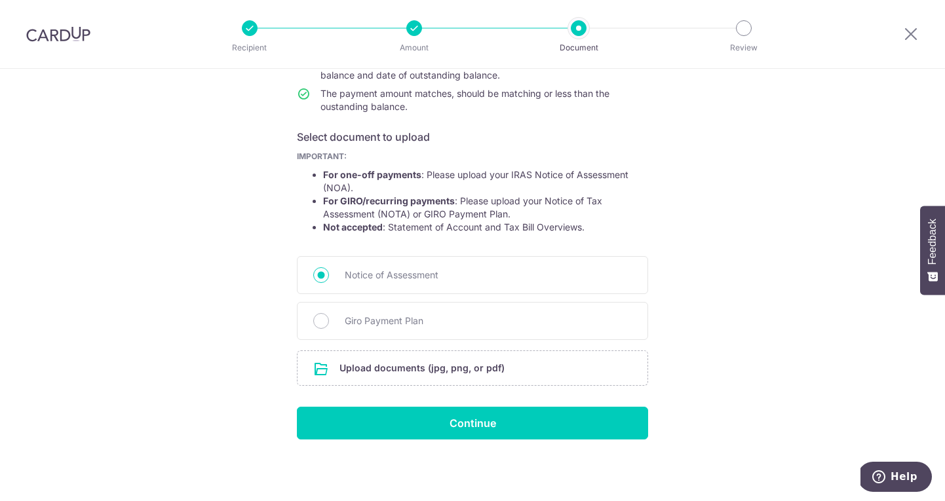
click at [546, 382] on input "file" at bounding box center [472, 368] width 350 height 34
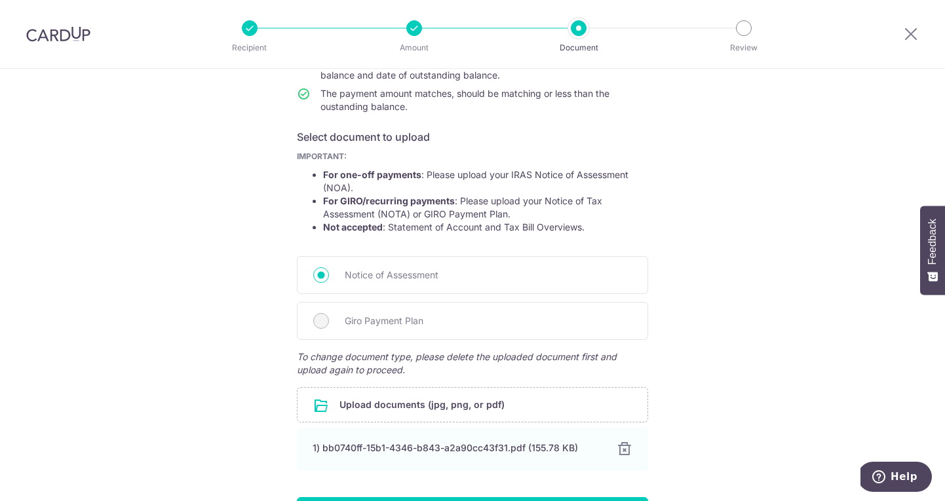
scroll to position [258, 0]
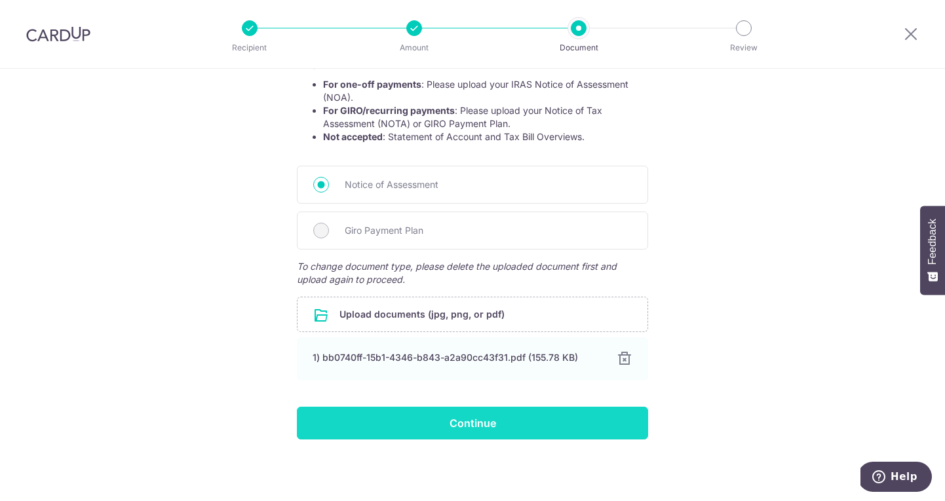
click at [522, 423] on input "Continue" at bounding box center [472, 423] width 351 height 33
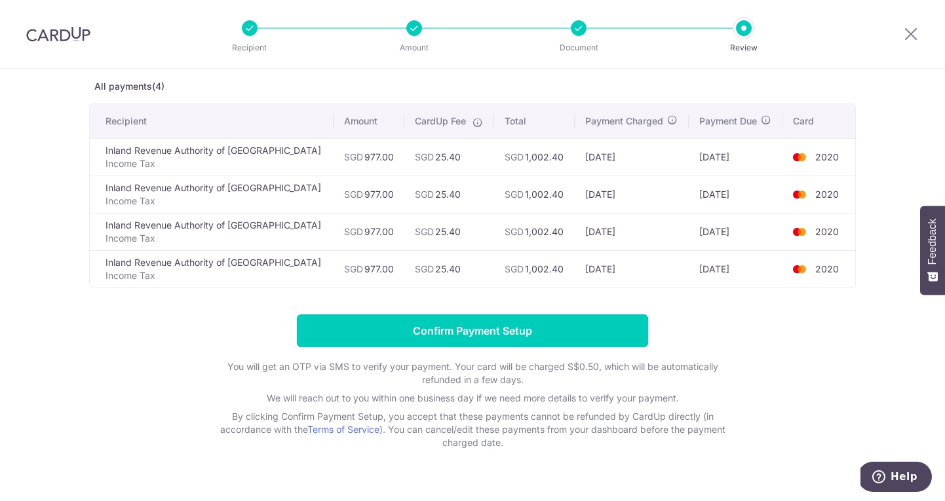
scroll to position [90, 0]
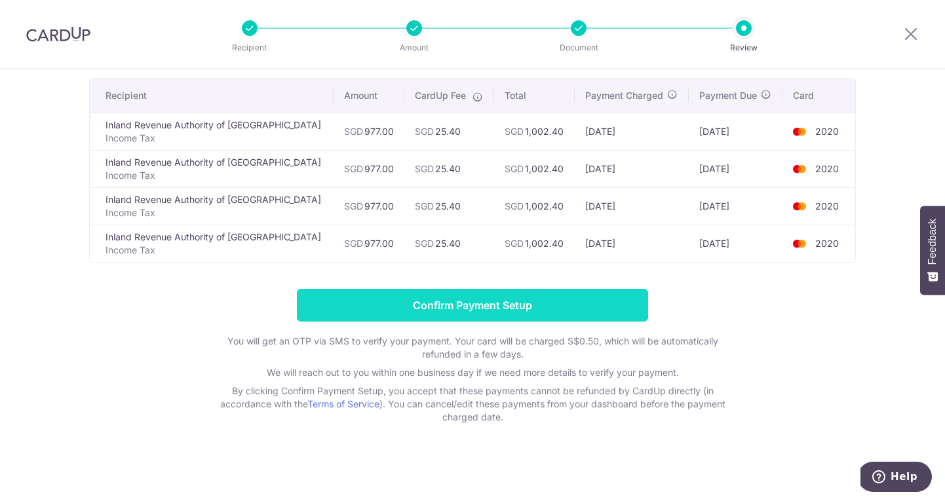
click at [541, 309] on input "Confirm Payment Setup" at bounding box center [472, 305] width 351 height 33
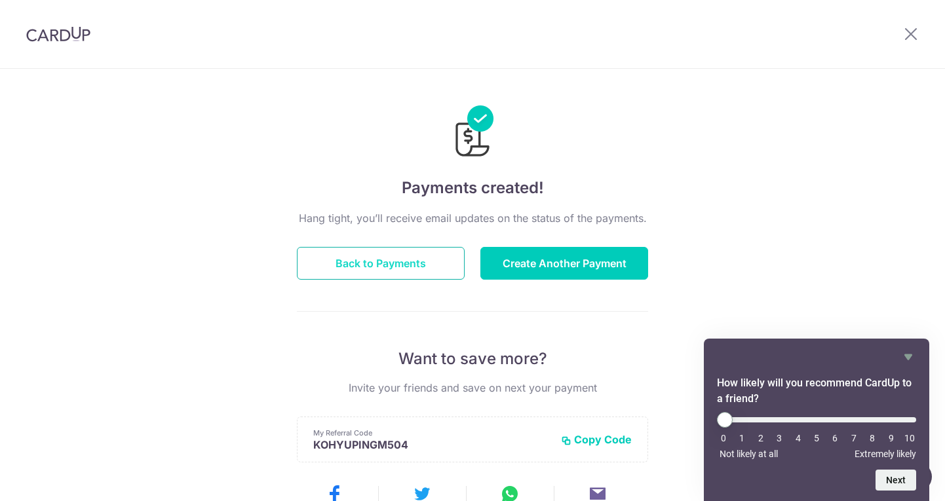
click at [307, 259] on button "Back to Payments" at bounding box center [381, 263] width 168 height 33
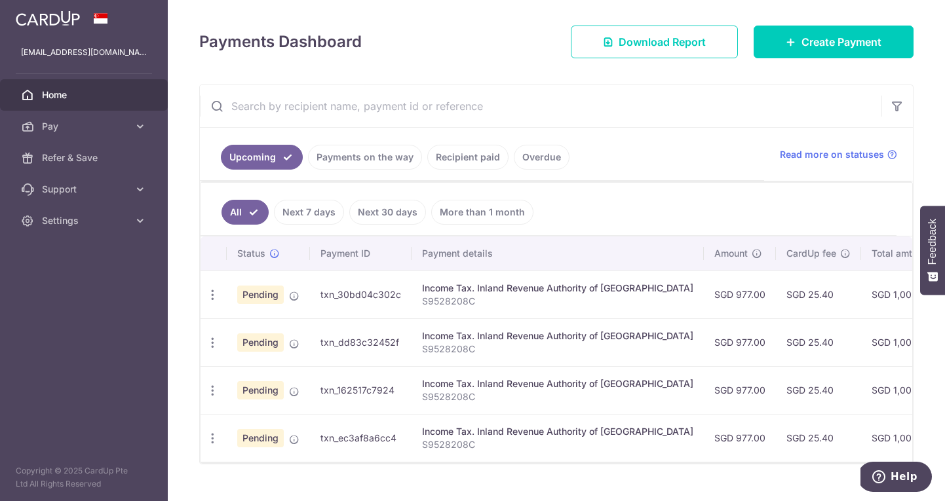
scroll to position [193, 0]
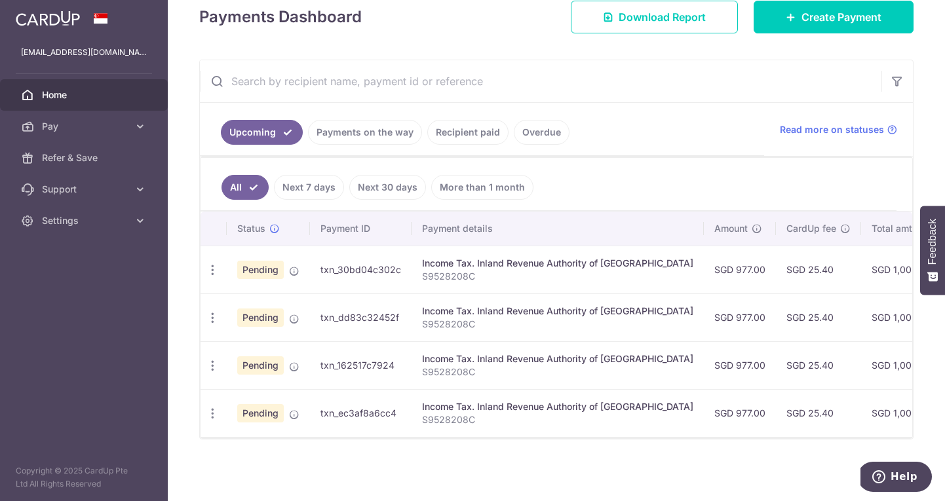
click at [480, 138] on link "Recipient paid" at bounding box center [467, 132] width 81 height 25
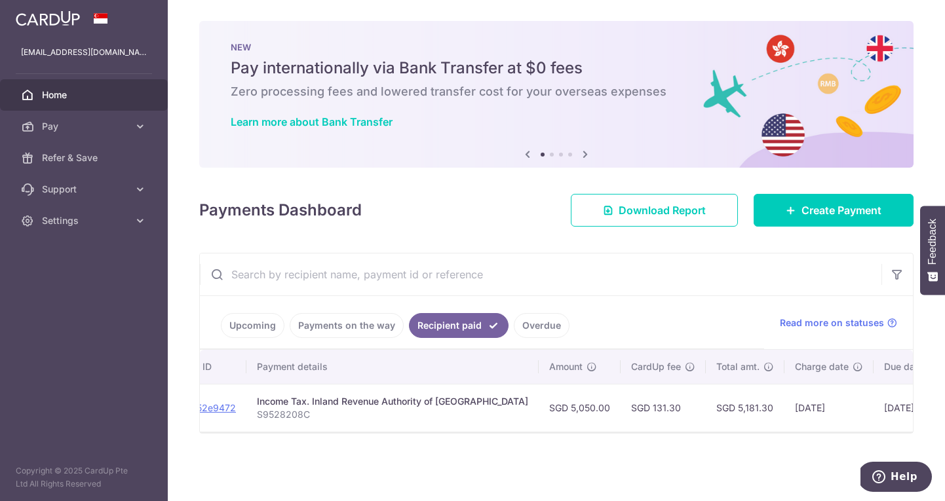
scroll to position [0, 186]
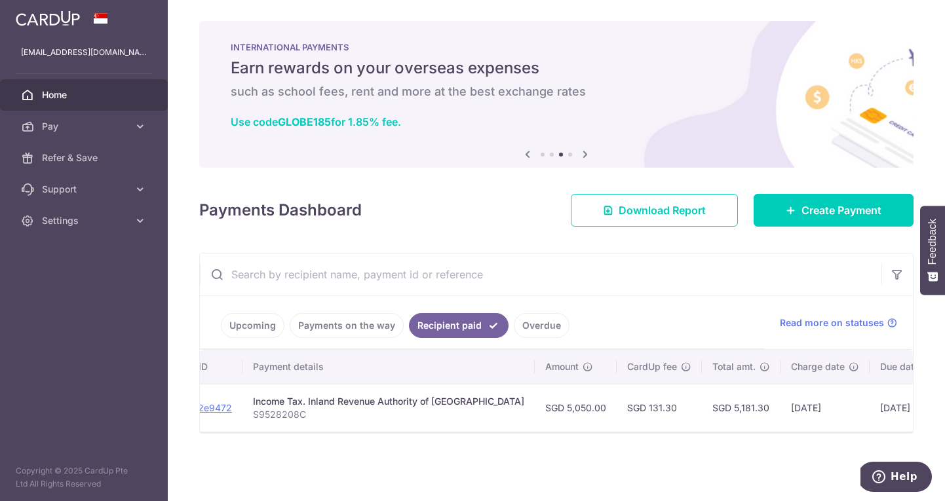
click at [174, 227] on div "× Pause Schedule Pause all future payments in this series Pause just this one p…" at bounding box center [556, 250] width 777 height 501
click at [131, 123] on link "Pay" at bounding box center [84, 126] width 168 height 31
